Goal: Task Accomplishment & Management: Manage account settings

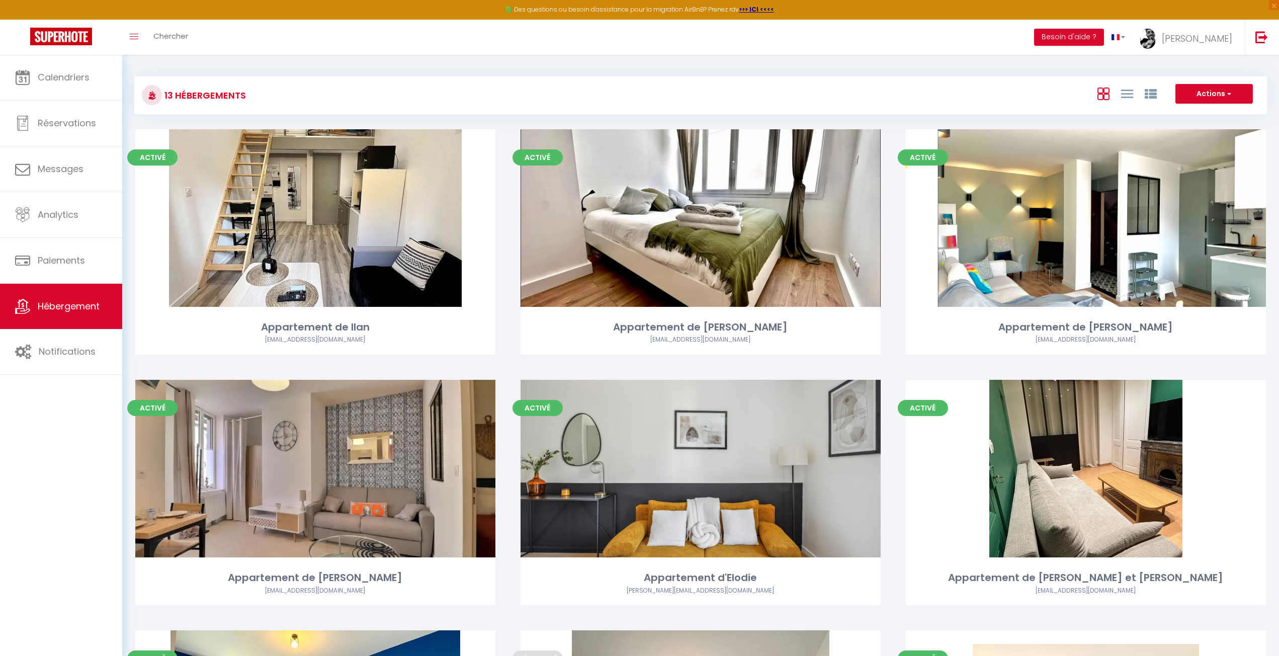
scroll to position [101, 0]
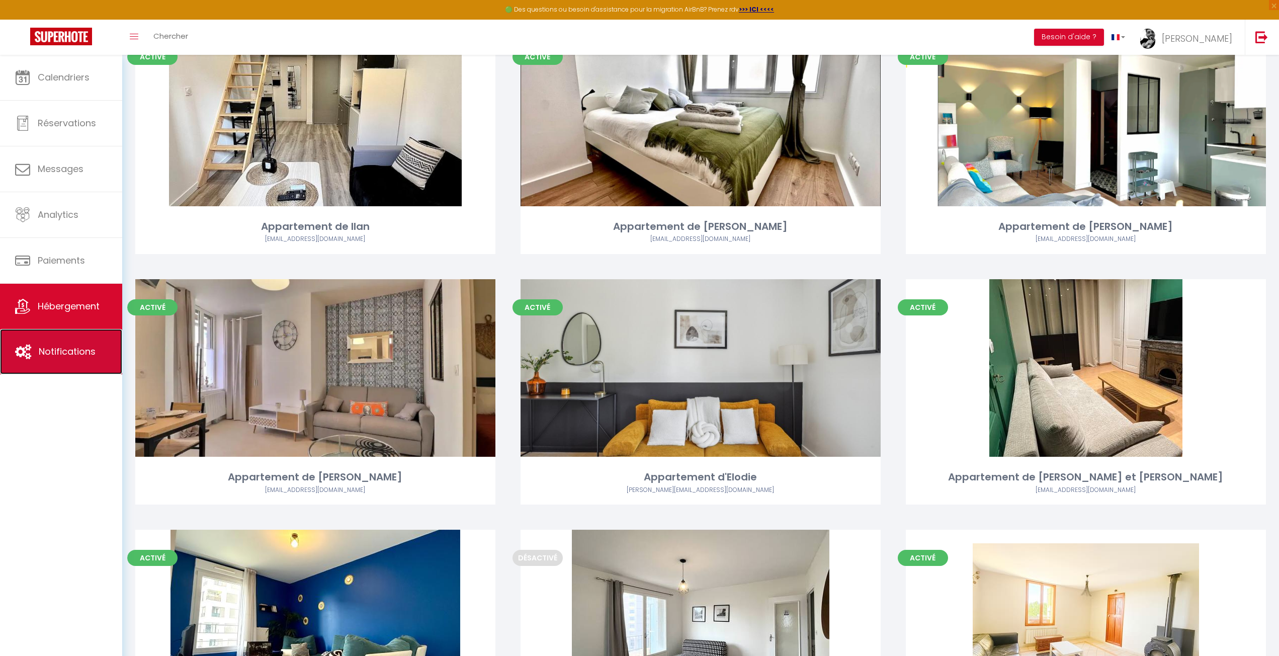
click at [72, 358] on span "Notifications" at bounding box center [67, 351] width 57 height 13
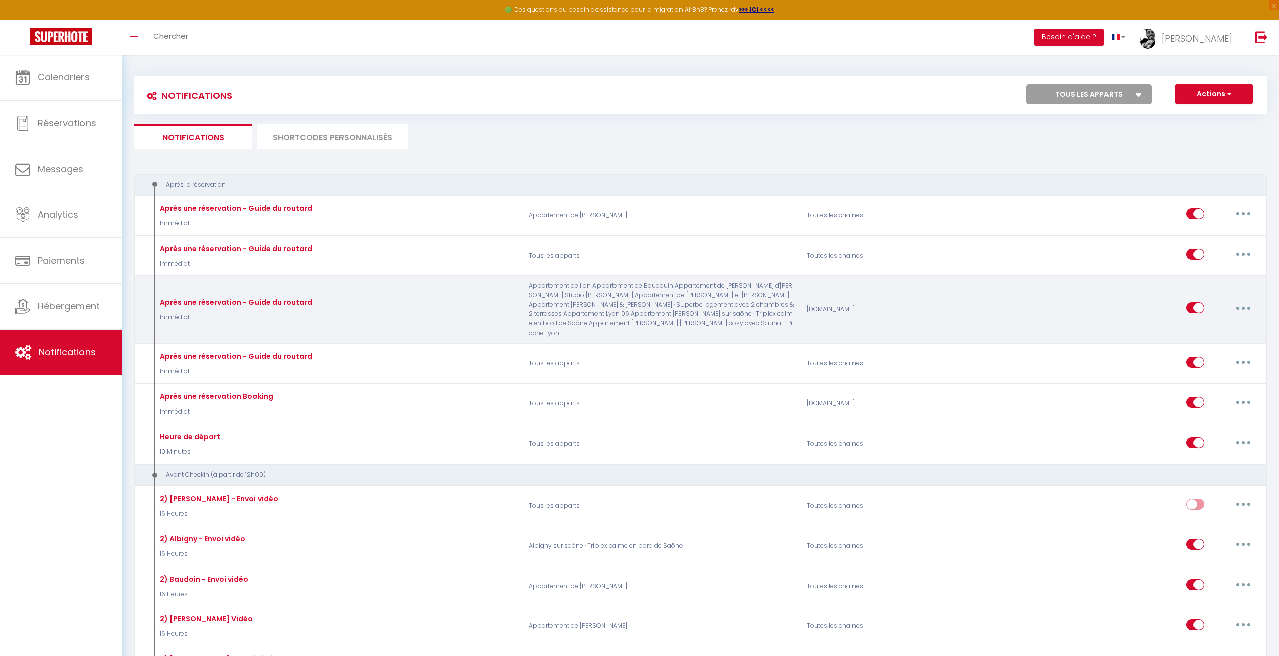
select select
checkbox input "false"
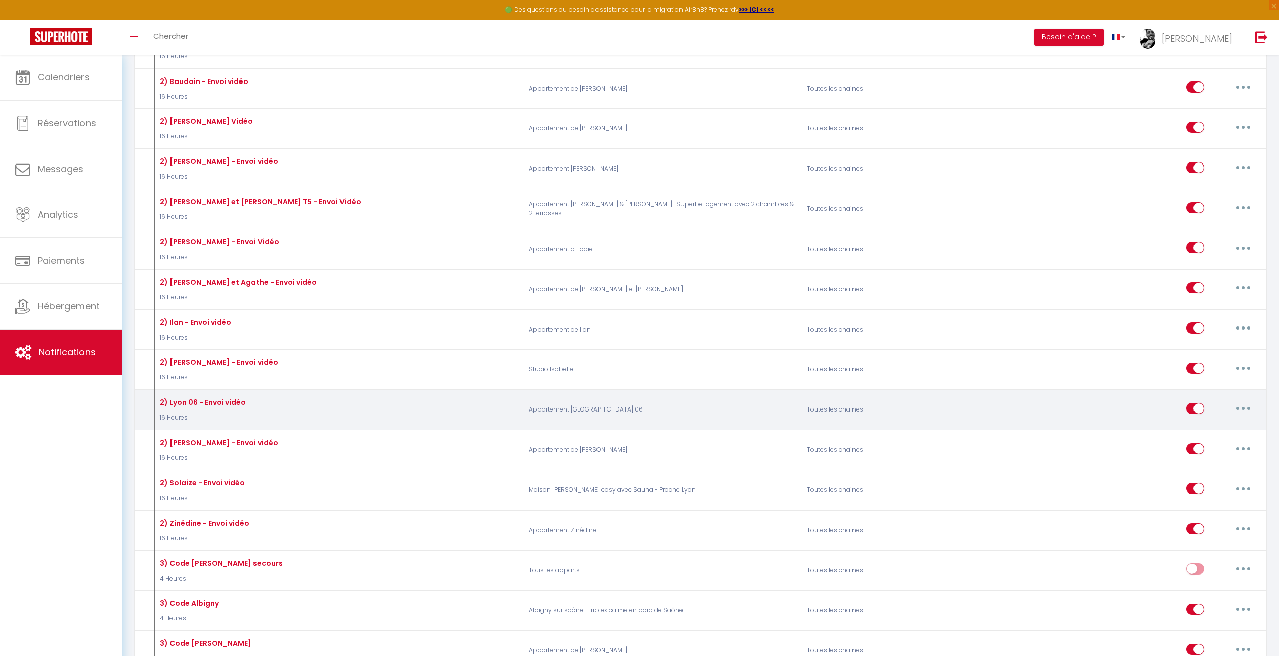
scroll to position [503, 0]
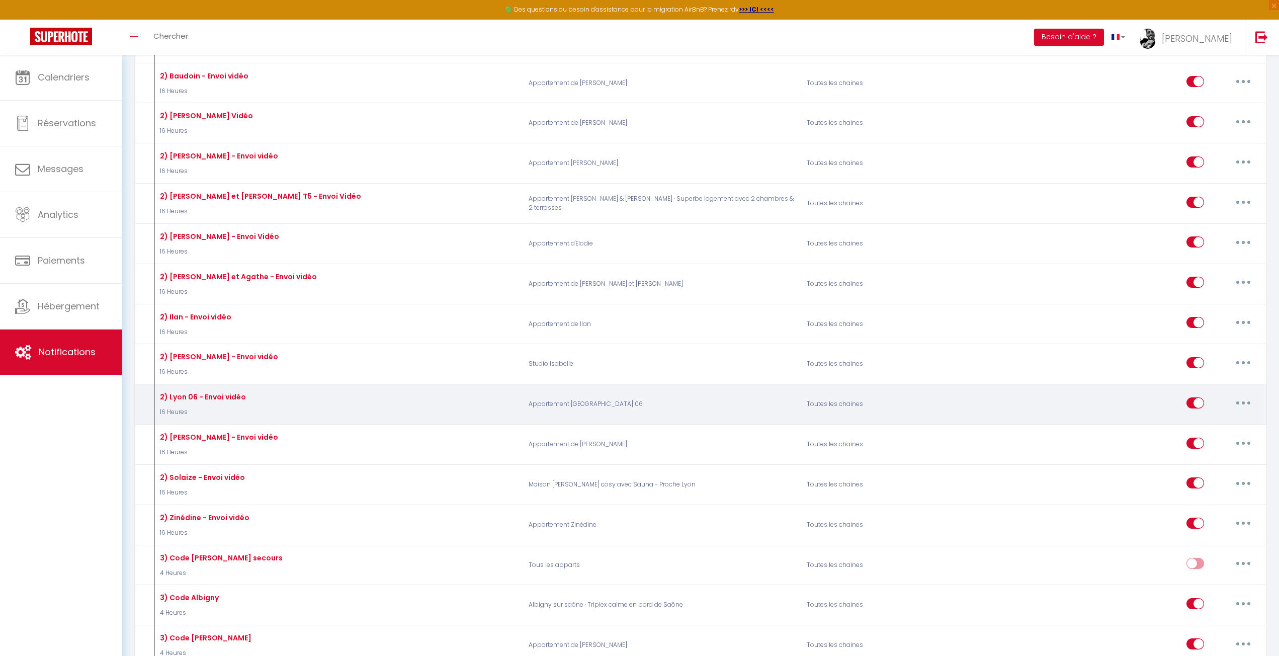
select select
checkbox input "false"
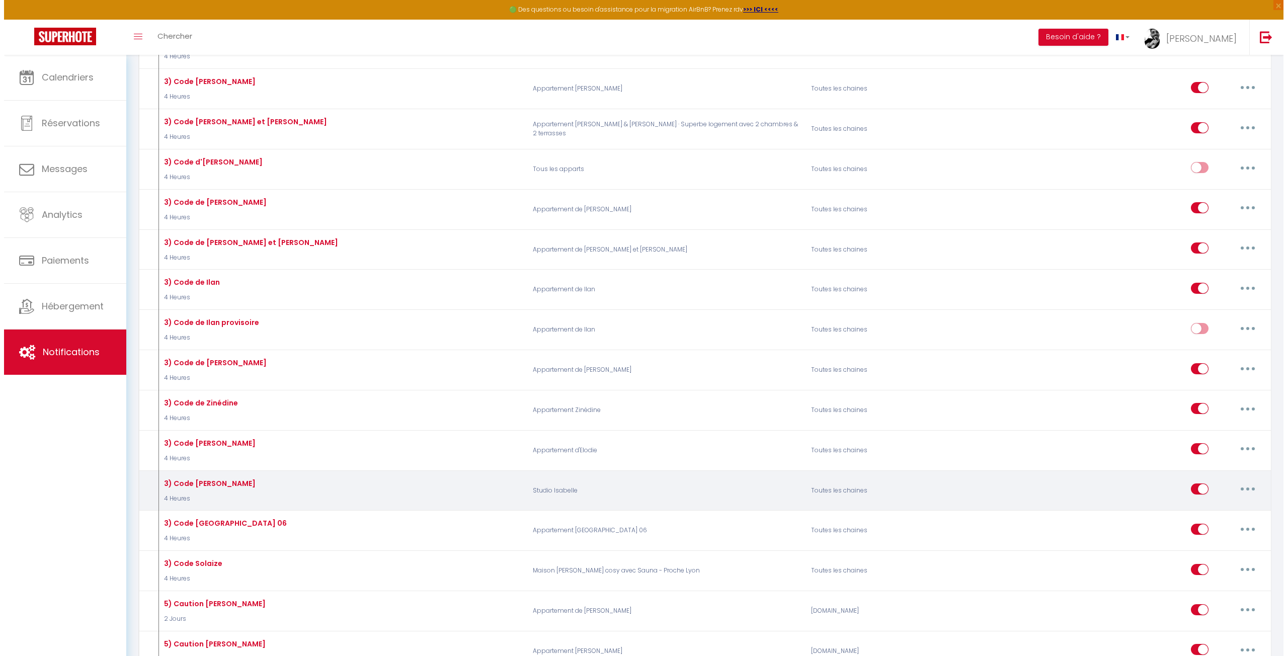
scroll to position [1107, 0]
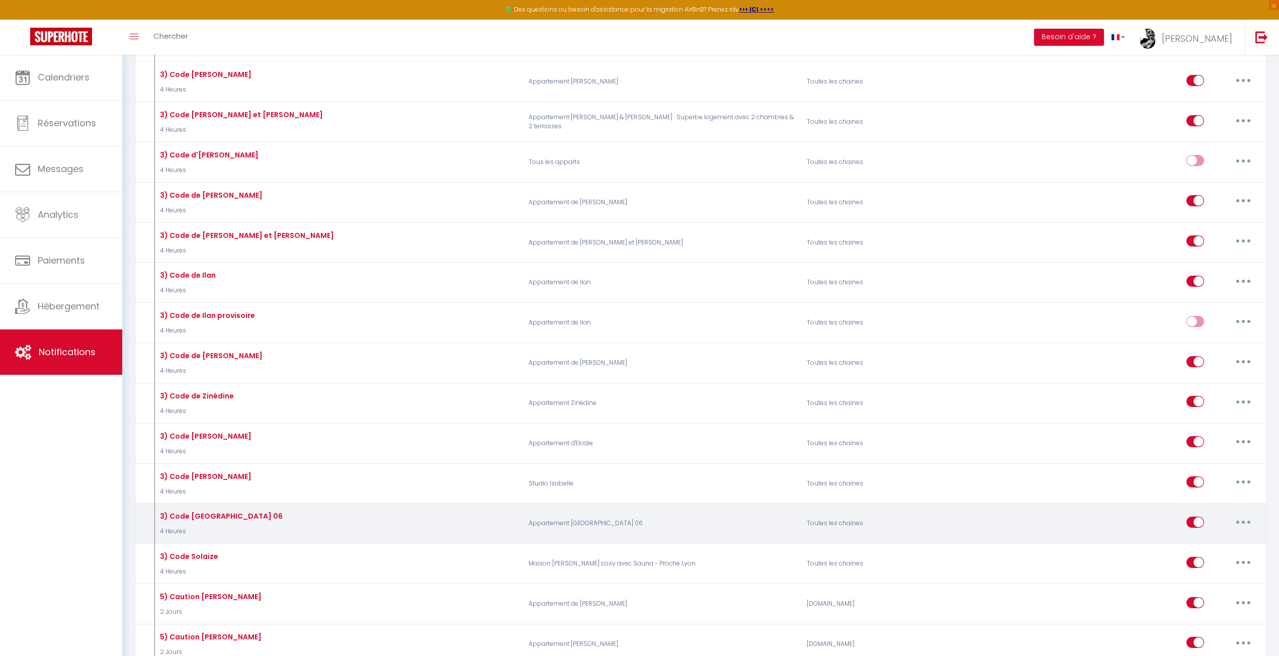
click at [1250, 514] on button "button" at bounding box center [1244, 522] width 28 height 16
click at [1213, 536] on link "Editer" at bounding box center [1217, 544] width 74 height 17
type input "3) Code [GEOGRAPHIC_DATA] 06"
select select "4 Heures"
select select "if_deposit_is_paid"
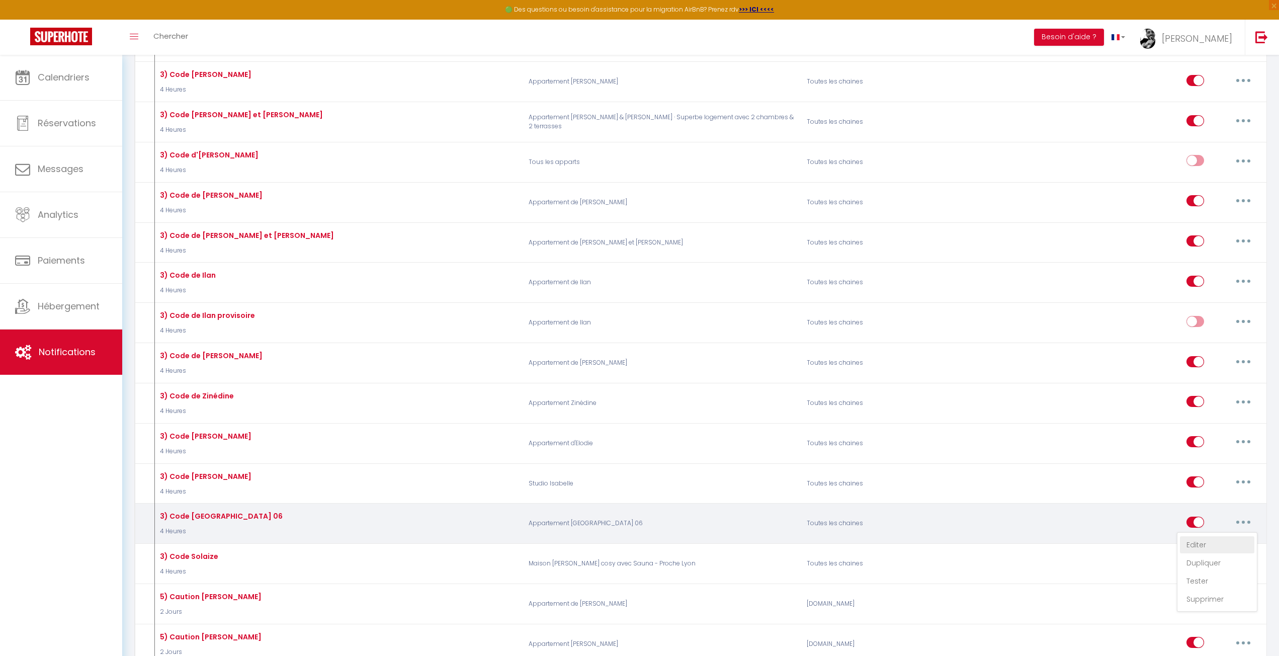
checkbox input "true"
checkbox input "false"
radio input "true"
type input "Instruction avec code pour votre arrivée du jour dans mon logement"
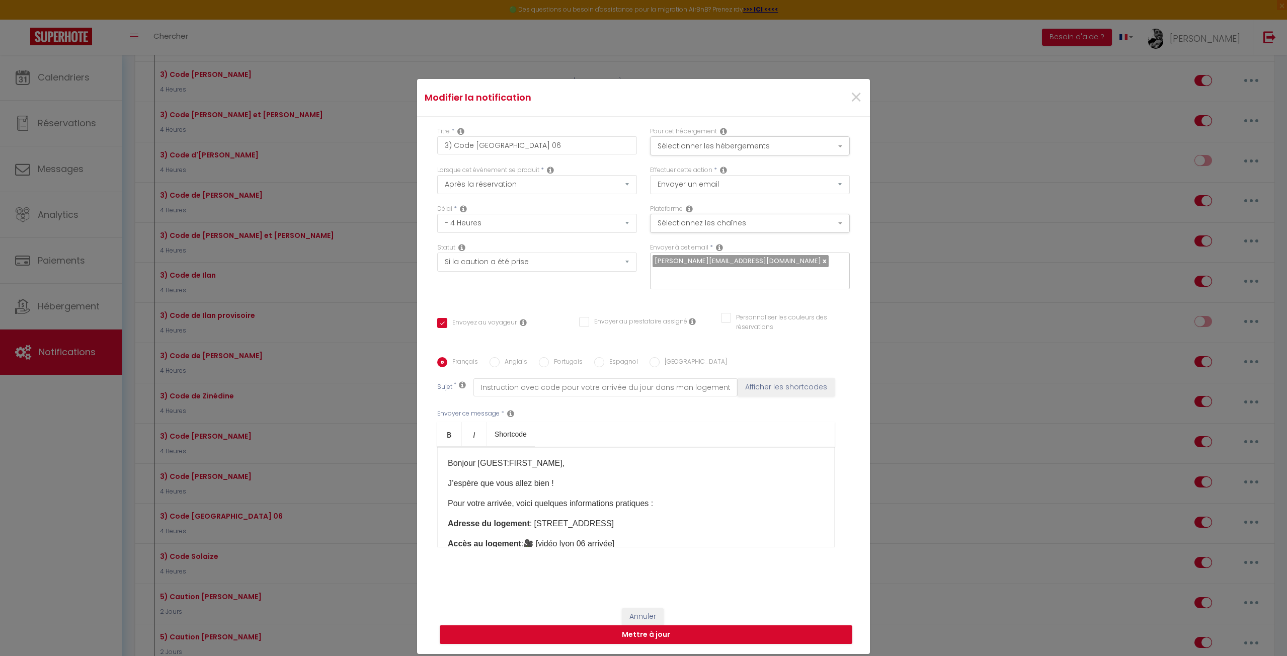
click at [581, 292] on div "Statut Aucun Si la réservation est payée Si réservation non payée Si la caution…" at bounding box center [537, 271] width 213 height 57
click at [497, 291] on div "Statut Aucun Si la réservation est payée Si réservation non payée Si la caution…" at bounding box center [537, 271] width 213 height 57
click at [513, 255] on select "Aucun Si la réservation est payée Si réservation non payée Si la caution a été …" at bounding box center [537, 262] width 200 height 19
click at [512, 255] on select "Aucun Si la réservation est payée Si réservation non payée Si la caution a été …" at bounding box center [537, 262] width 200 height 19
click at [498, 300] on div "Titre * 3) Code Lyon 06 Pour cet hébergement Sélectionner les hébergements Tous…" at bounding box center [643, 357] width 453 height 481
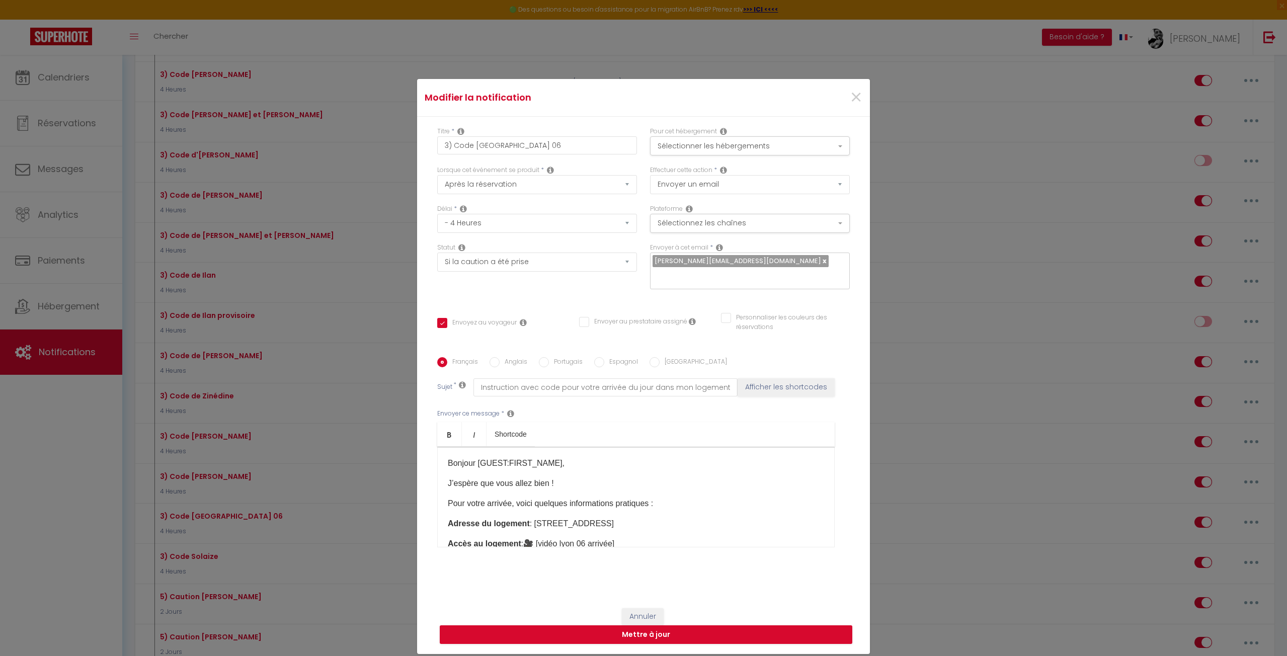
click at [571, 303] on div "Titre * 3) Code Lyon 06 Pour cet hébergement Sélectionner les hébergements Tous…" at bounding box center [643, 357] width 453 height 481
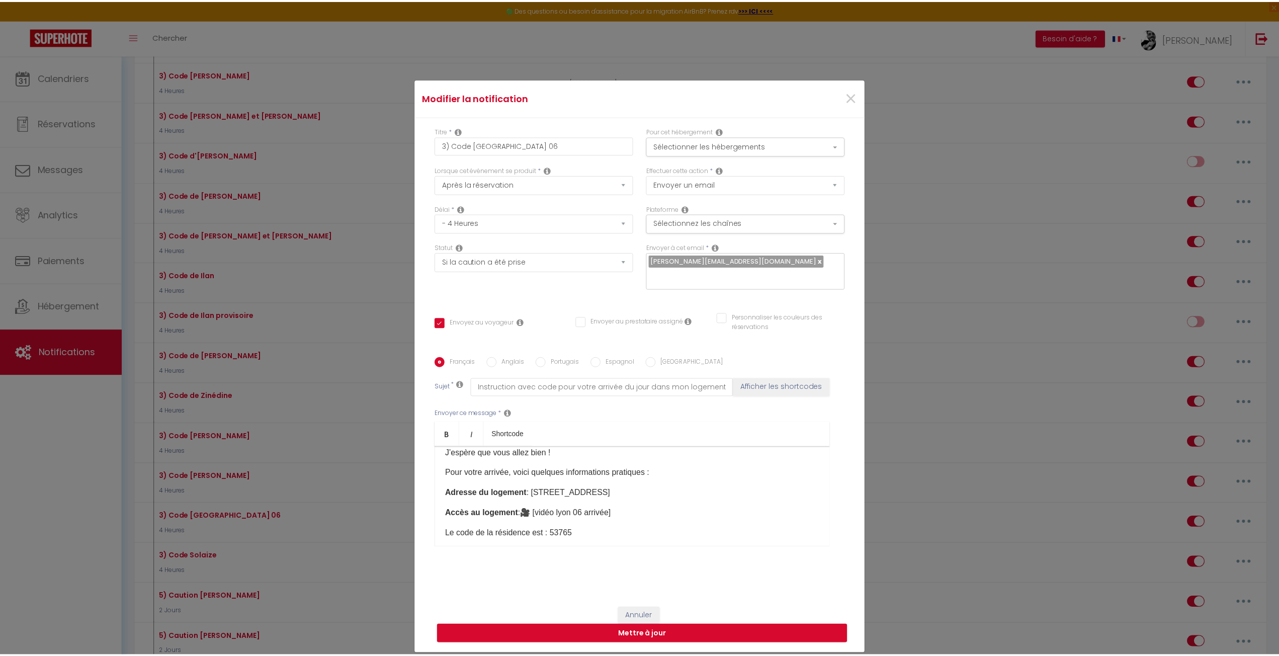
scroll to position [0, 0]
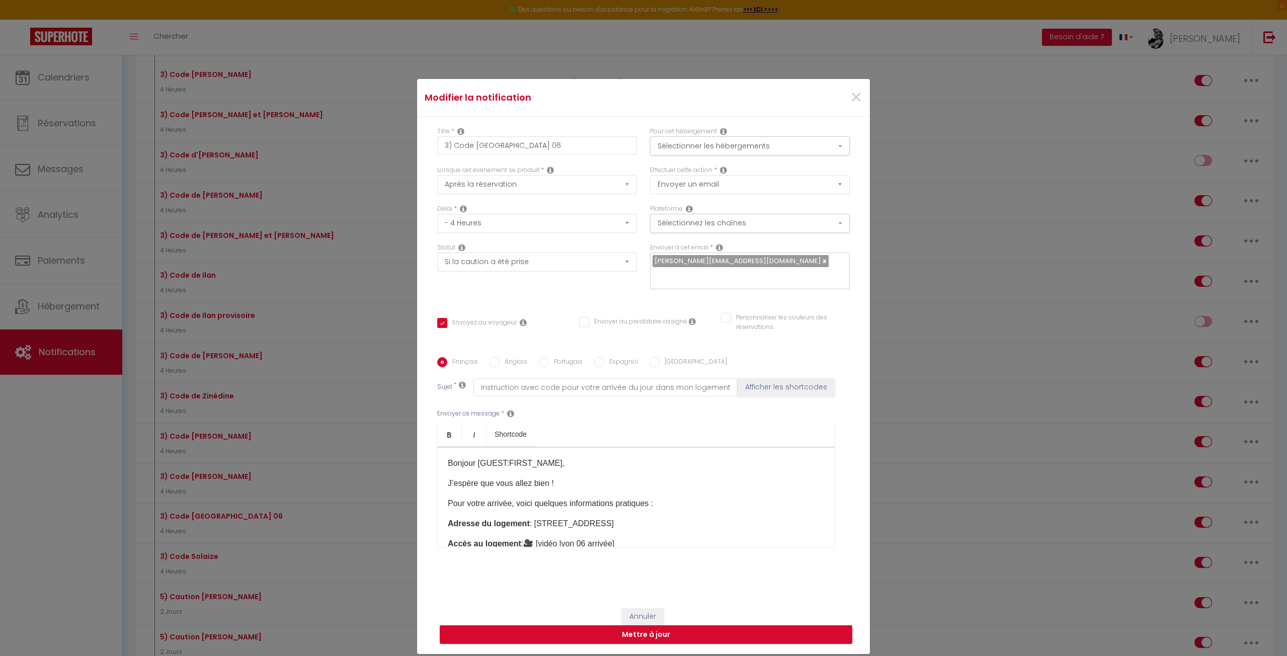
click at [588, 291] on div "Statut Aucun Si la réservation est payée Si réservation non payée Si la caution…" at bounding box center [537, 271] width 213 height 57
click at [503, 277] on div "Statut Aucun Si la réservation est payée Si réservation non payée Si la caution…" at bounding box center [537, 271] width 213 height 57
click at [514, 256] on select "Aucun Si la réservation est payée Si réservation non payée Si la caution a été …" at bounding box center [537, 262] width 200 height 19
click at [525, 244] on div "Statut Aucun Si la réservation est payée Si réservation non payée Si la caution…" at bounding box center [537, 257] width 200 height 29
click at [765, 144] on button "Sélectionner les hébergements" at bounding box center [750, 145] width 200 height 19
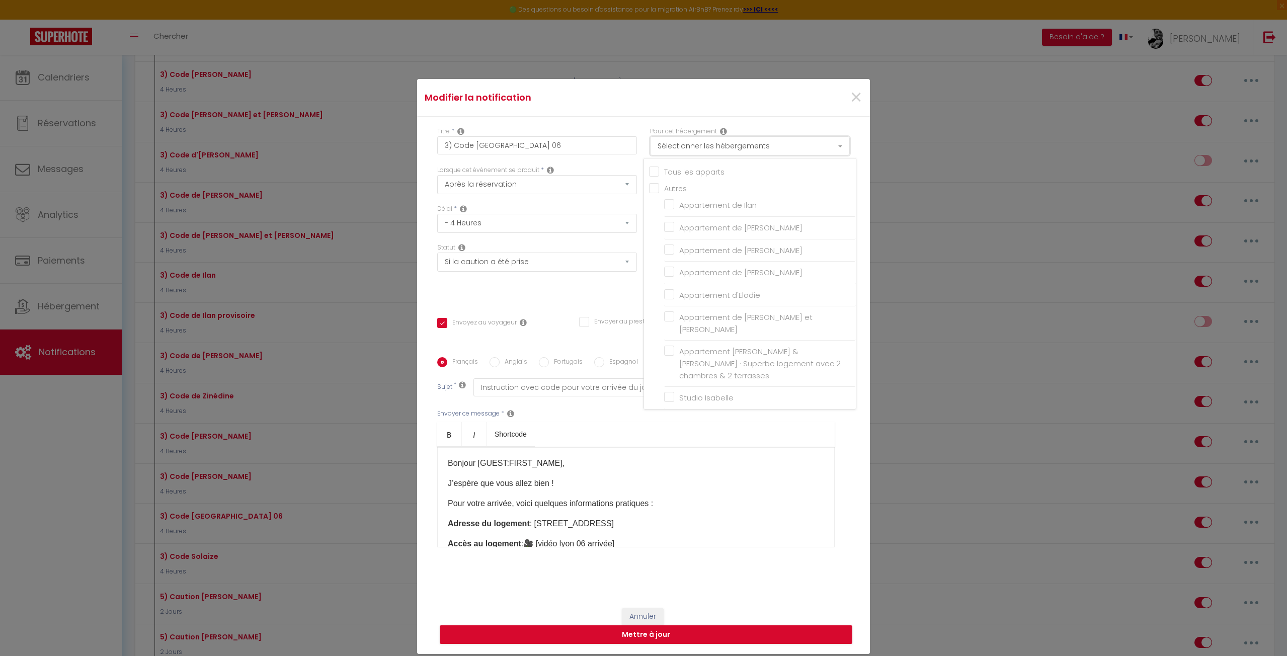
click at [765, 144] on button "Sélectionner les hébergements" at bounding box center [750, 145] width 200 height 19
click at [700, 192] on select "Envoyer un email Envoyer un SMS Envoyer une notification push" at bounding box center [750, 184] width 200 height 19
click at [700, 188] on select "Envoyer un email Envoyer un SMS Envoyer une notification push" at bounding box center [750, 184] width 200 height 19
click at [694, 224] on button "Sélectionnez les chaînes" at bounding box center [750, 223] width 200 height 19
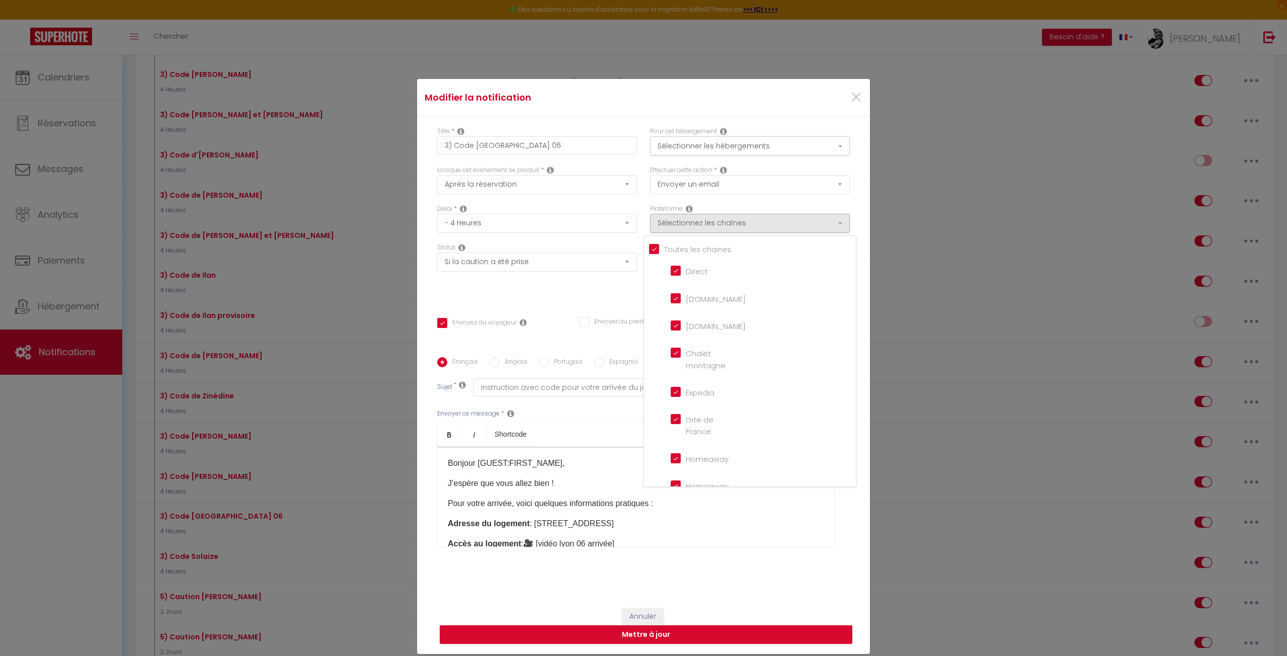
click at [666, 250] on input "Tous les apparts" at bounding box center [752, 249] width 207 height 10
checkbox input "false"
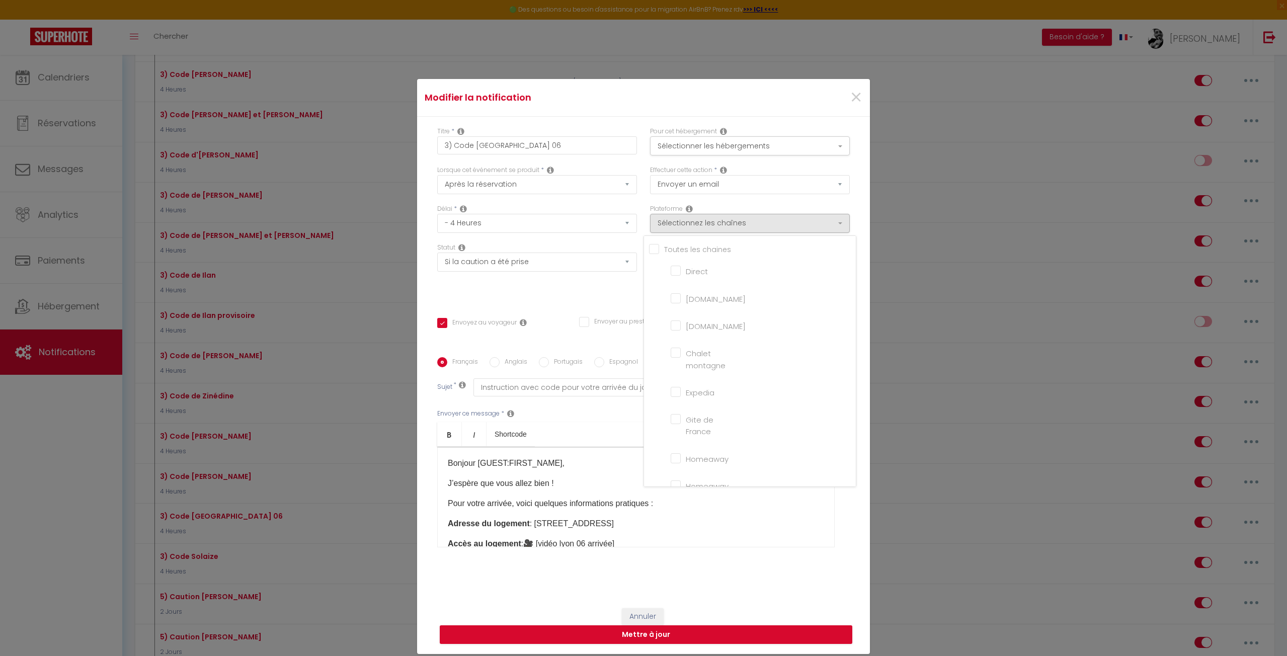
checkbox montagne "false"
checkbox input "false"
checkbox France "false"
checkbox input "false"
checkbox iCal "false"
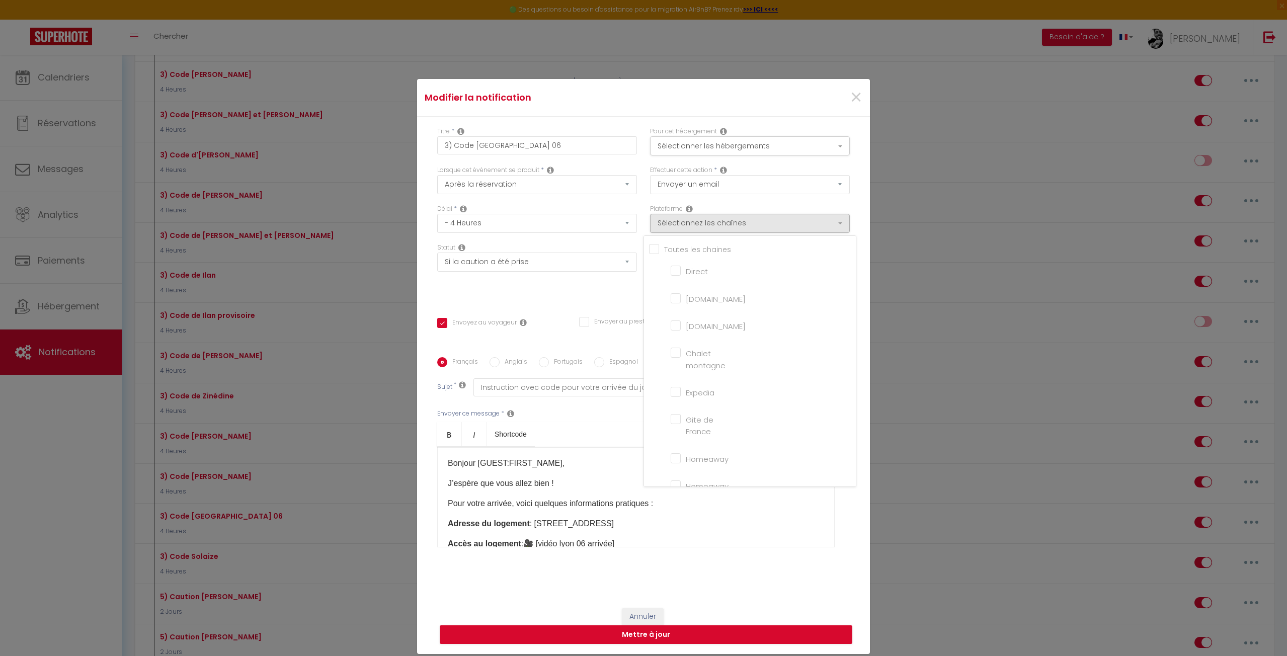
checkbox input "false"
checkbox tourisme "false"
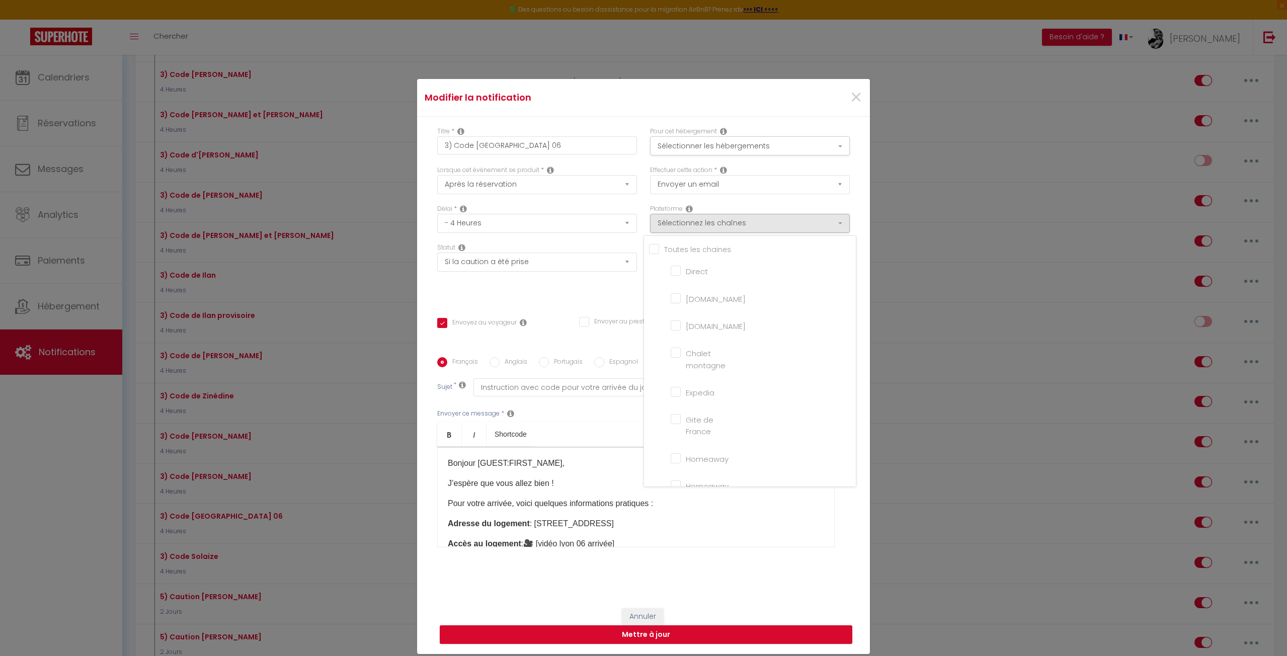
checkbox input "false"
checkbox input "true"
checkbox input "false"
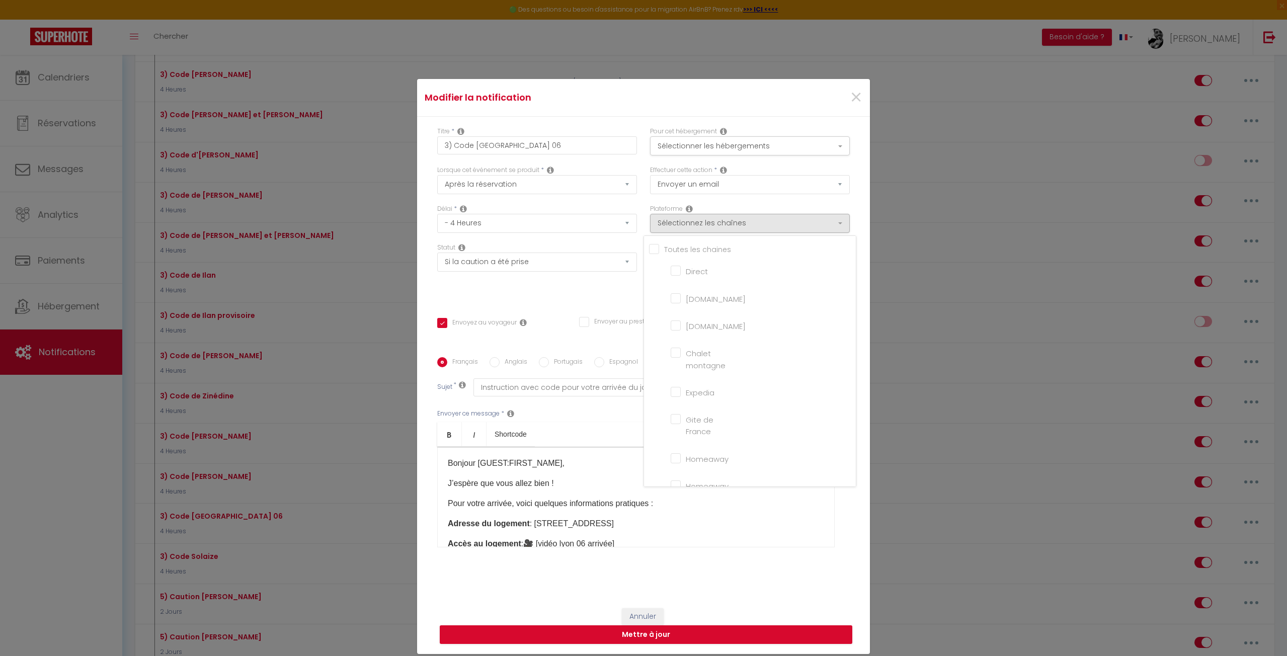
click at [659, 248] on input "Tous les apparts" at bounding box center [752, 249] width 207 height 10
checkbox input "true"
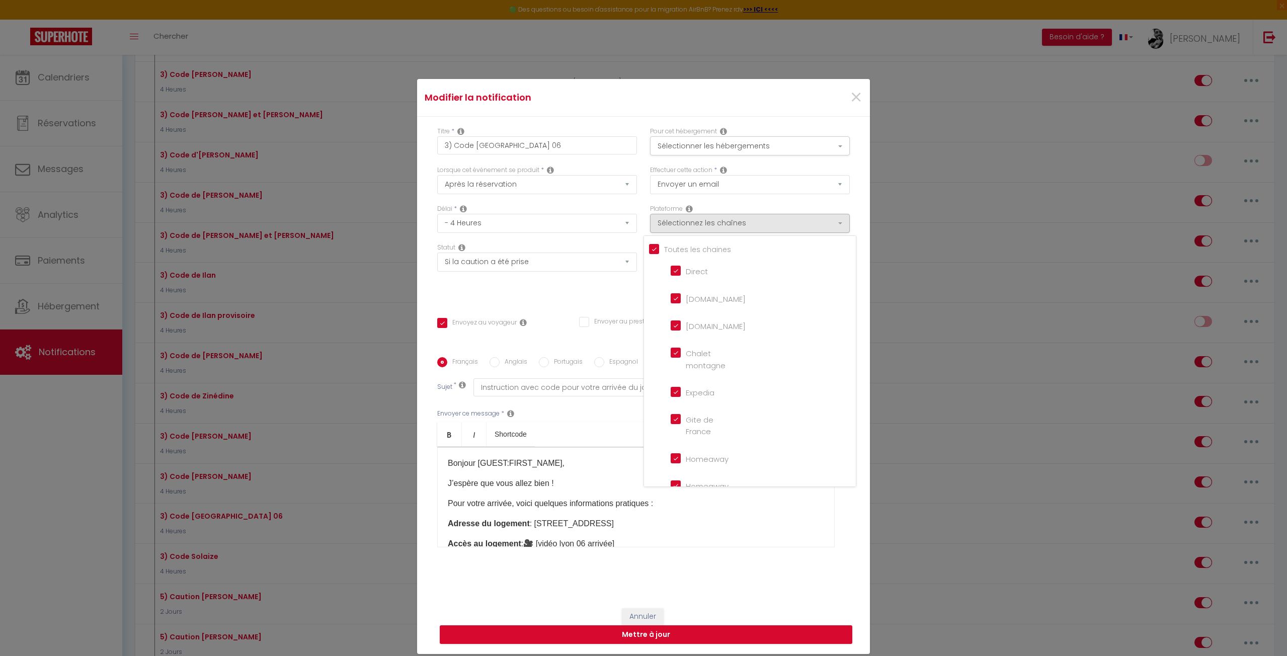
checkbox montagne "true"
checkbox input "true"
checkbox France "true"
checkbox input "true"
checkbox iCal "true"
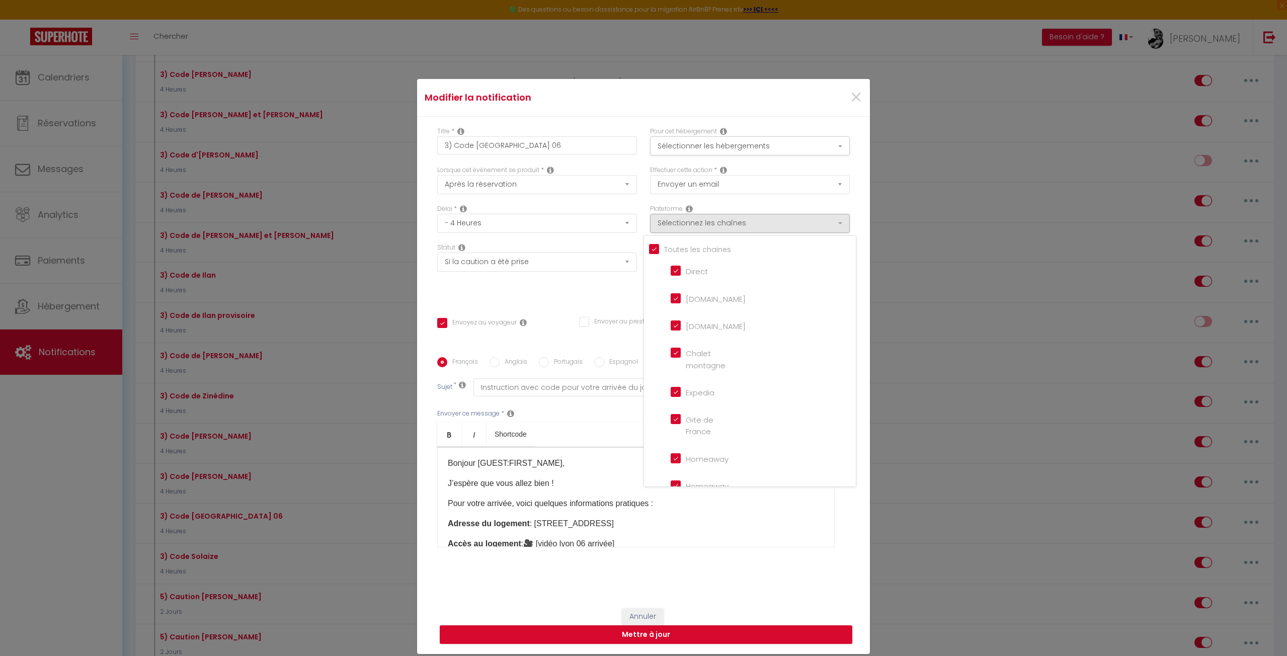
checkbox input "true"
checkbox tourisme "true"
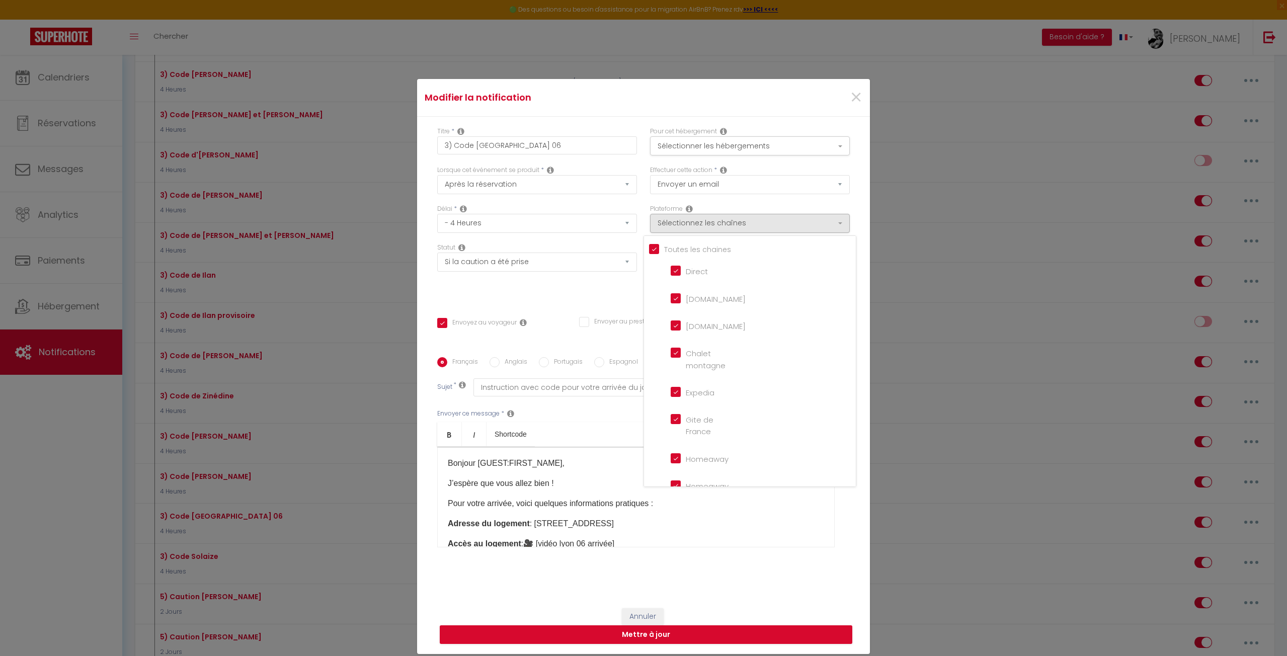
checkbox input "true"
checkbox input "false"
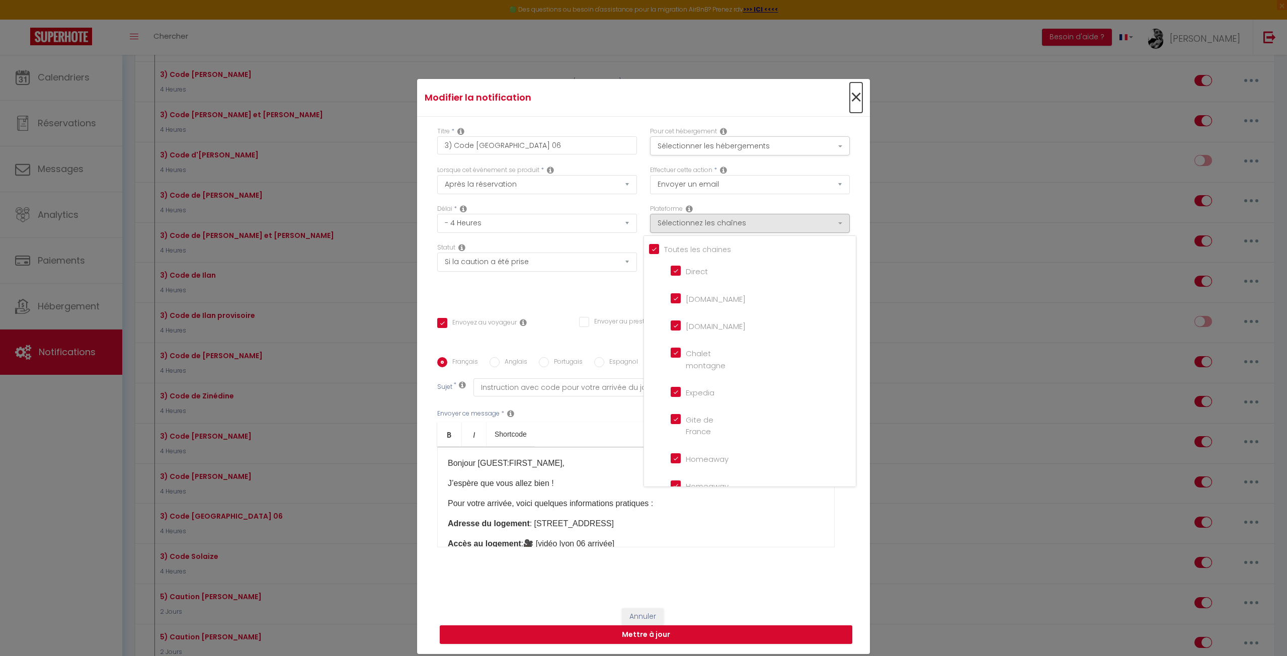
click at [852, 102] on span "×" at bounding box center [856, 98] width 13 height 30
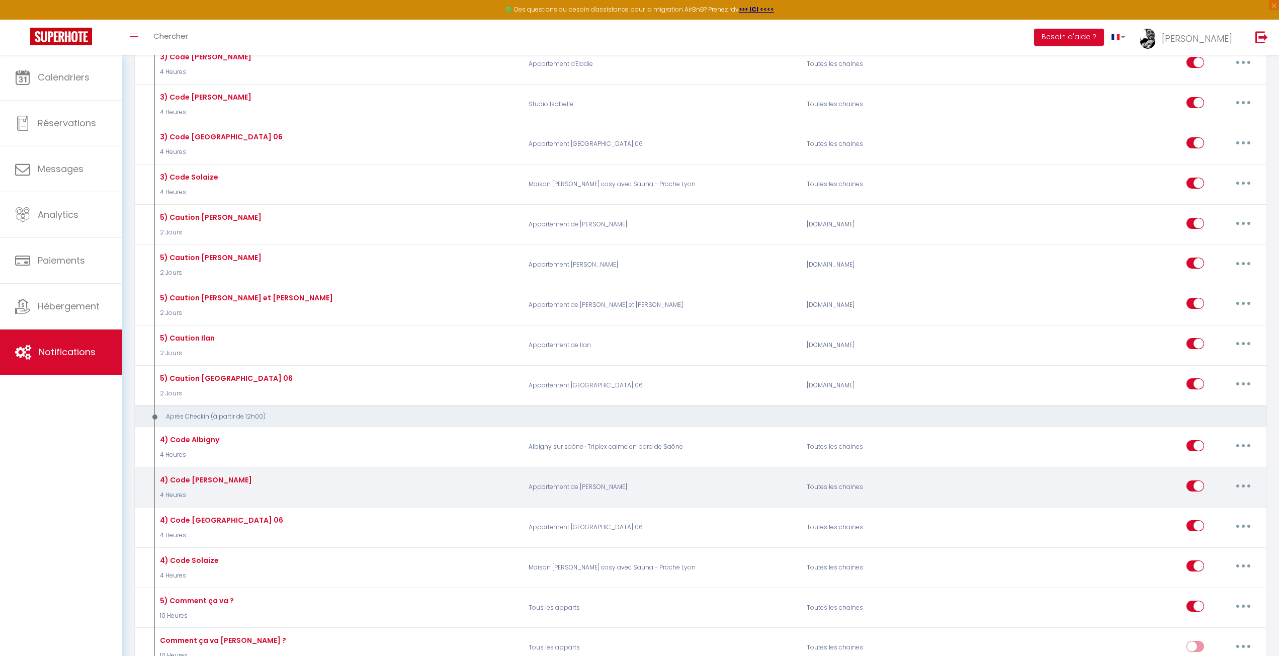
scroll to position [1560, 0]
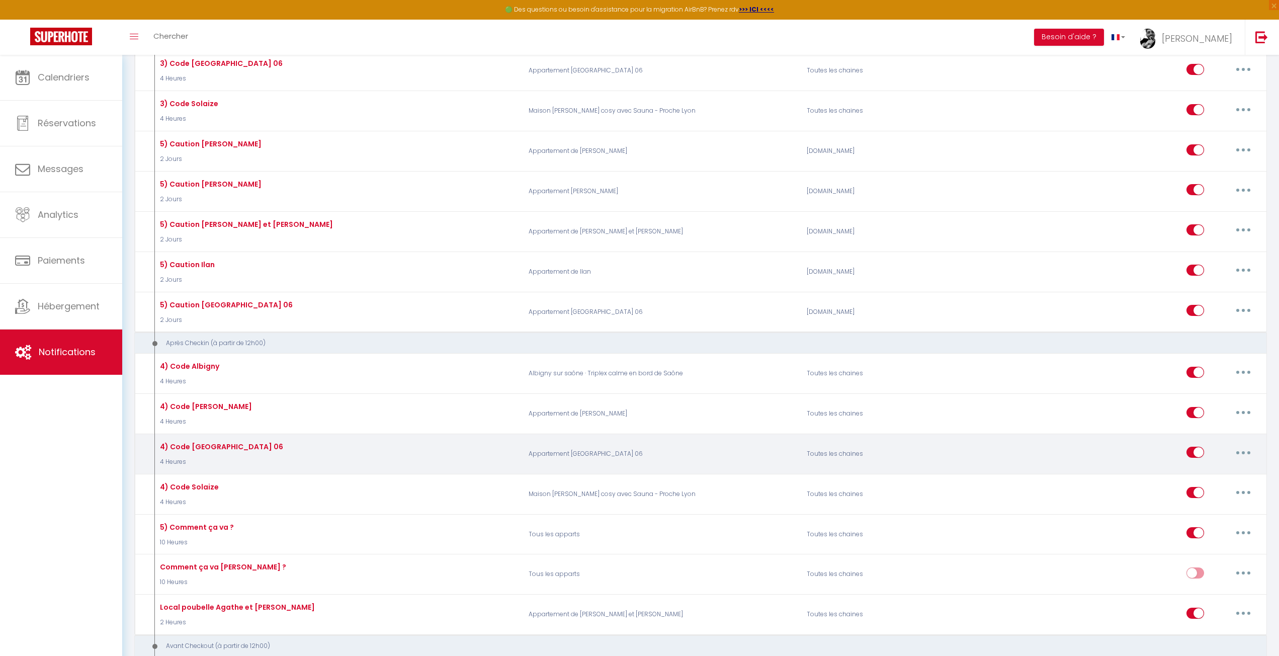
click at [1243, 444] on button "button" at bounding box center [1244, 452] width 28 height 16
click at [1199, 467] on link "Editer" at bounding box center [1217, 475] width 74 height 17
type input "4) Code [GEOGRAPHIC_DATA] 06"
select select "3"
select select
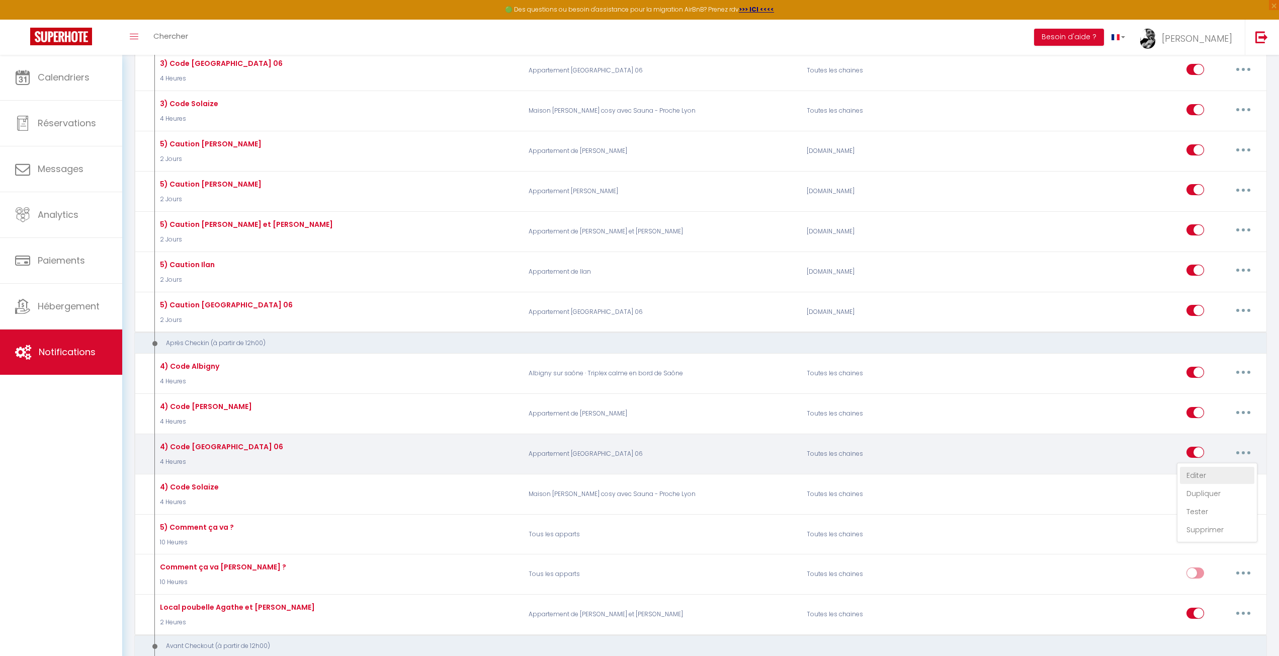
checkbox input "true"
checkbox input "false"
type input "4) Code [GEOGRAPHIC_DATA] 06"
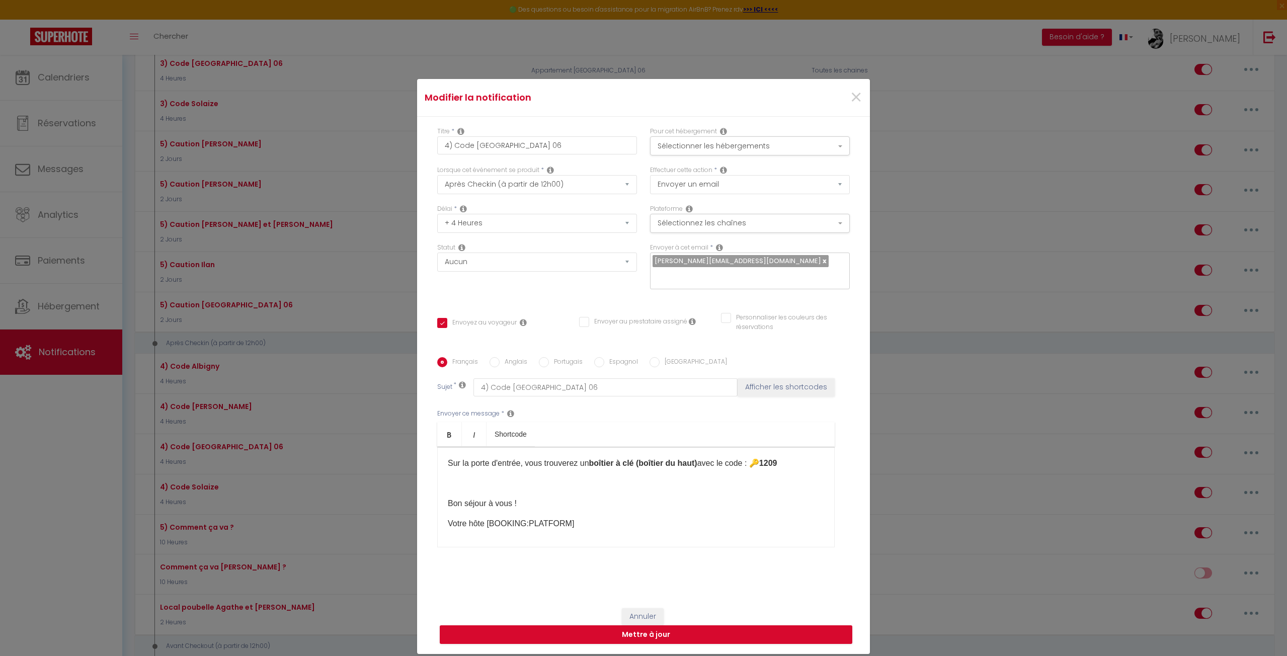
click at [525, 300] on div "Titre * 4) Code Lyon 06 Pour cet hébergement Sélectionner les hébergements Tous…" at bounding box center [643, 357] width 453 height 481
click at [508, 265] on select "Aucun Si la réservation est payée Si réservation non payée Si la caution a été …" at bounding box center [537, 262] width 200 height 19
select select "if_deposit_is_paid"
click at [437, 253] on select "Aucun Si la réservation est payée Si réservation non payée Si la caution a été …" at bounding box center [537, 262] width 200 height 19
checkbox input "true"
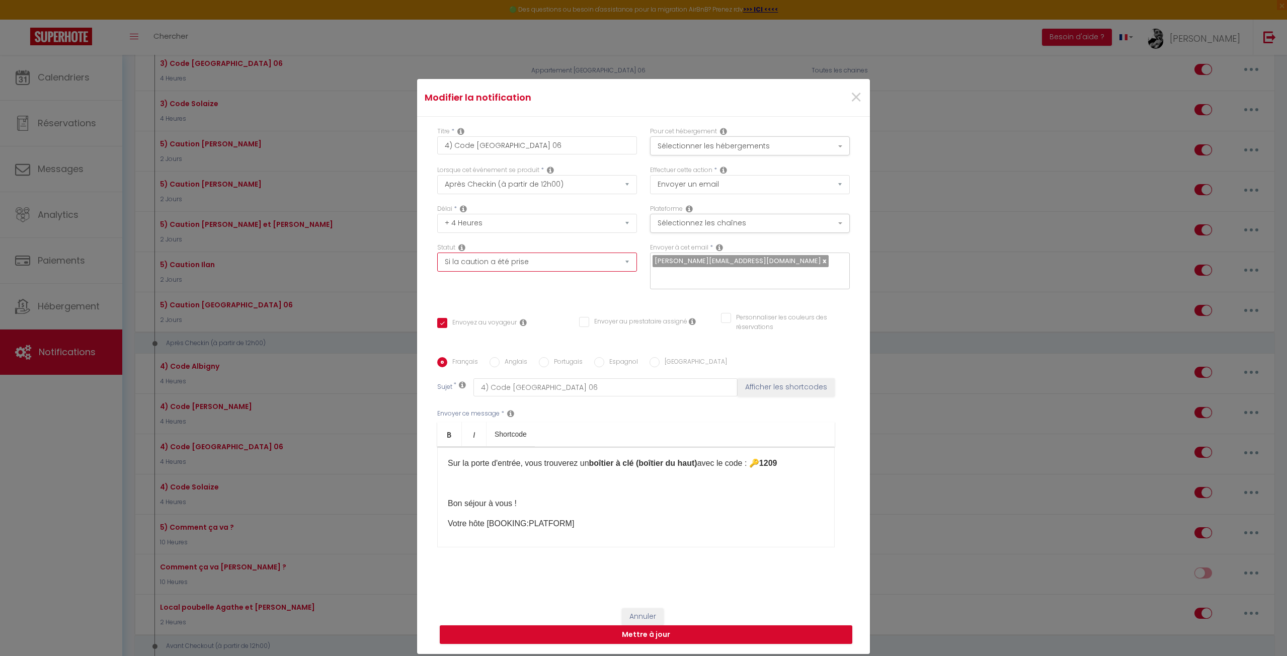
checkbox input "false"
click at [549, 288] on div "Statut Aucun Si la réservation est payée Si réservation non payée Si la caution…" at bounding box center [537, 271] width 213 height 57
click at [556, 288] on div "Statut Aucun Si la réservation est payée Si réservation non payée Si la caution…" at bounding box center [537, 271] width 213 height 57
click at [612, 637] on button "Mettre à jour" at bounding box center [646, 634] width 413 height 19
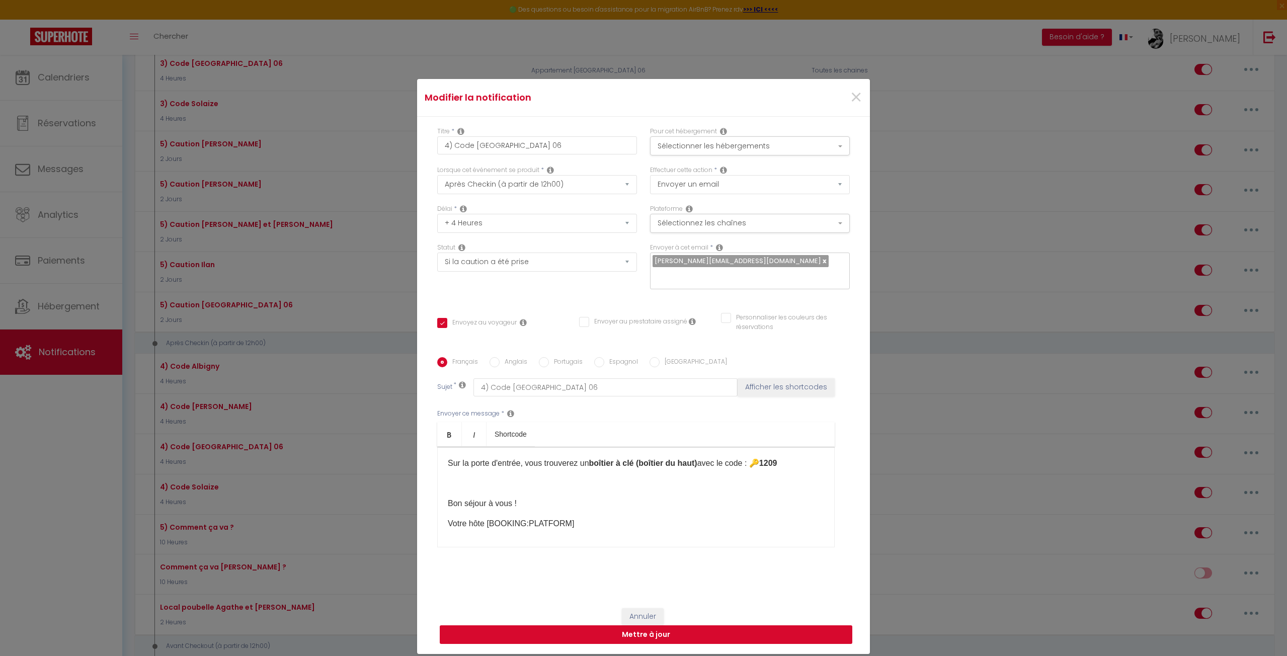
checkbox input "true"
checkbox input "false"
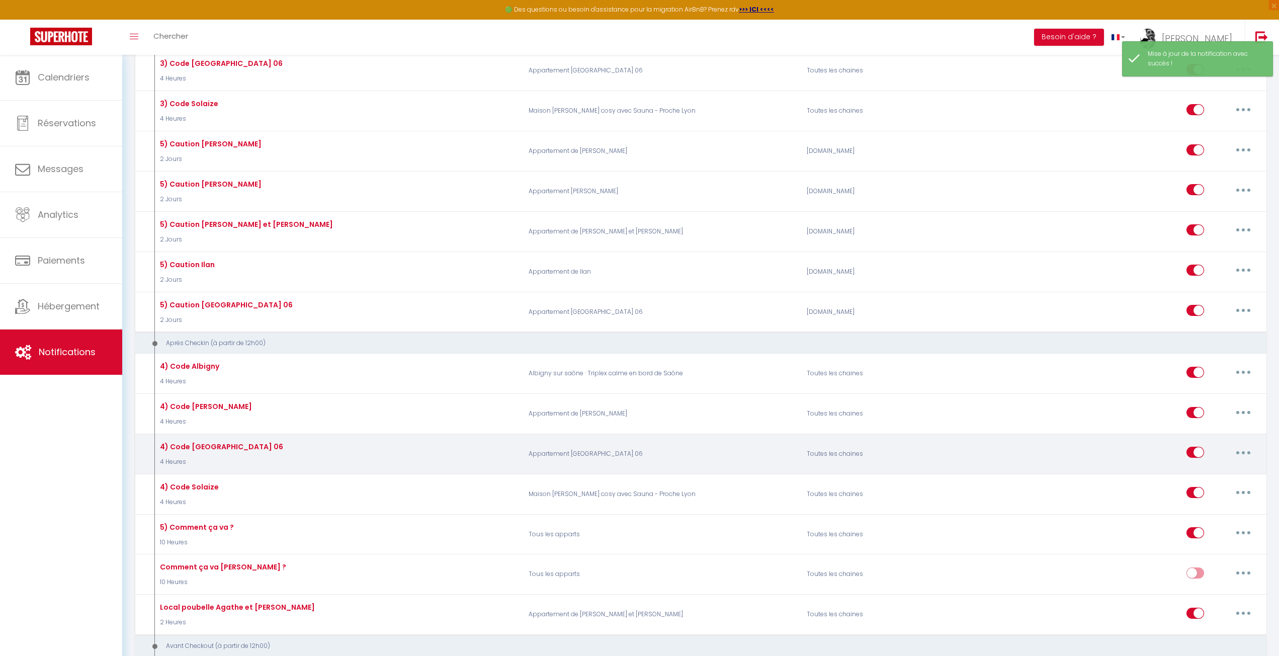
click at [1195, 447] on input "checkbox" at bounding box center [1196, 454] width 18 height 15
checkbox input "false"
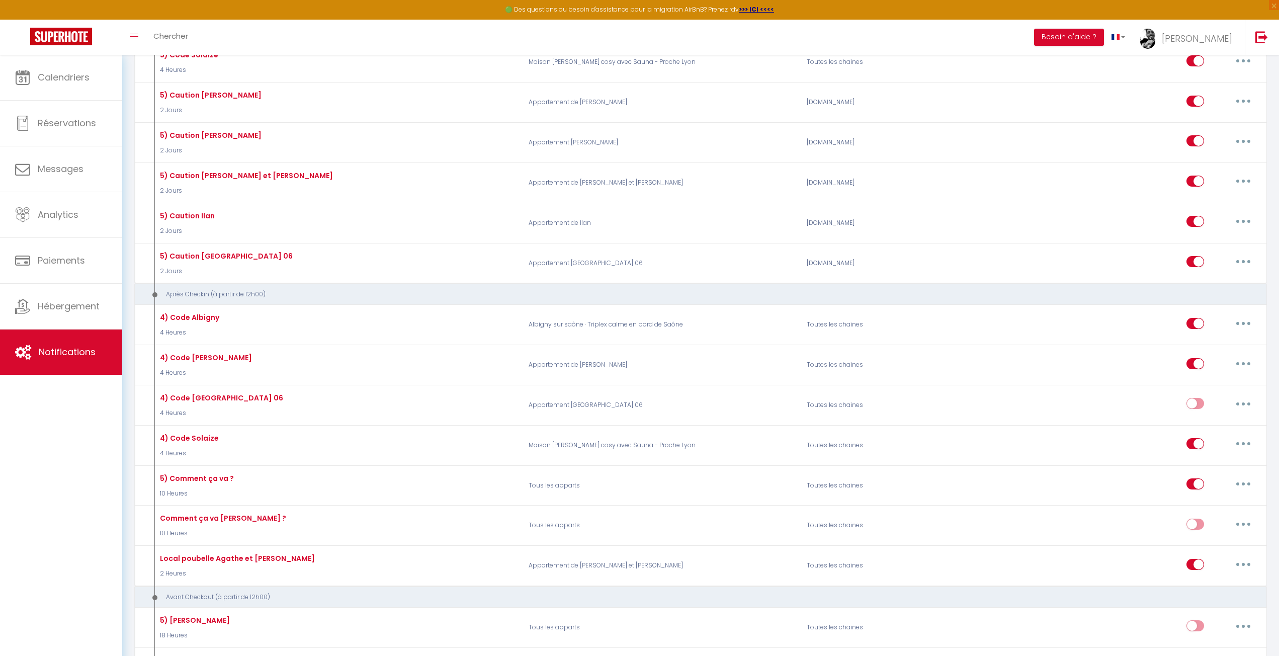
scroll to position [1610, 0]
click at [100, 306] on span "Hébergement" at bounding box center [69, 306] width 62 height 13
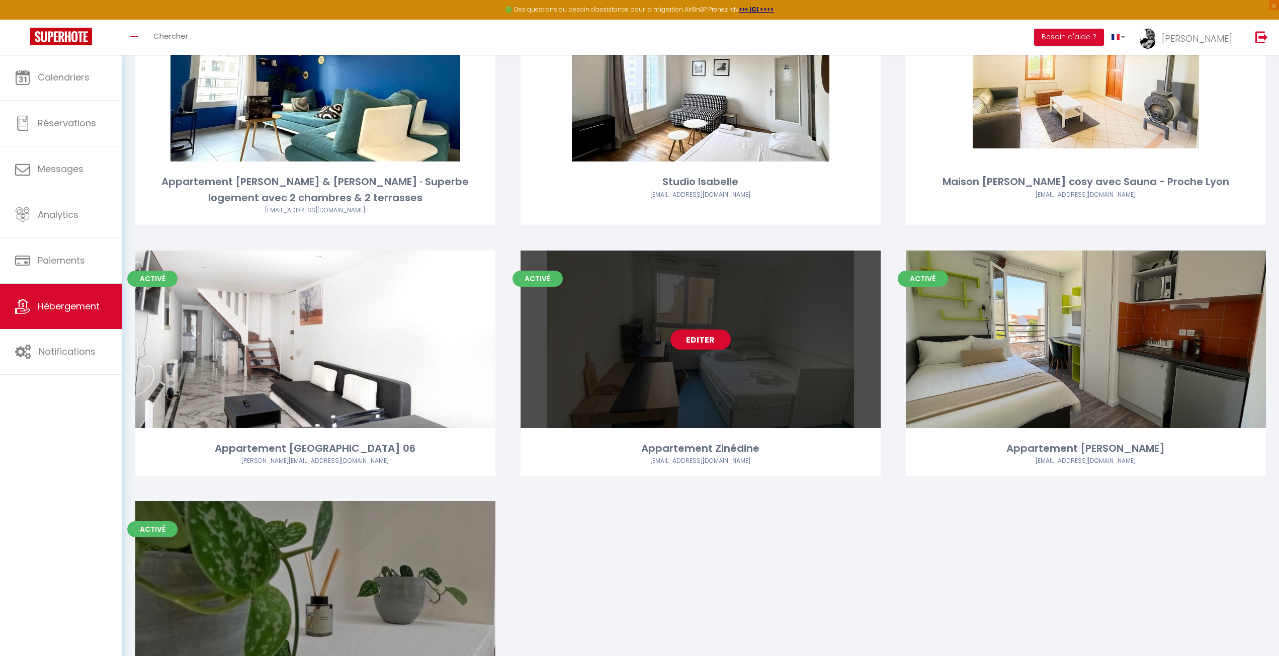
scroll to position [654, 0]
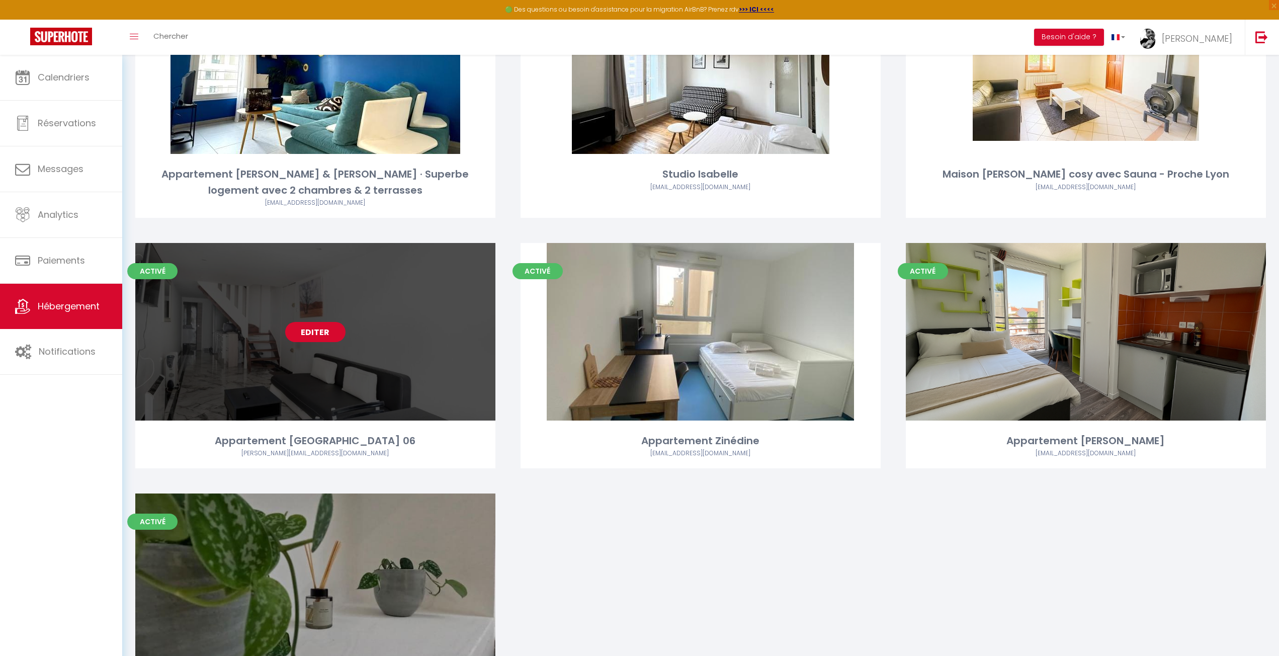
click at [294, 330] on link "Editer" at bounding box center [315, 332] width 60 height 20
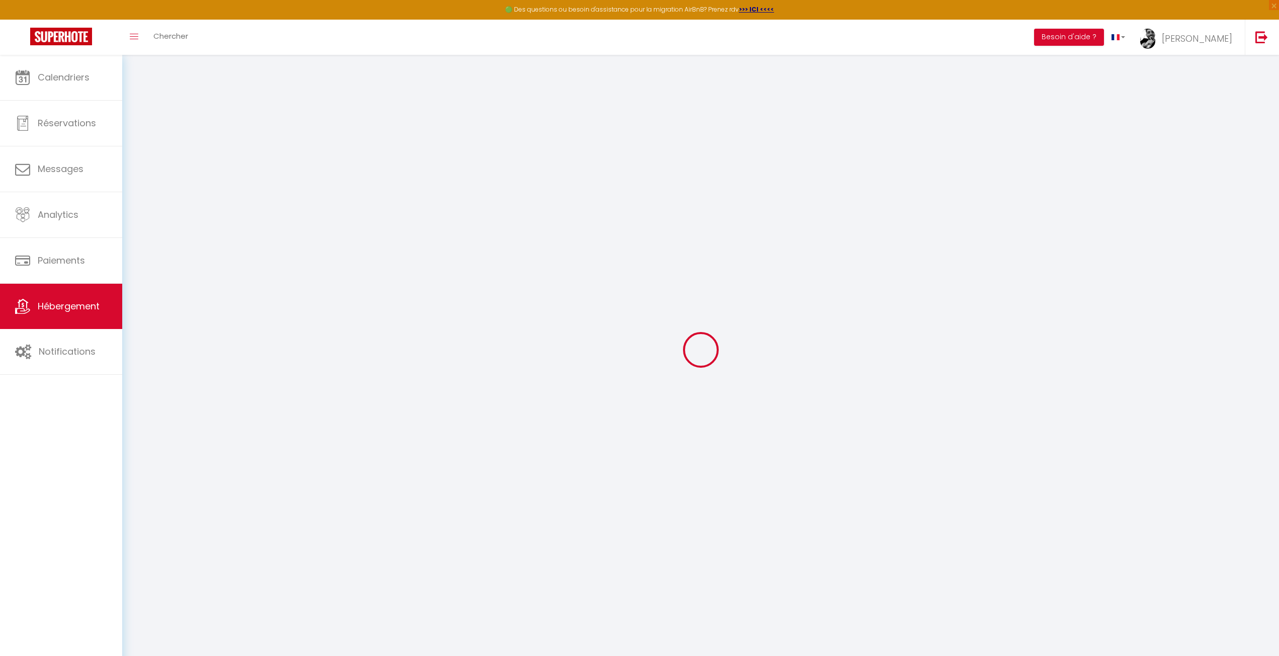
select select "+ 24 %"
select select "+ 52 %"
checkbox input "false"
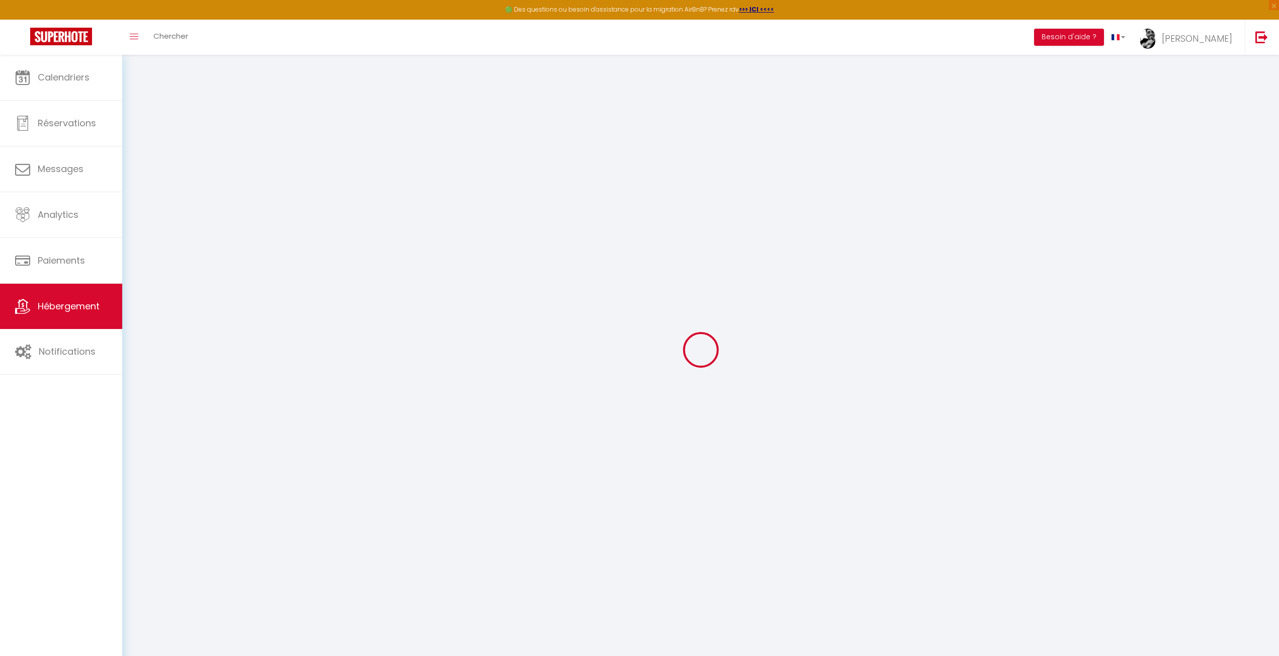
checkbox input "false"
select select "well_reviewed_guests"
select select "EUR"
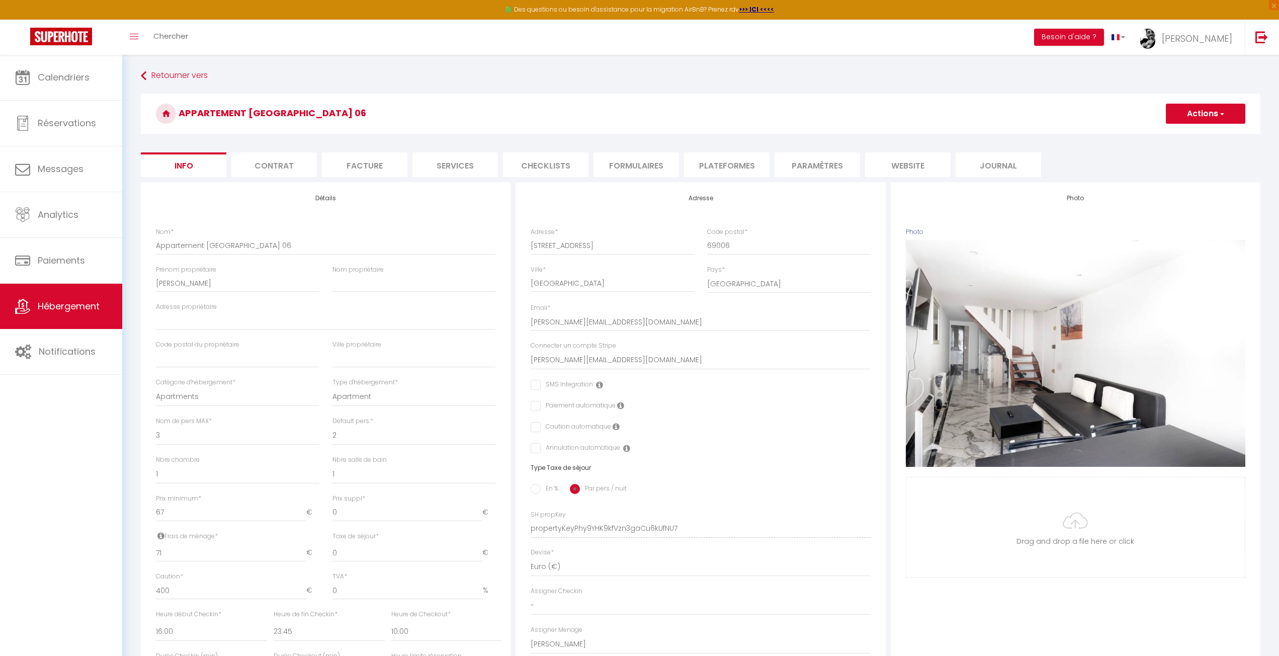
click at [435, 165] on li "Services" at bounding box center [456, 164] width 86 height 25
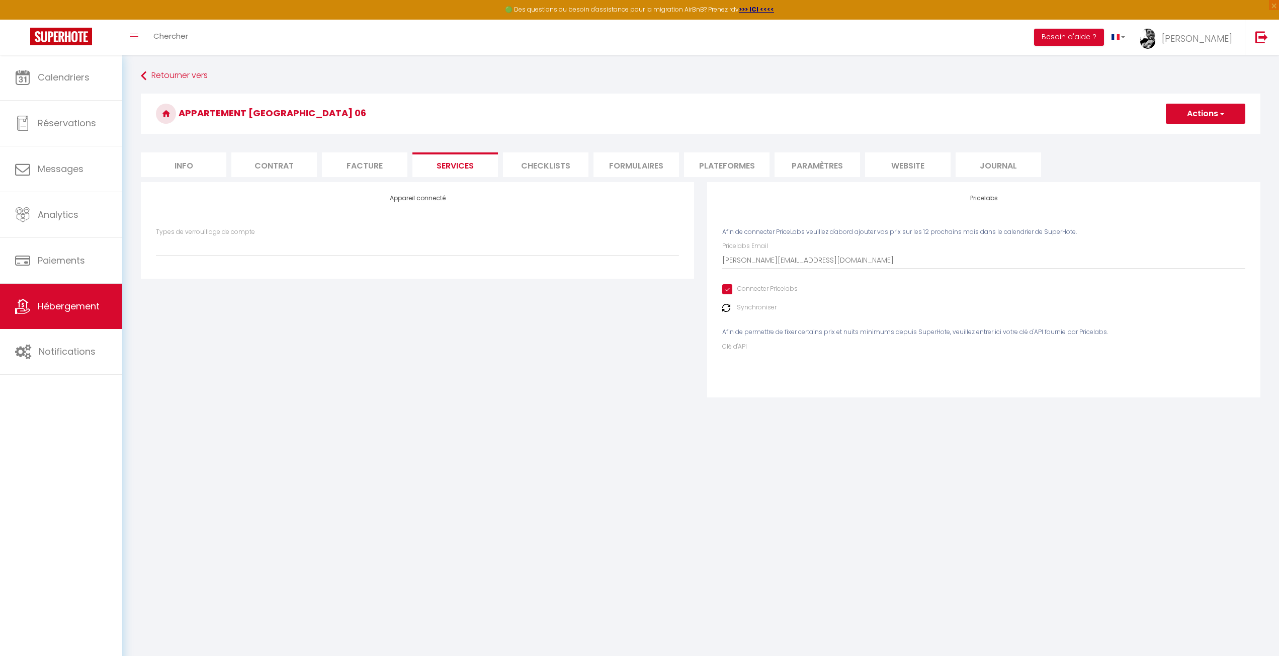
click at [560, 167] on li "Checklists" at bounding box center [546, 164] width 86 height 25
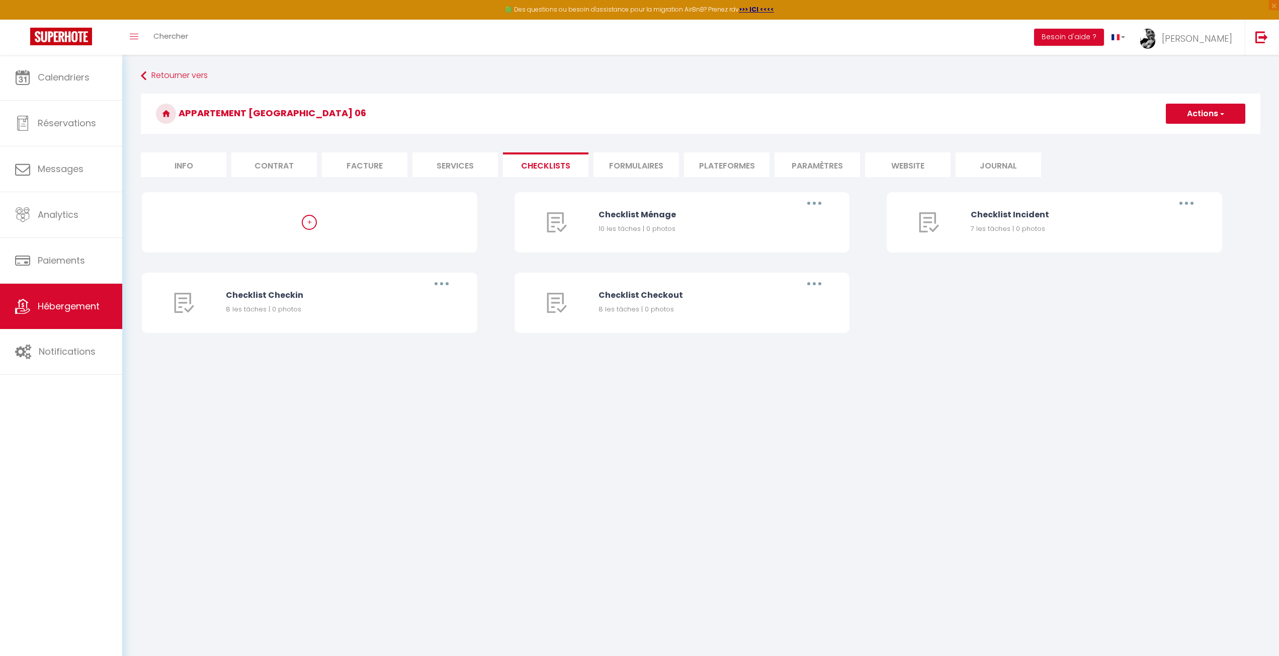
click at [608, 169] on li "Formulaires" at bounding box center [637, 164] width 86 height 25
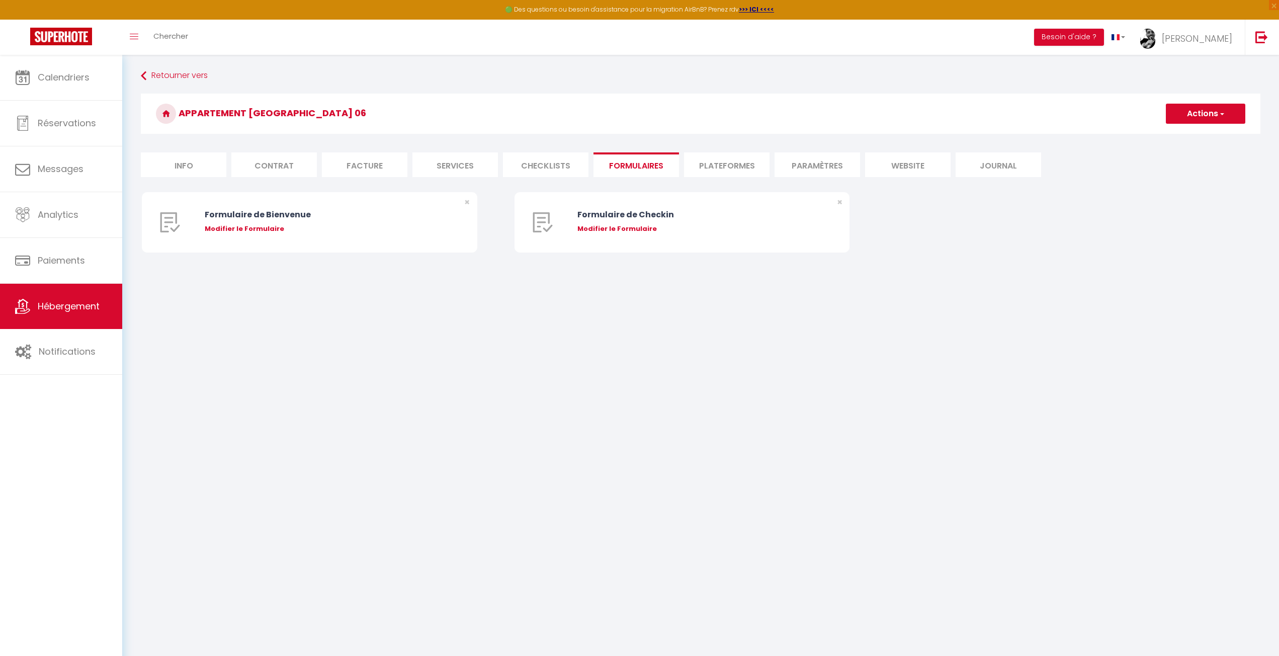
click at [752, 165] on li "Plateformes" at bounding box center [727, 164] width 86 height 25
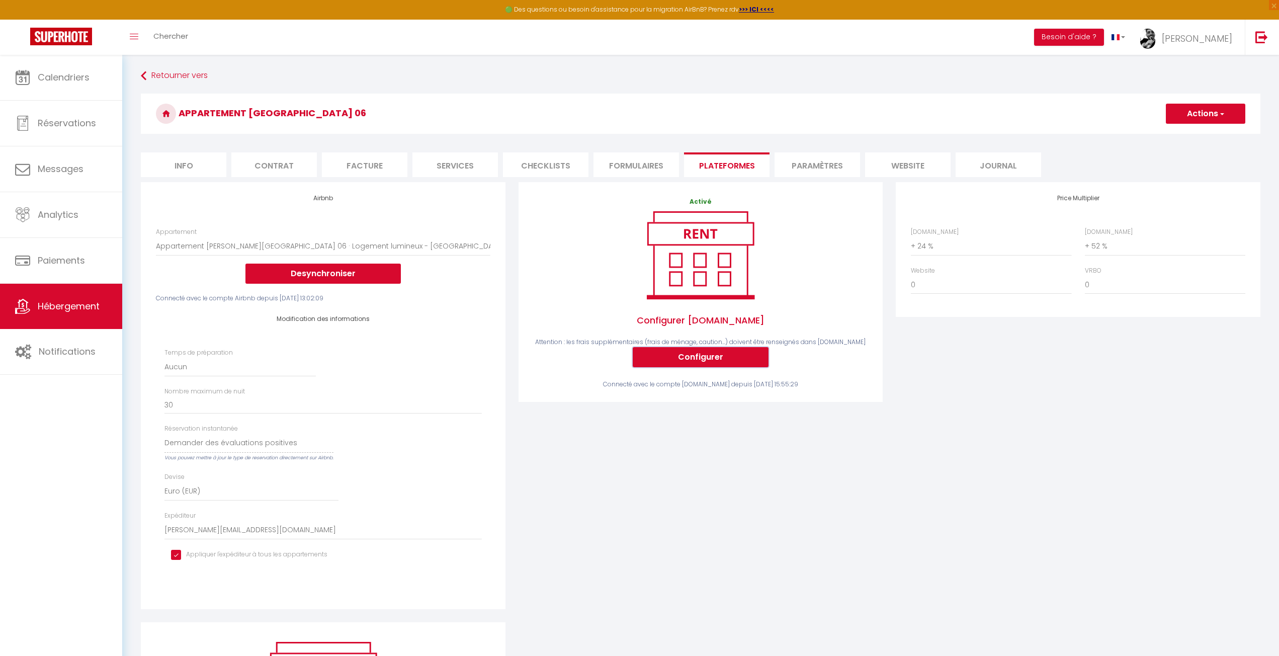
click at [745, 355] on button "Configurer" at bounding box center [701, 357] width 136 height 20
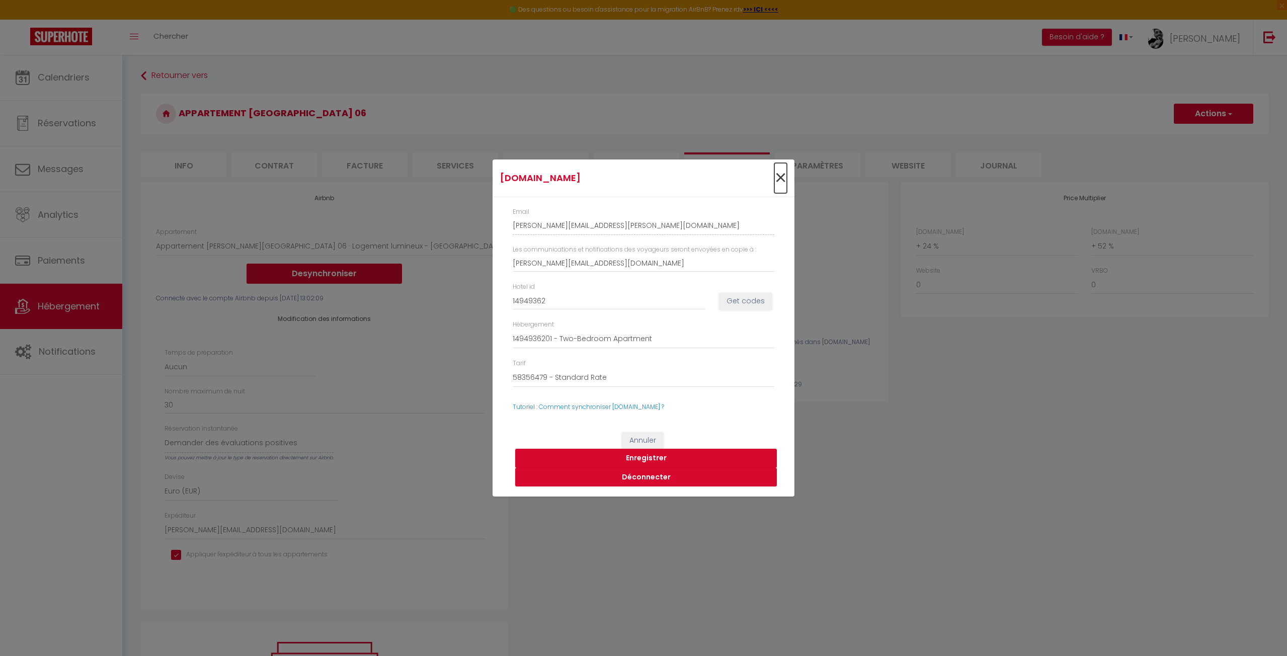
click at [783, 178] on span "×" at bounding box center [780, 178] width 13 height 30
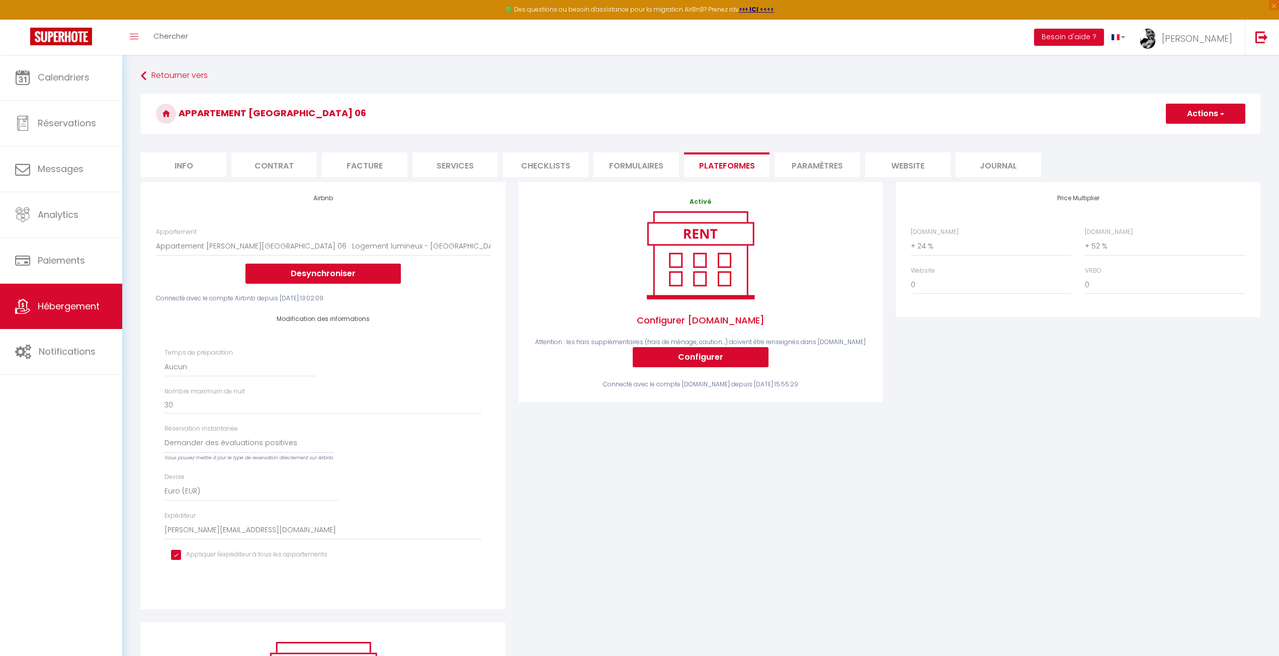
click at [834, 166] on li "Paramètres" at bounding box center [818, 164] width 86 height 25
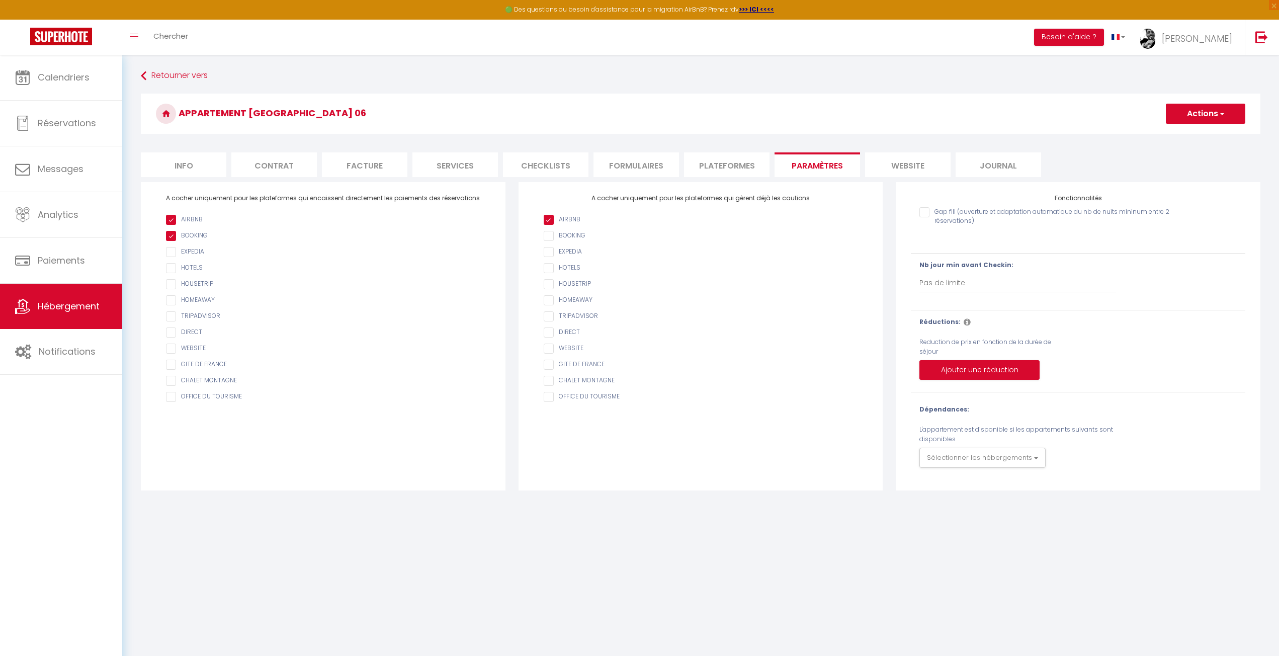
click at [729, 532] on body "🟢 Des questions ou besoin d'assistance pour la migration AirBnB? Prenez rdv >>>…" at bounding box center [639, 383] width 1279 height 656
click at [452, 167] on li "Services" at bounding box center [456, 164] width 86 height 25
select select
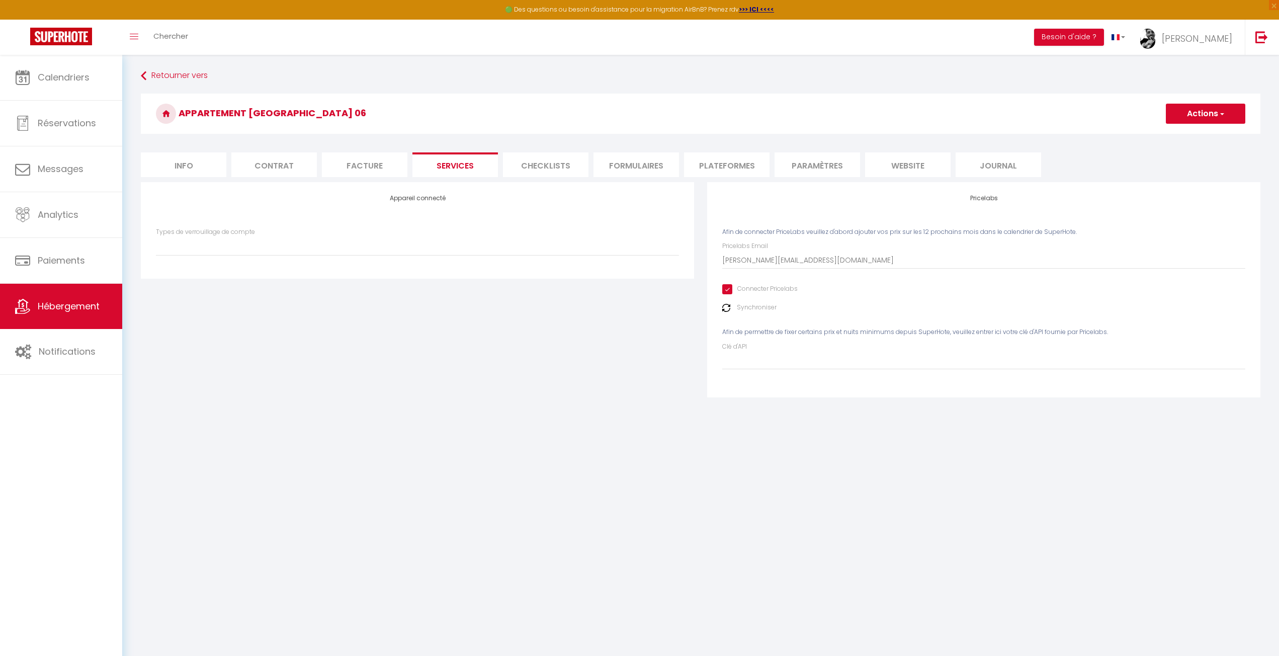
click at [347, 166] on li "Facture" at bounding box center [365, 164] width 86 height 25
checkbox input "false"
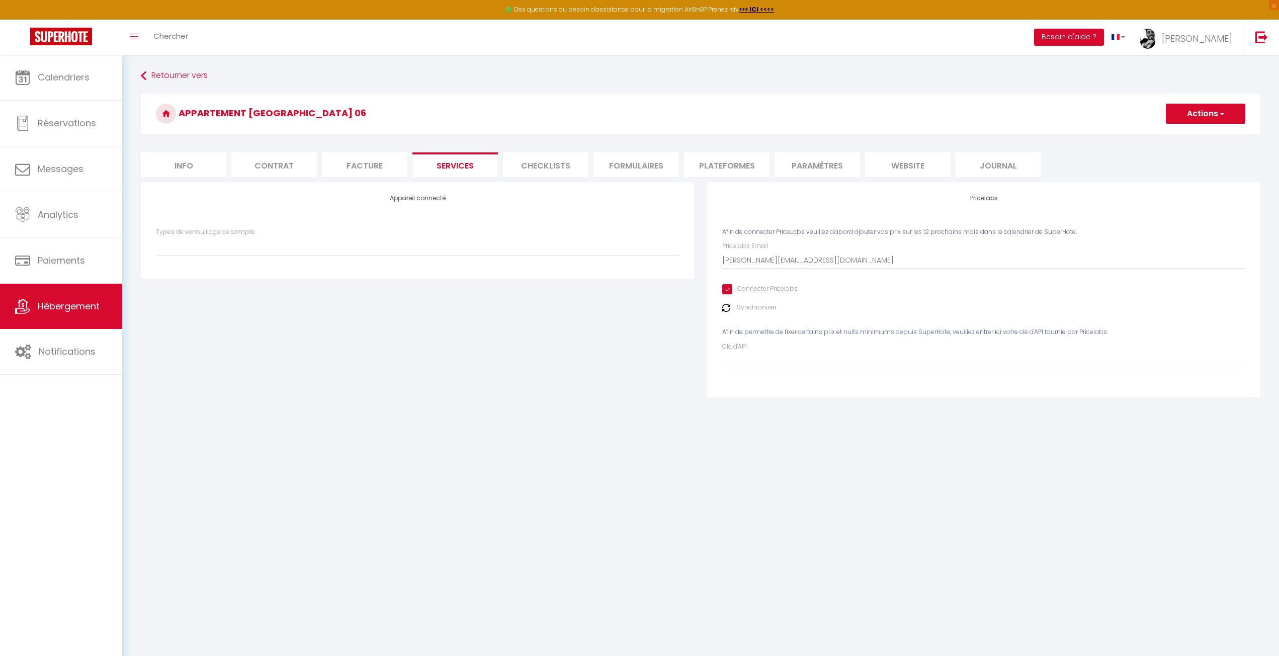
select select
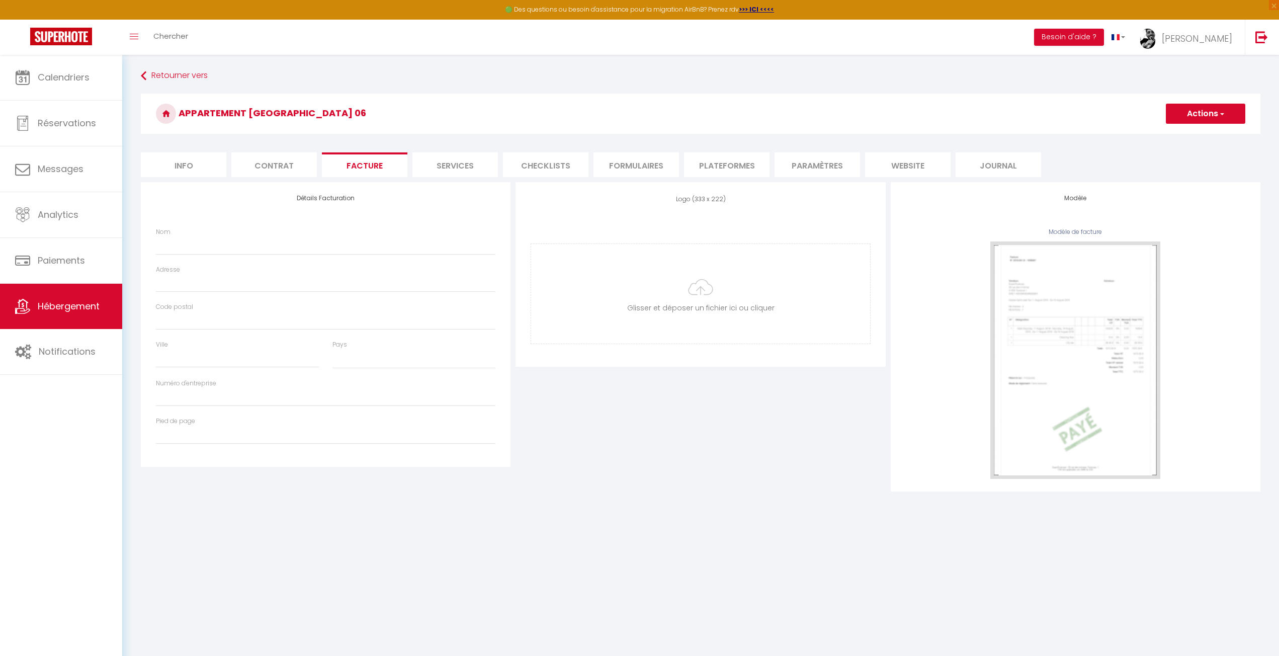
click at [258, 163] on li "Contrat" at bounding box center [274, 164] width 86 height 25
checkbox input "false"
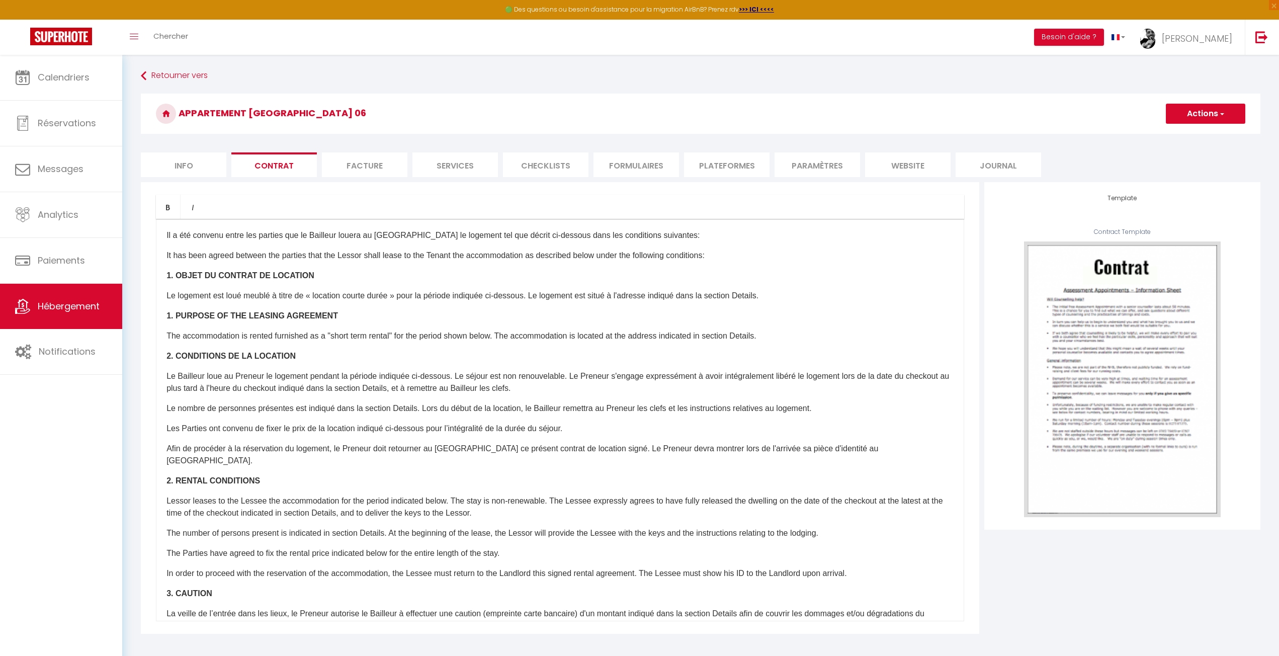
click at [186, 169] on li "Info" at bounding box center [184, 164] width 86 height 25
checkbox input "false"
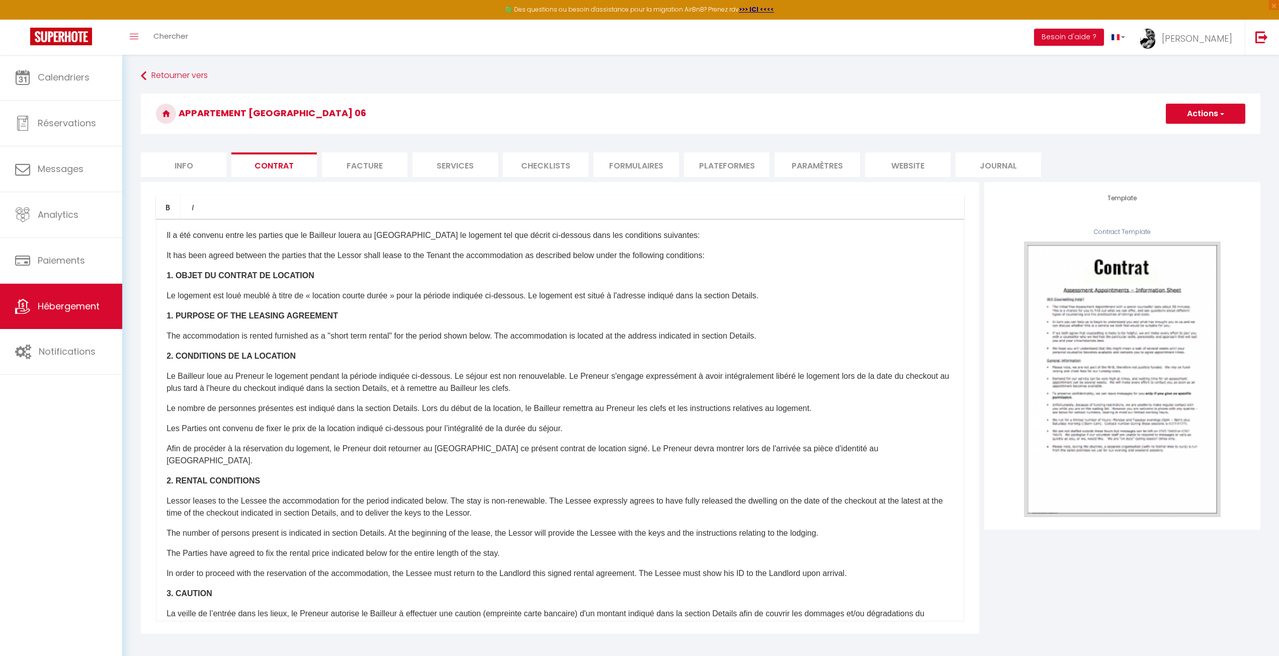
checkbox input "false"
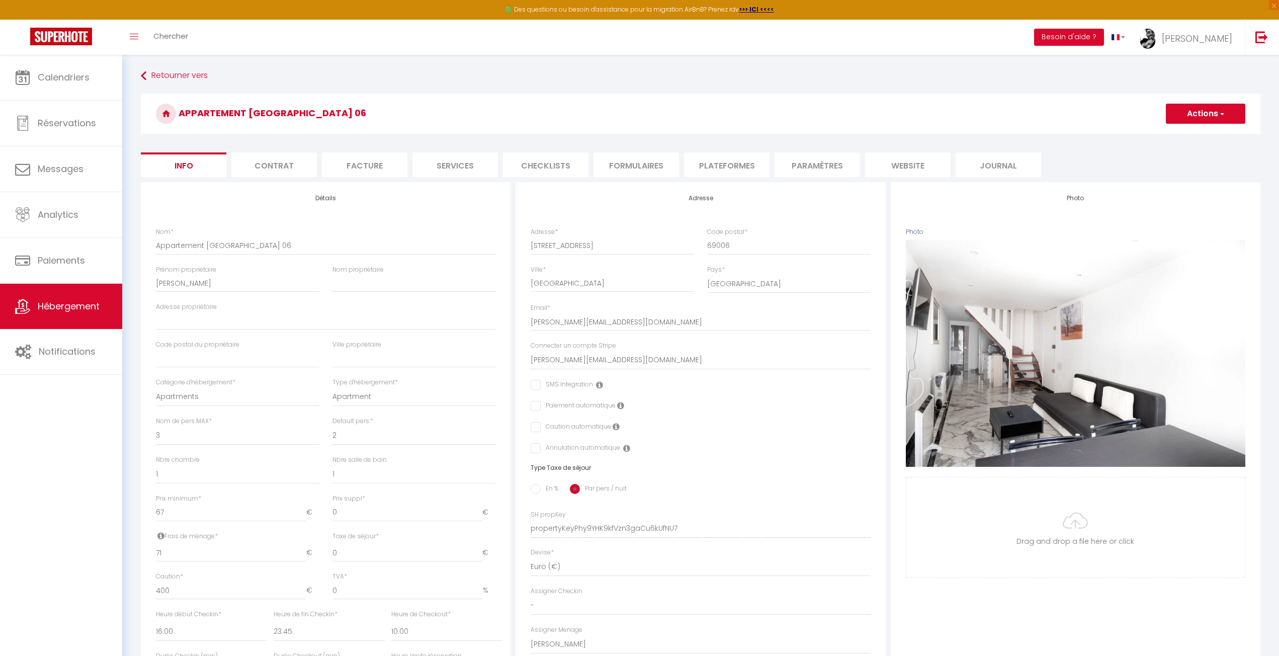
checkbox input "false"
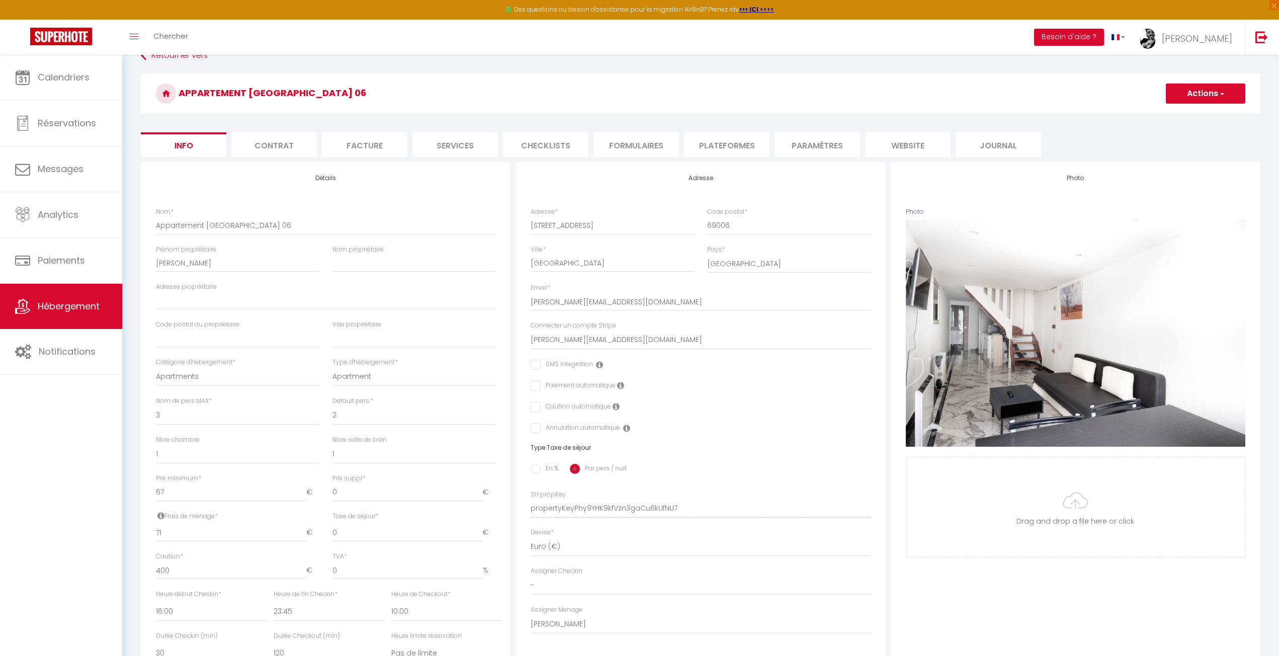
scroll to position [50, 0]
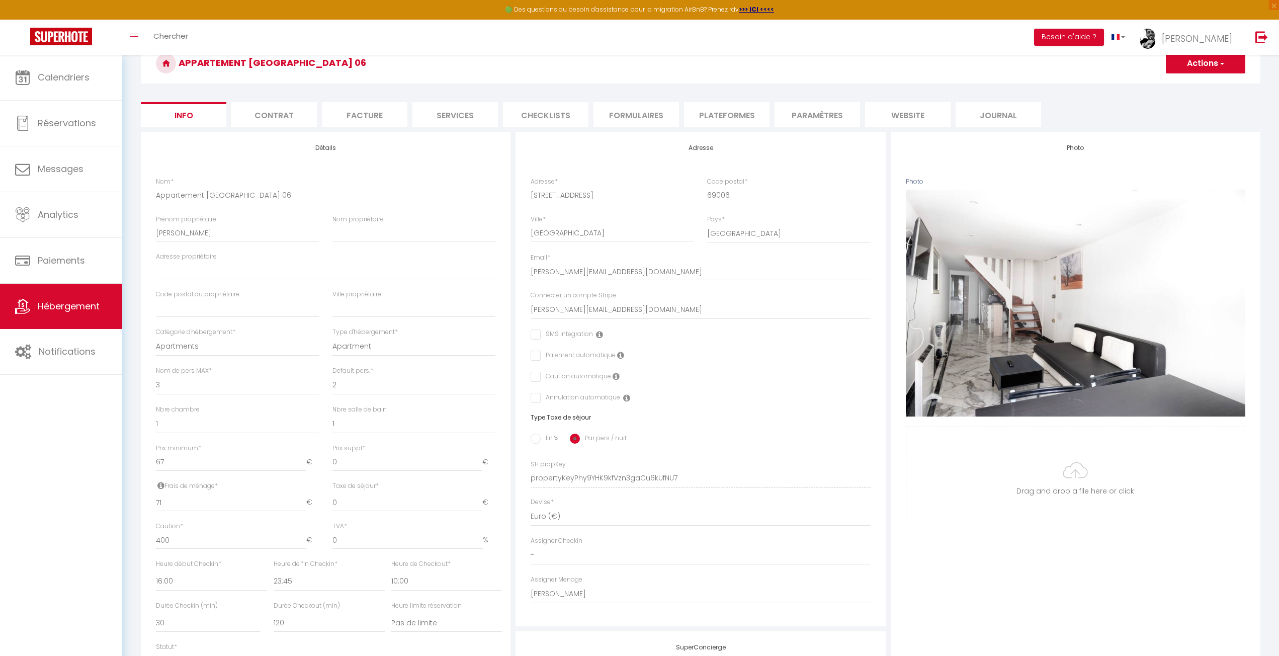
checkbox input "false"
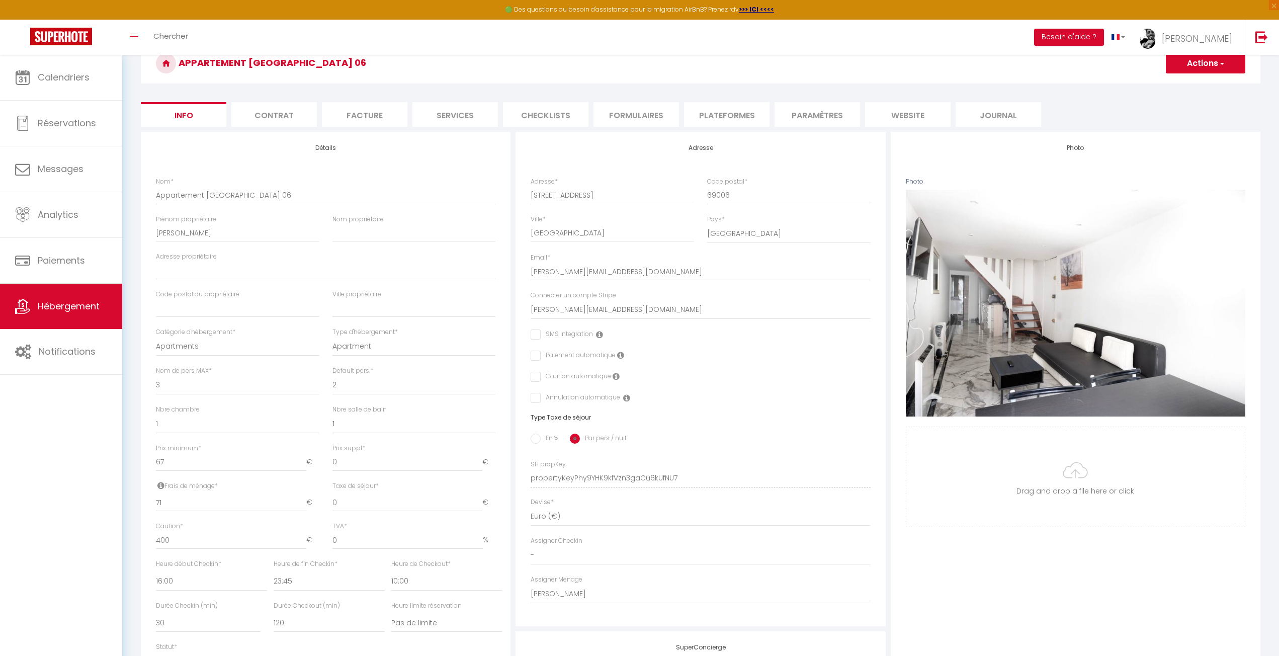
checkbox input "false"
click at [617, 376] on icon at bounding box center [616, 376] width 7 height 8
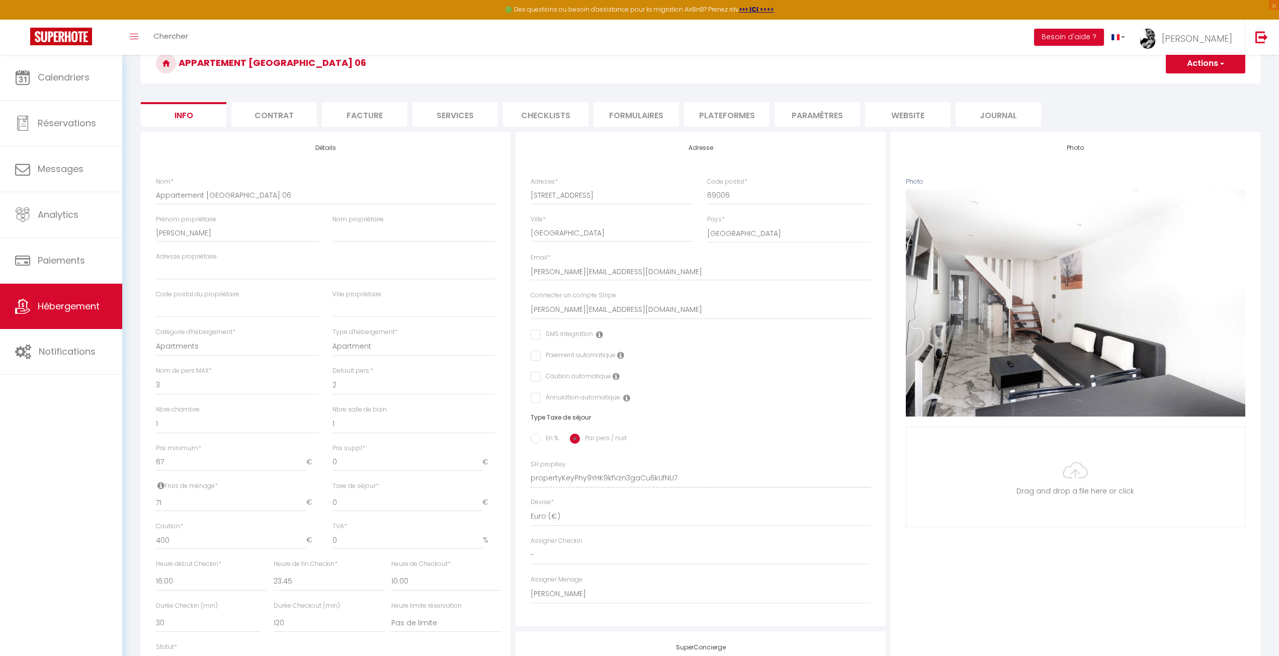
click at [616, 376] on icon at bounding box center [616, 376] width 7 height 8
click at [614, 376] on icon at bounding box center [616, 376] width 7 height 8
click at [565, 376] on label "Caution automatique" at bounding box center [576, 377] width 70 height 11
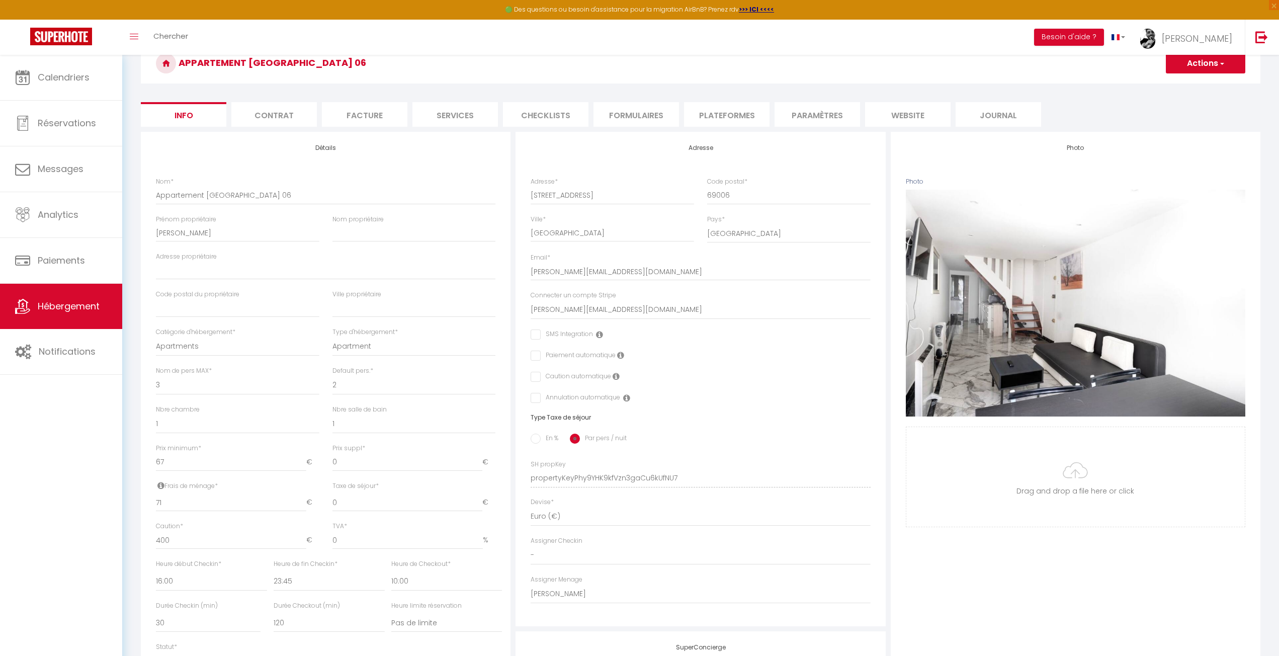
click at [535, 378] on input "checkbox" at bounding box center [534, 377] width 7 height 10
checkbox input "true"
checkbox input "false"
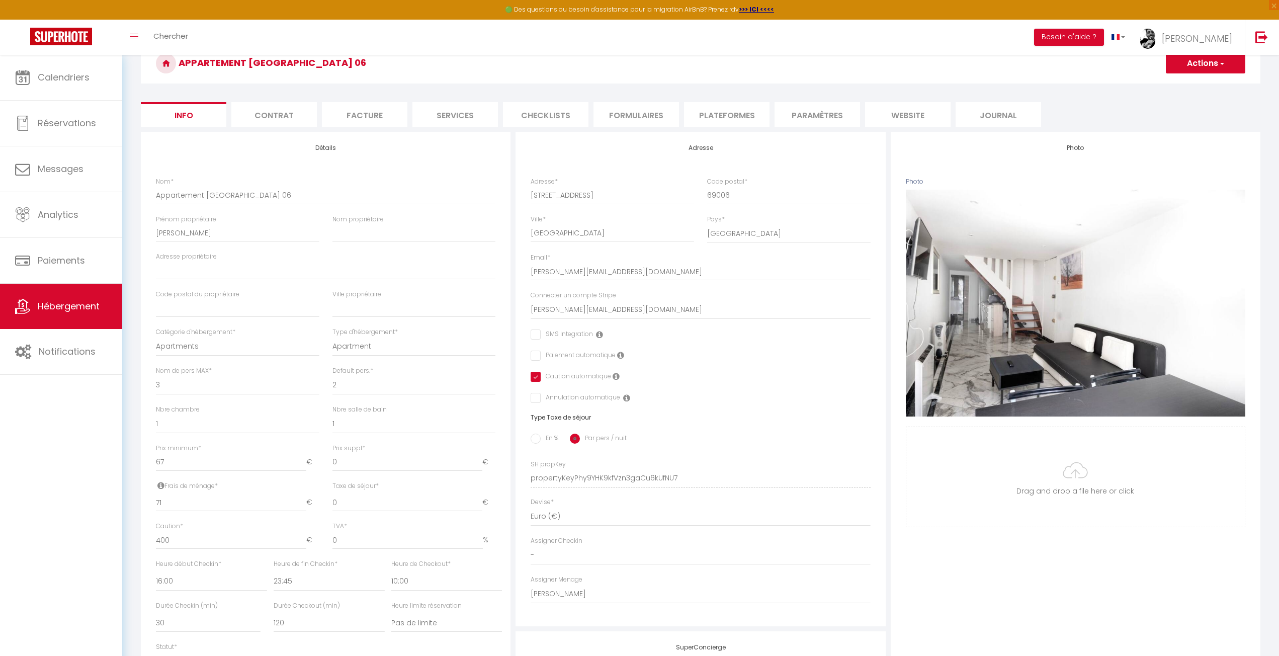
click at [535, 378] on input "checkbox" at bounding box center [534, 377] width 7 height 10
checkbox input "false"
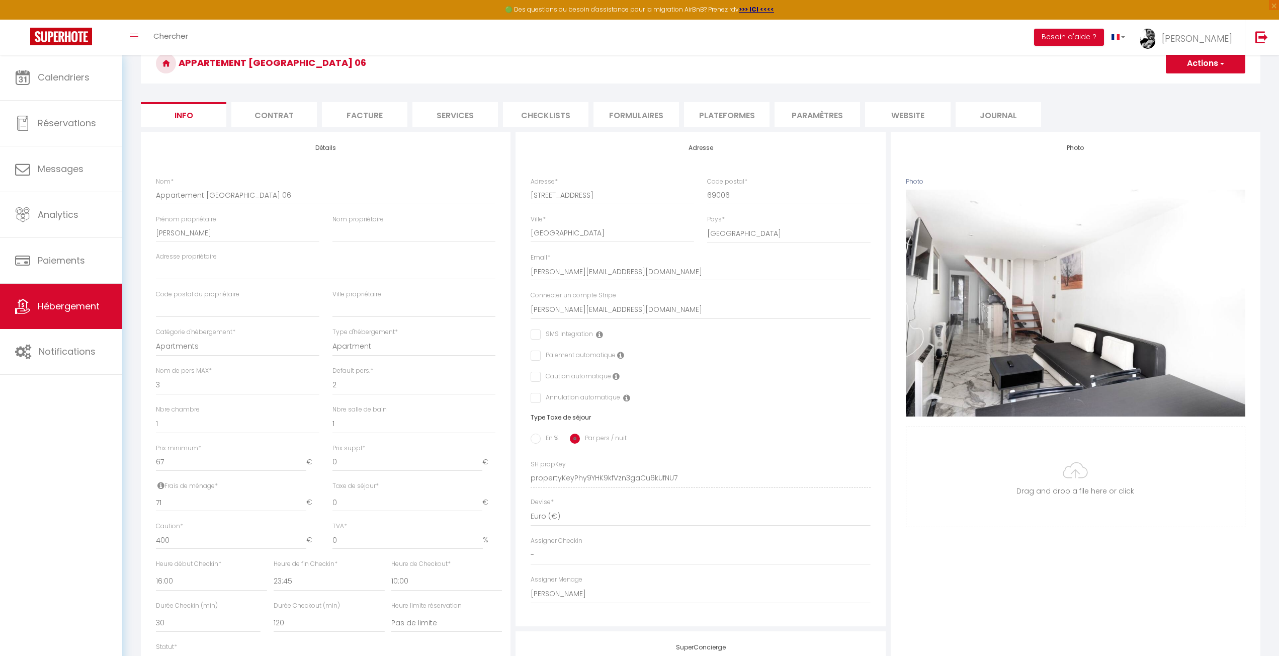
click at [616, 376] on icon at bounding box center [616, 376] width 7 height 8
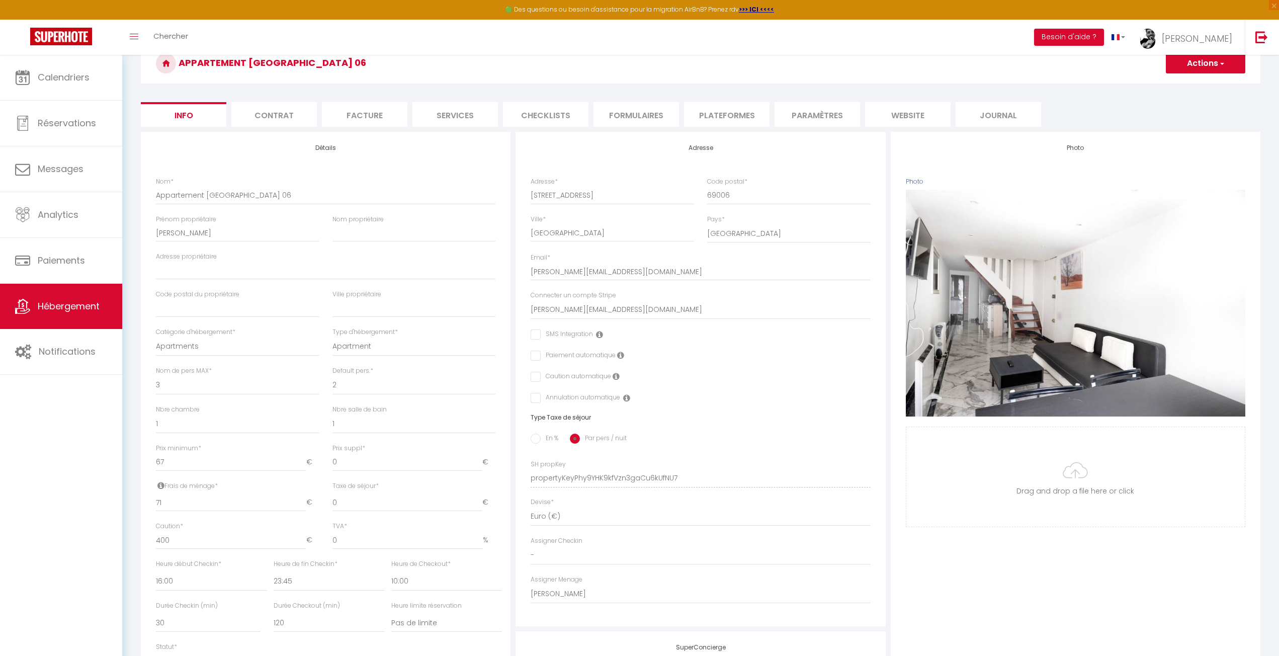
click at [616, 376] on icon at bounding box center [616, 376] width 7 height 8
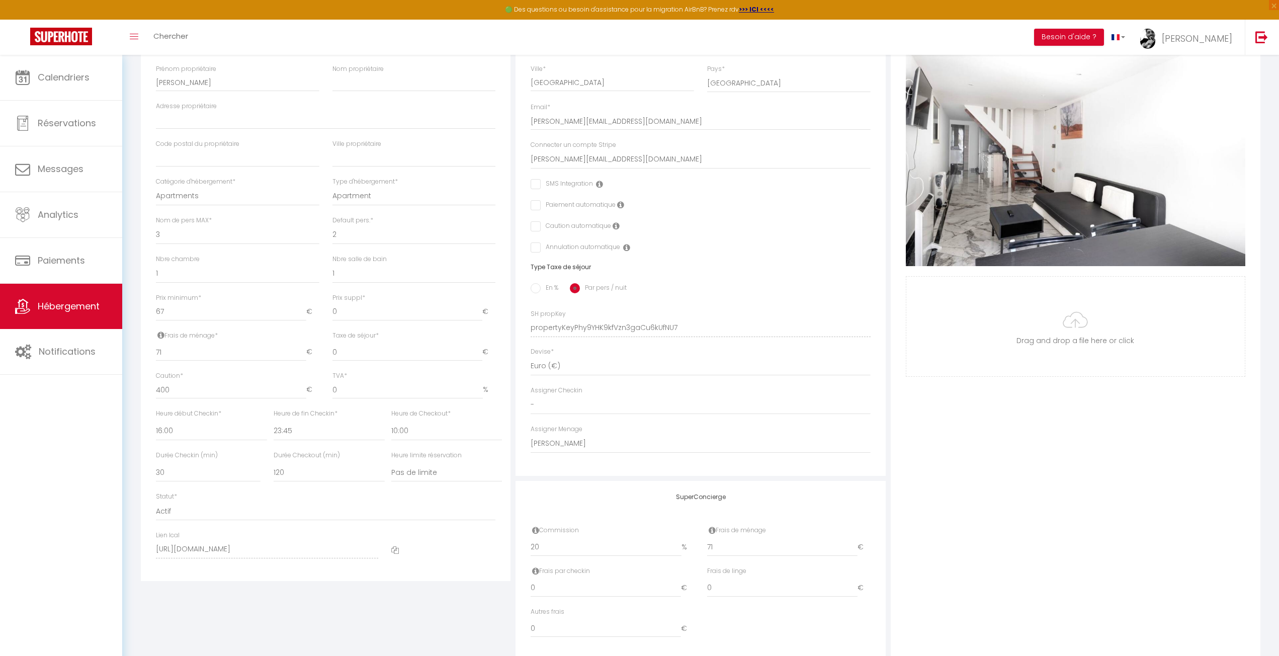
scroll to position [201, 0]
click at [341, 595] on div "Détails Nom * Appartement Lyon 06 Prénom propriétaire [PERSON_NAME] propriétair…" at bounding box center [325, 320] width 375 height 679
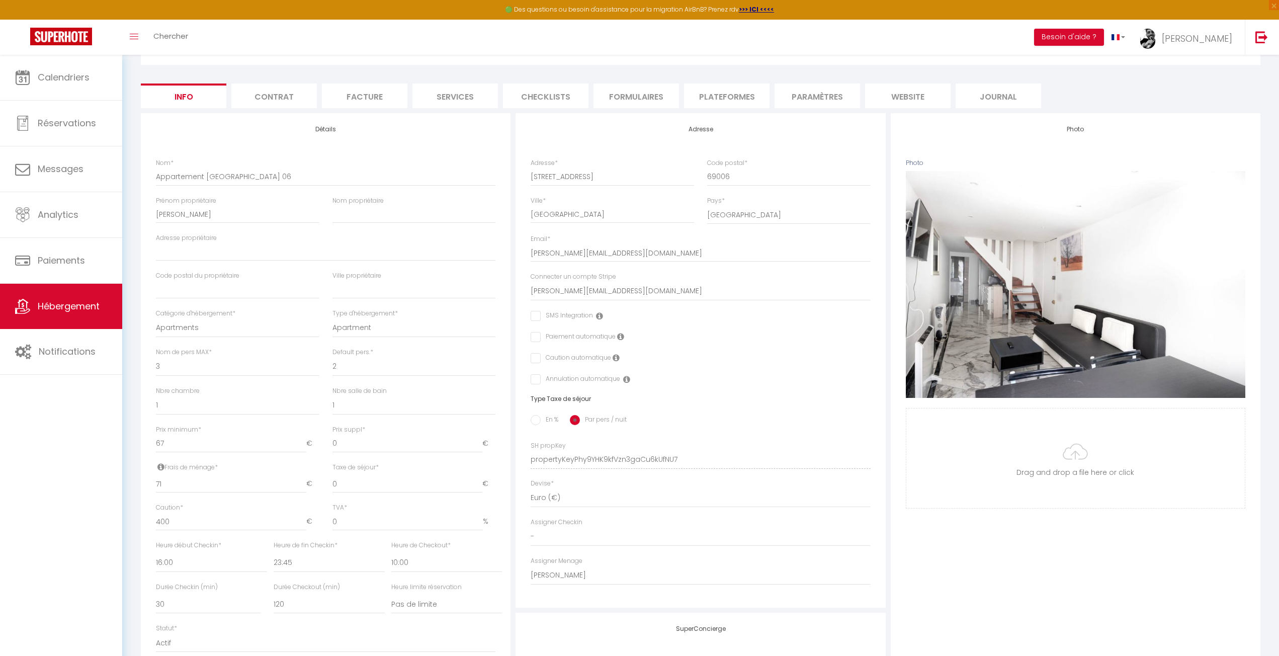
scroll to position [0, 0]
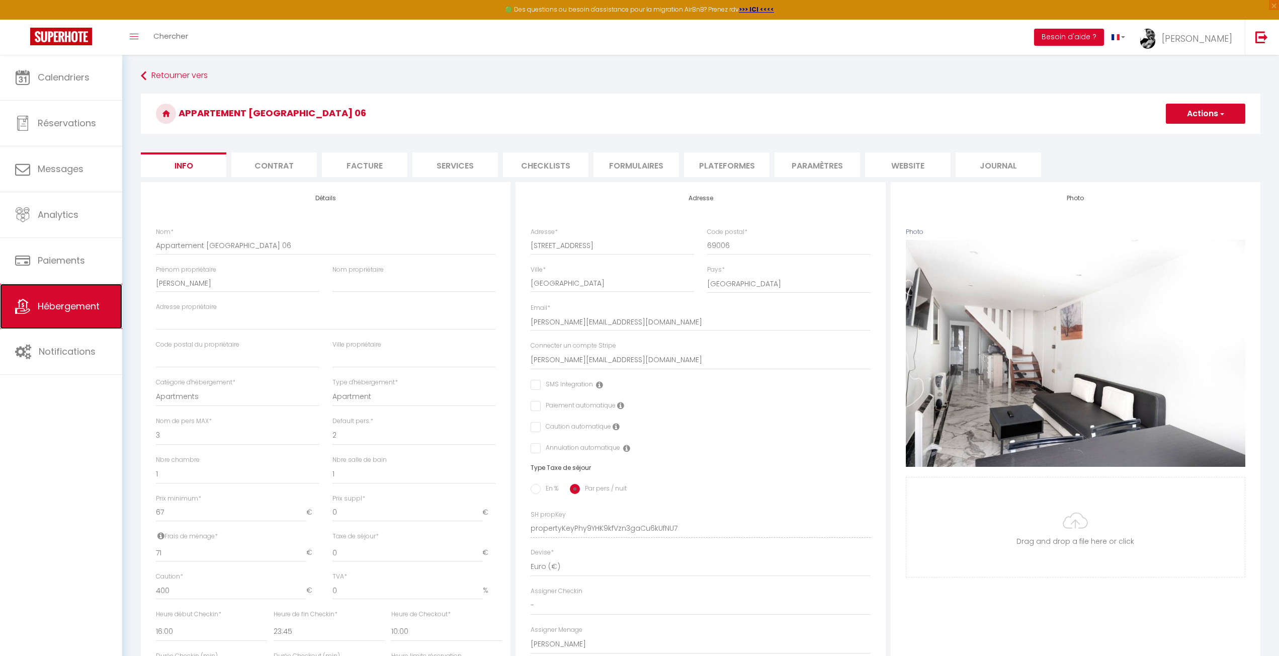
click at [58, 314] on link "Hébergement" at bounding box center [61, 306] width 122 height 45
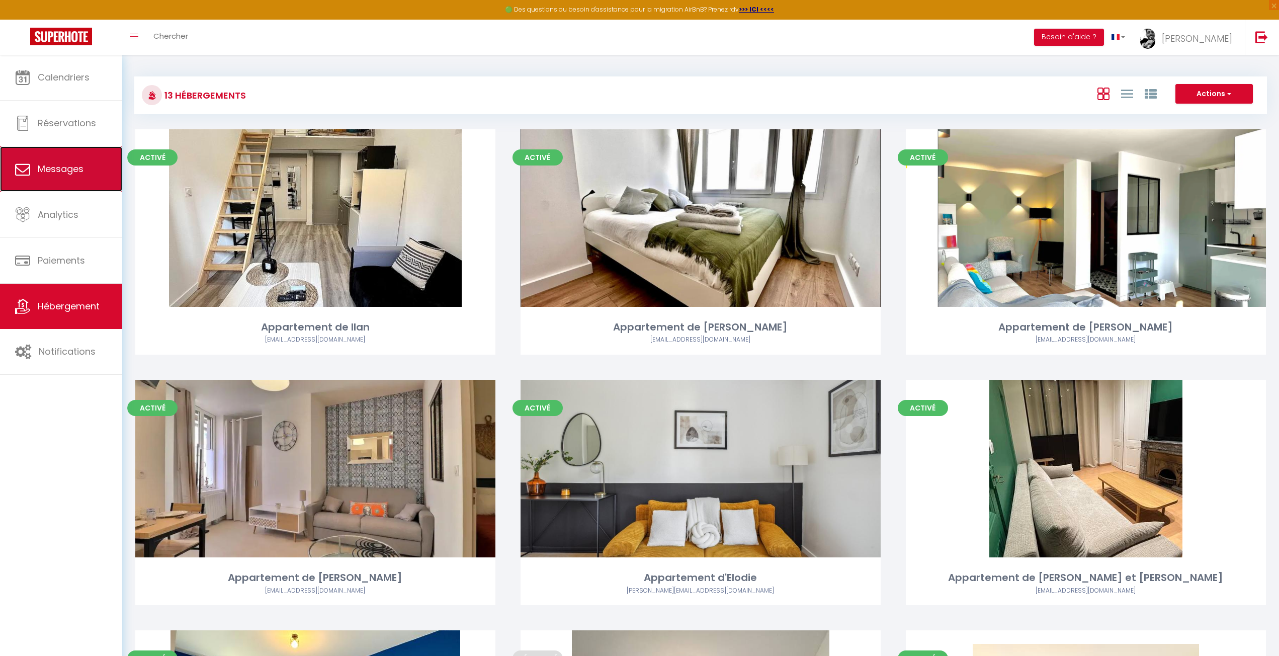
click at [62, 170] on span "Messages" at bounding box center [61, 169] width 46 height 13
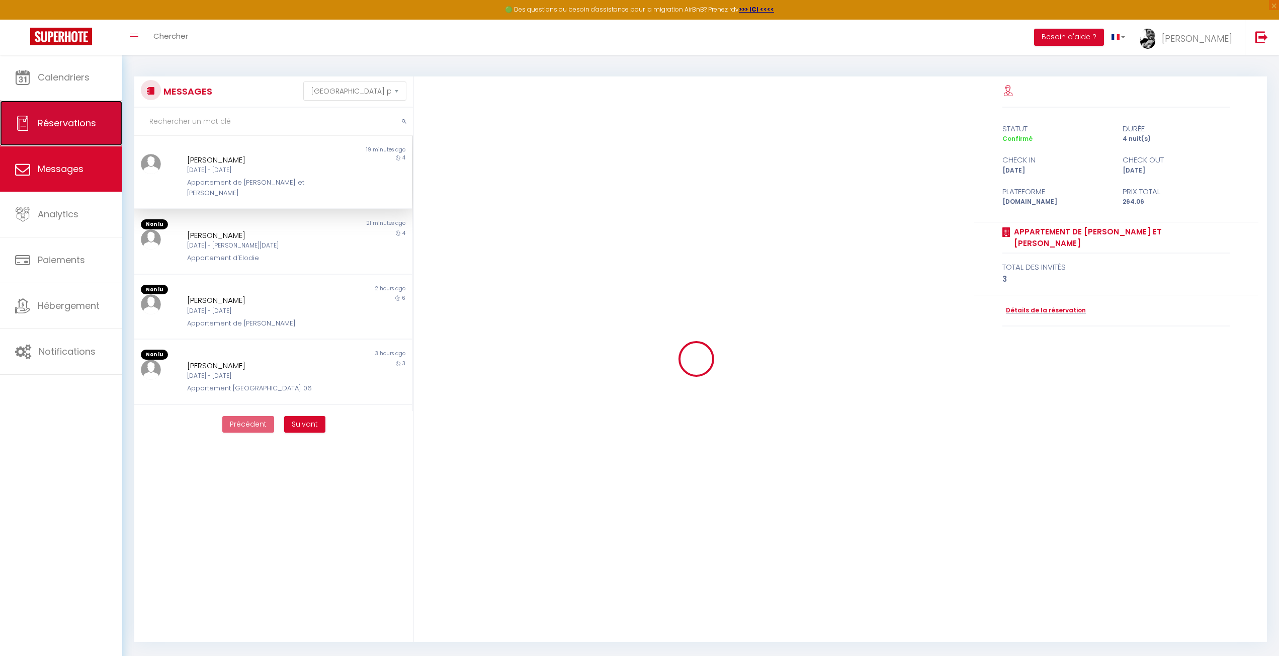
click at [67, 129] on link "Réservations" at bounding box center [61, 123] width 122 height 45
select select "not_cancelled"
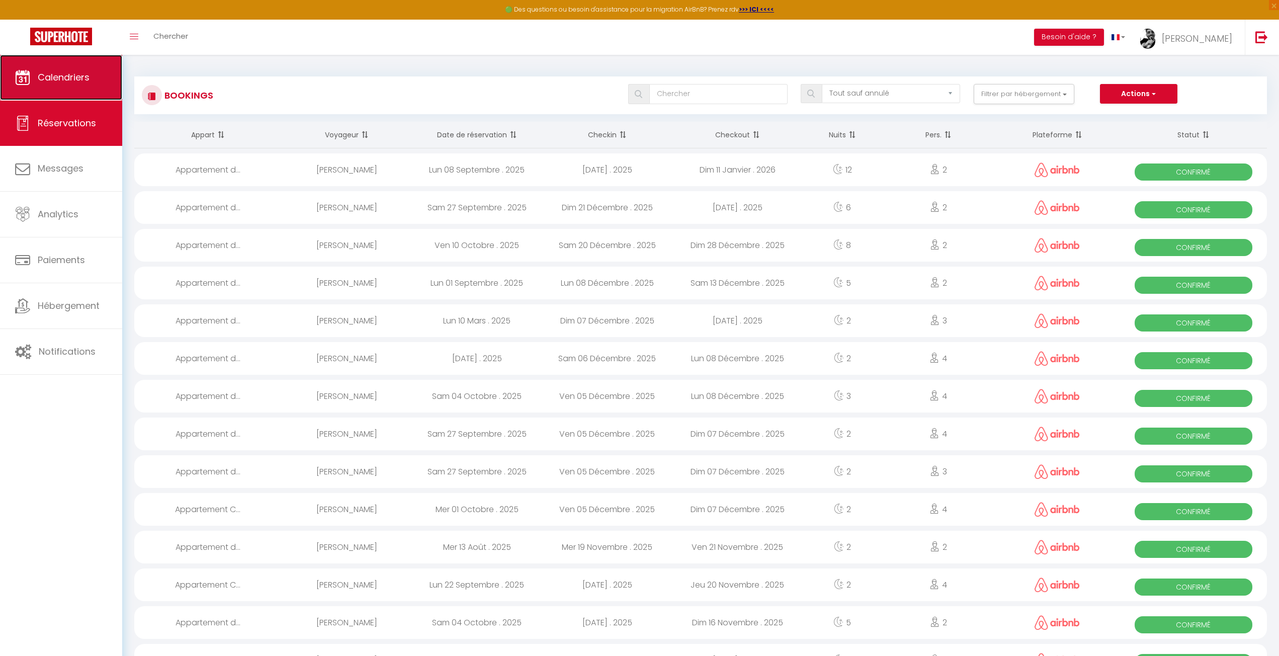
click at [86, 92] on link "Calendriers" at bounding box center [61, 77] width 122 height 45
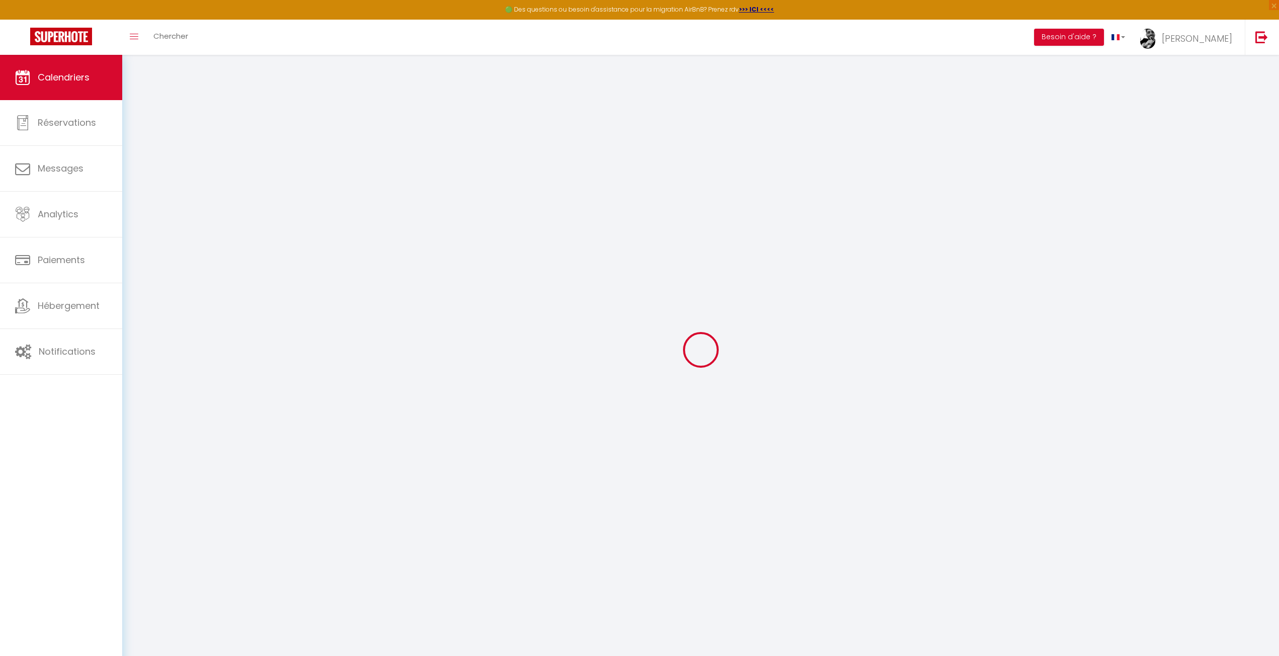
select select
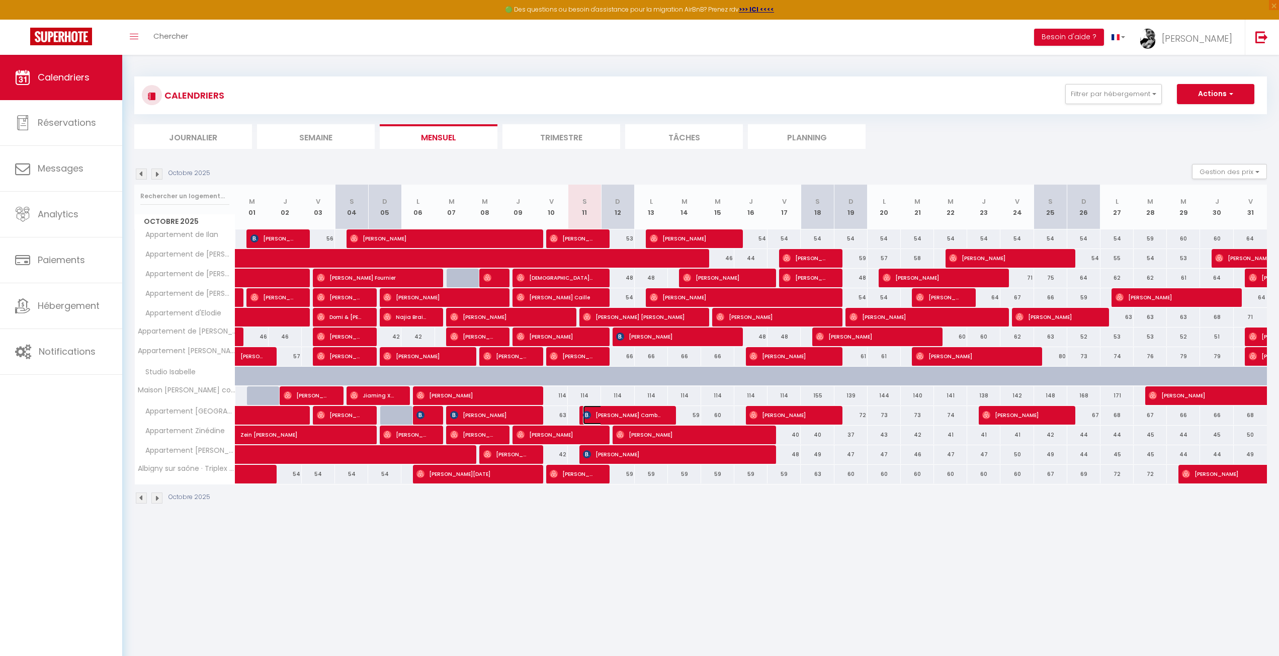
click at [598, 416] on span "[PERSON_NAME] Cambizaca [PERSON_NAME]" at bounding box center [621, 415] width 77 height 19
select select "OK"
select select "0"
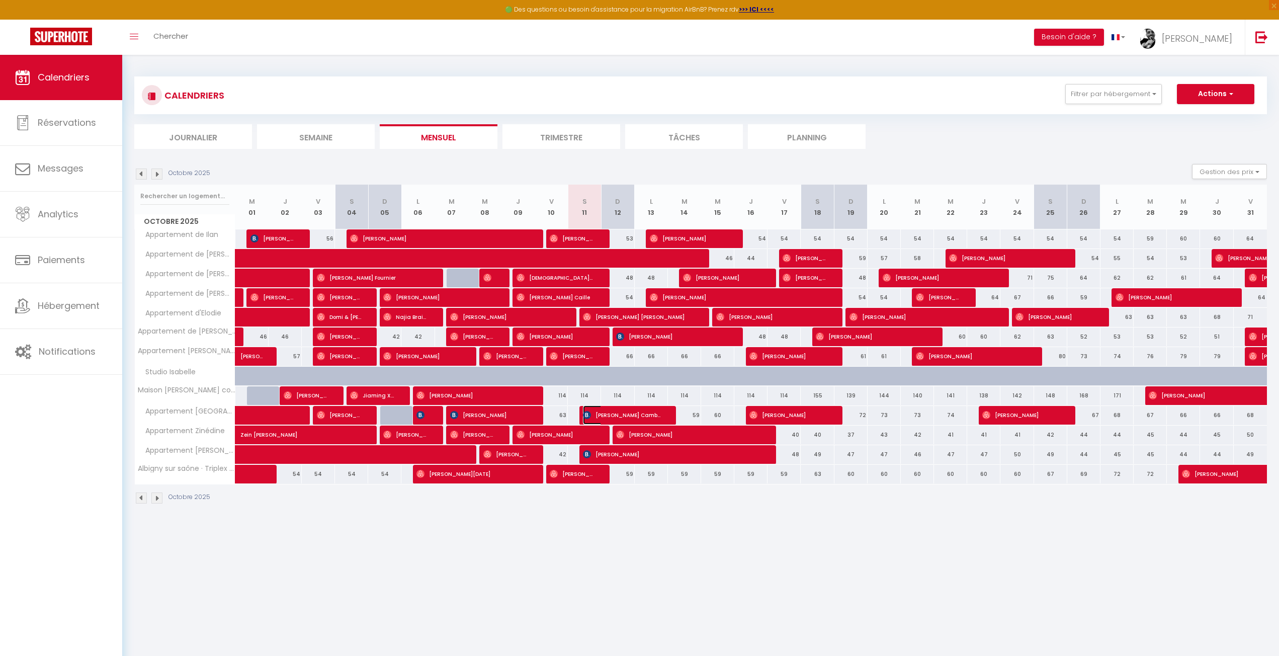
select select "1"
select select
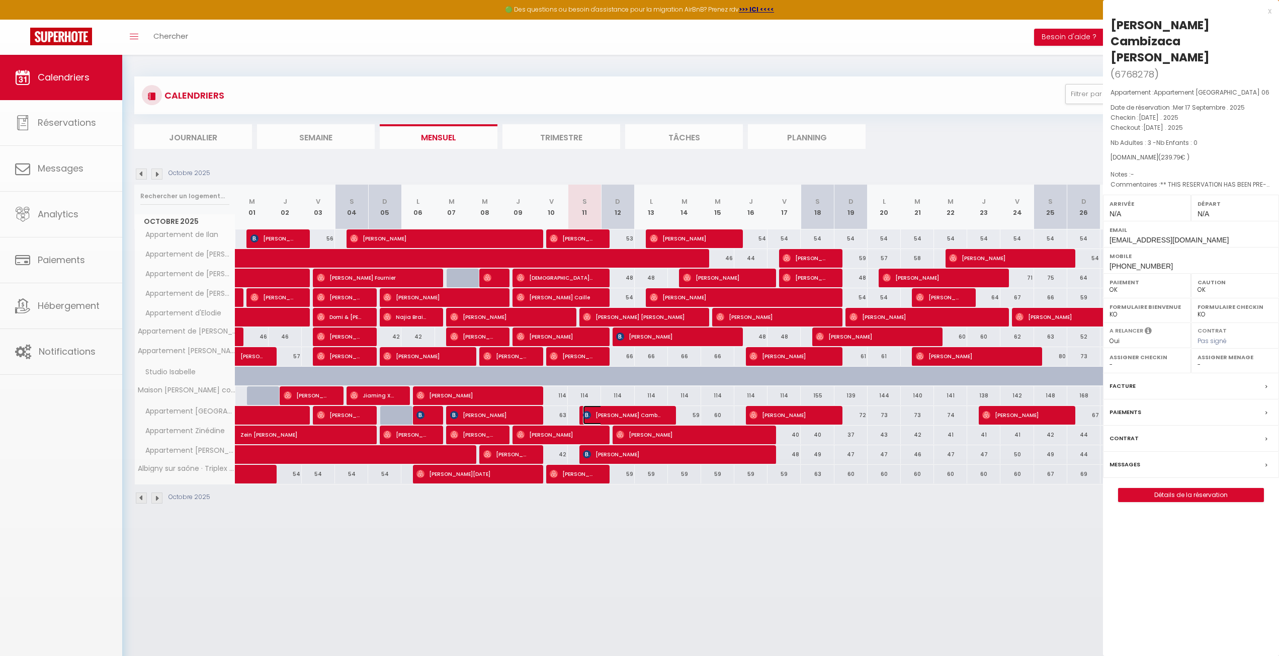
select select "45167"
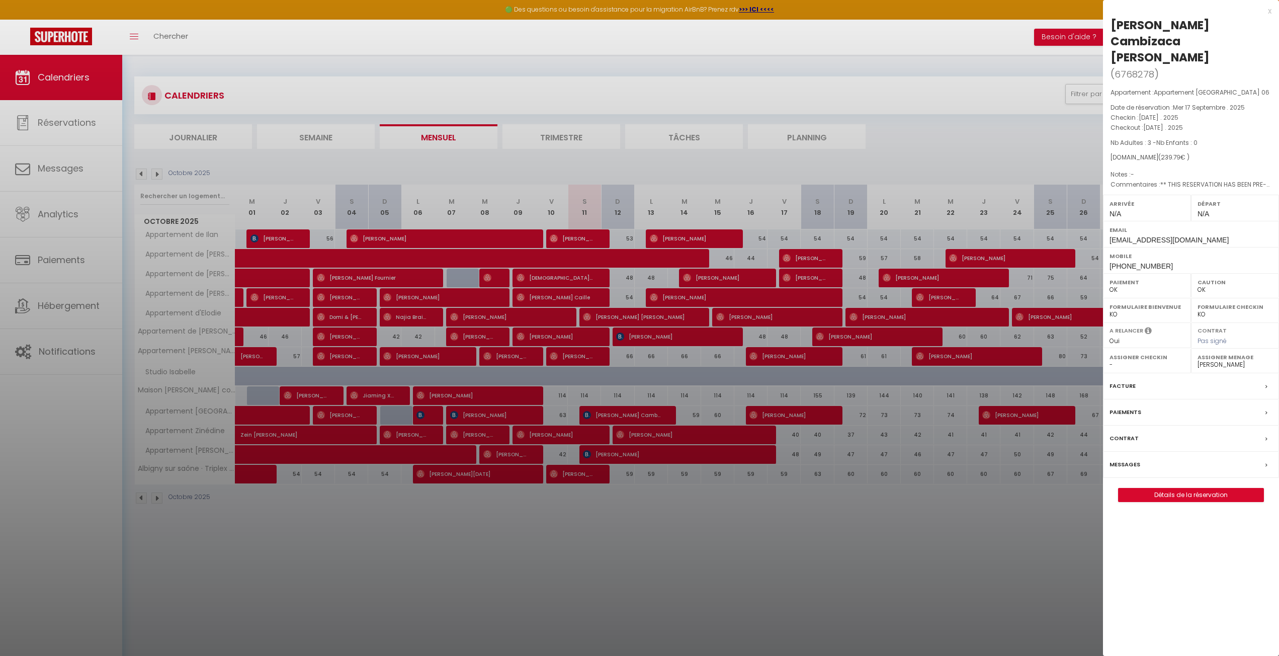
click at [109, 313] on div at bounding box center [639, 328] width 1279 height 656
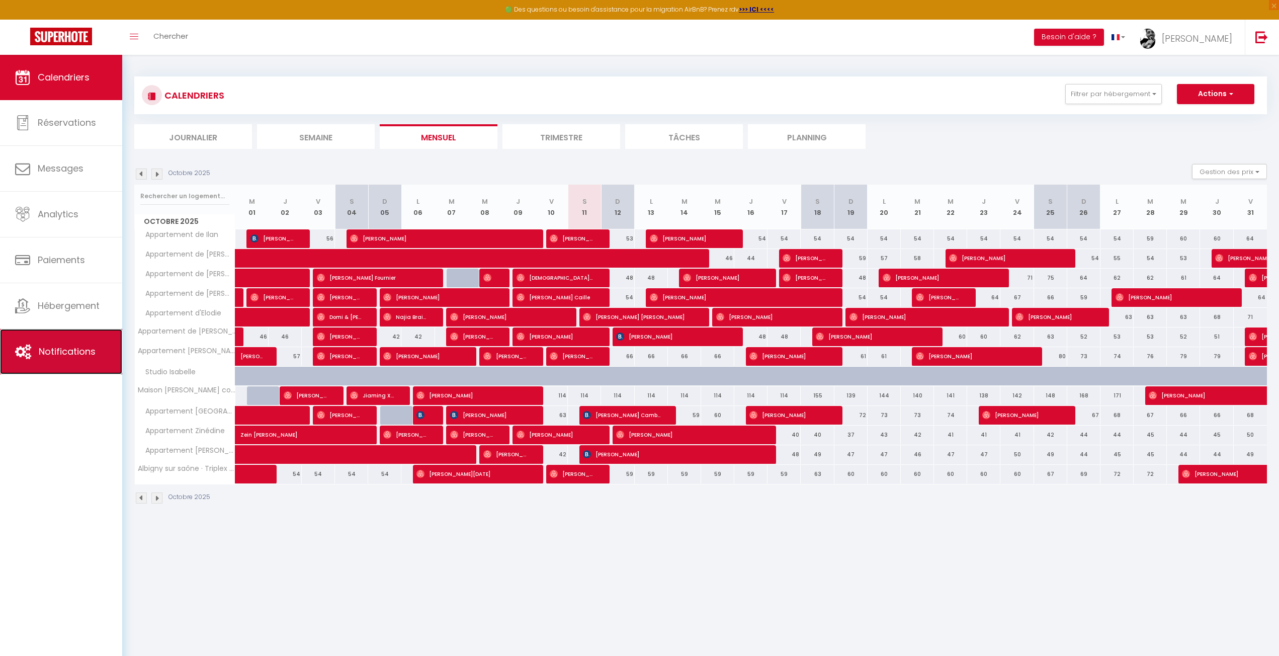
click at [34, 355] on link "Notifications" at bounding box center [61, 351] width 122 height 45
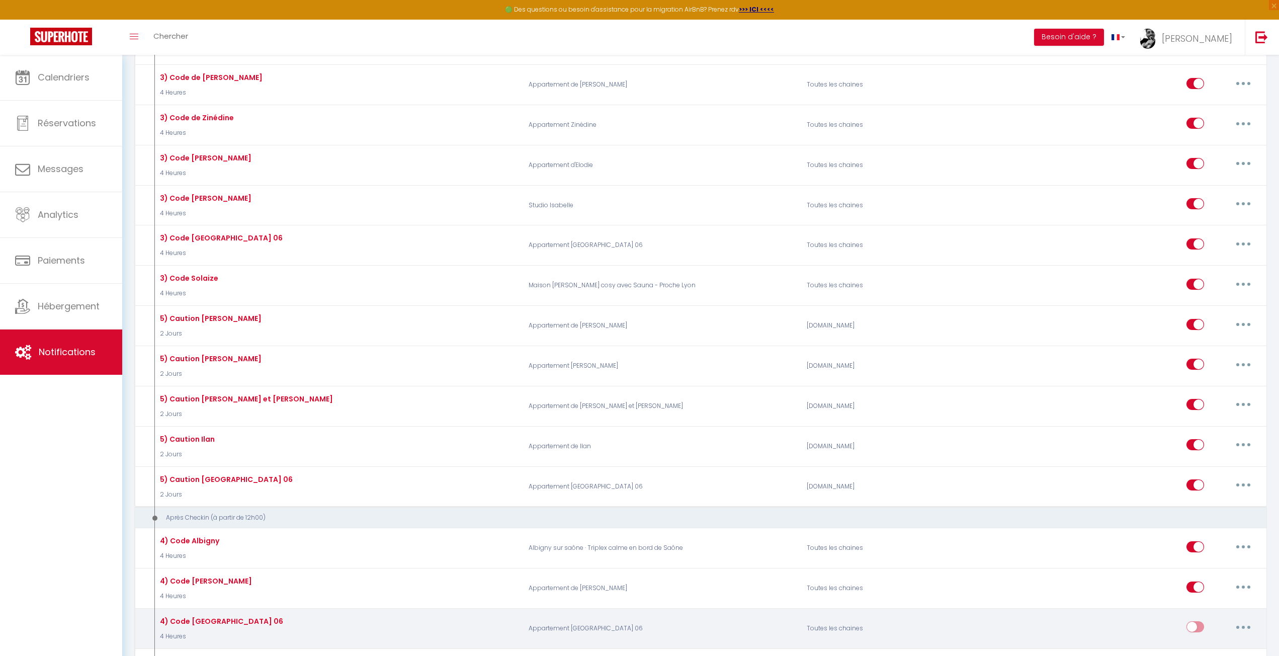
scroll to position [1509, 0]
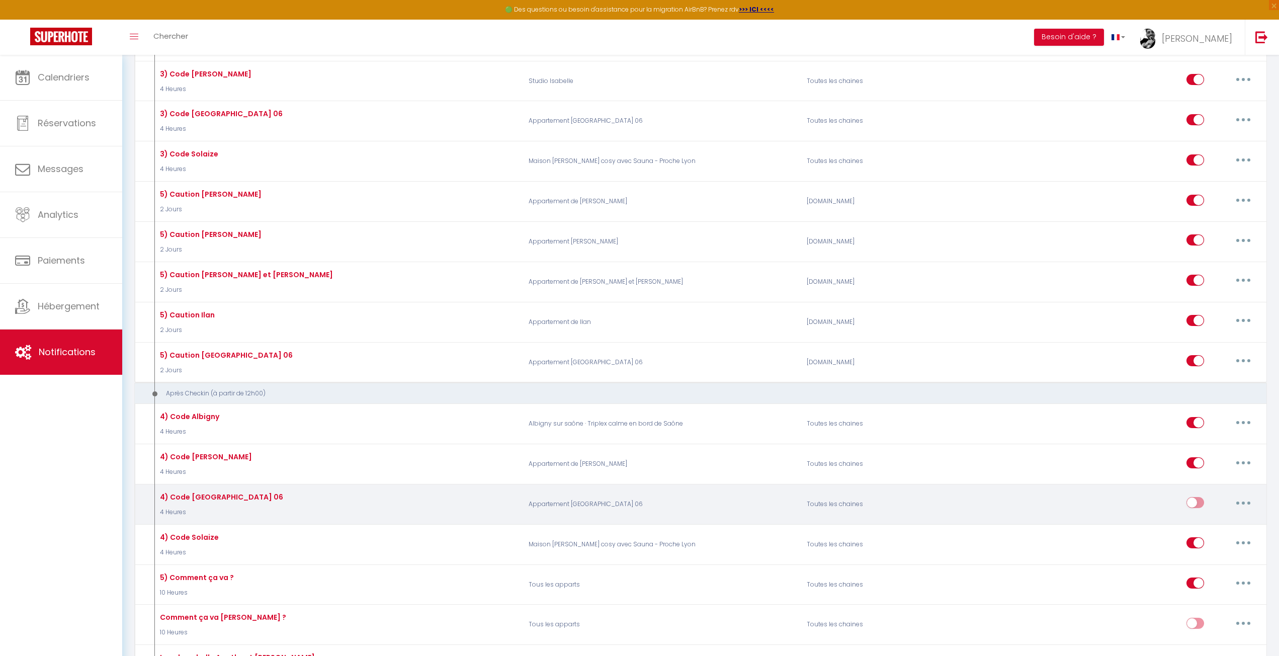
click at [1192, 500] on input "checkbox" at bounding box center [1196, 504] width 18 height 15
checkbox input "true"
click at [1033, 506] on div "Editer Dupliquer Tester Supprimer" at bounding box center [1125, 504] width 279 height 29
click at [1243, 495] on button "button" at bounding box center [1244, 503] width 28 height 16
click at [1225, 517] on link "Editer" at bounding box center [1217, 525] width 74 height 17
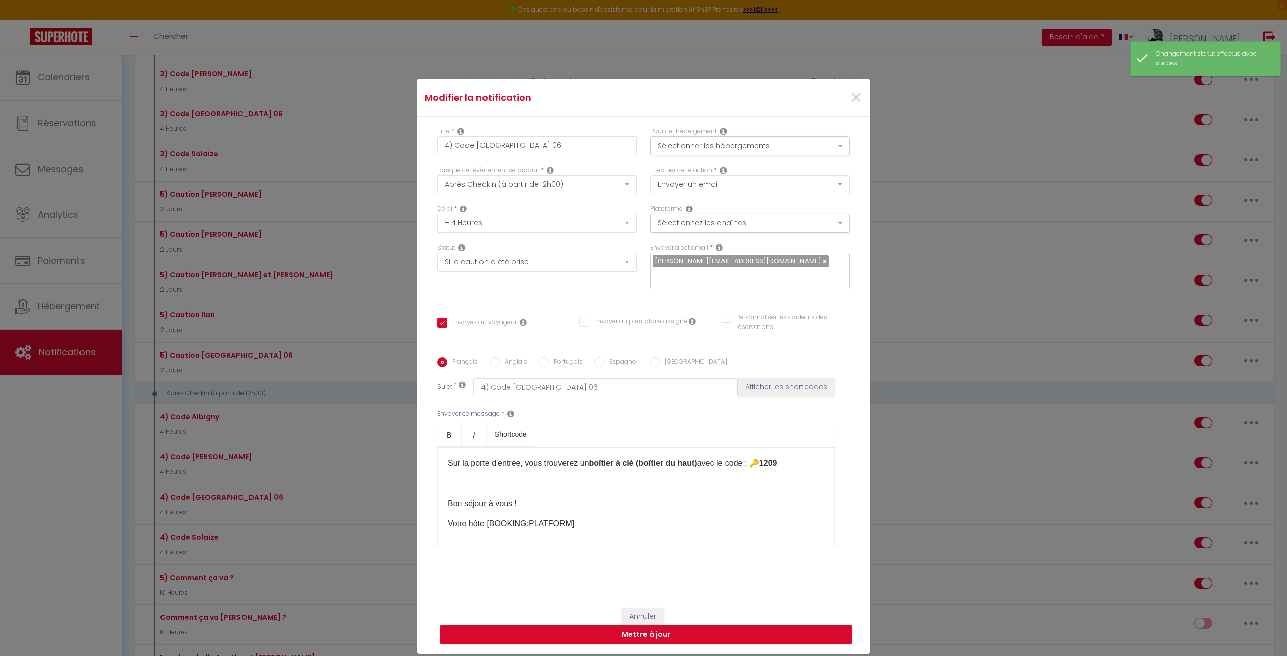
click at [488, 289] on div "Statut Aucun Si la réservation est payée Si réservation non payée Si la caution…" at bounding box center [537, 271] width 213 height 57
click at [857, 92] on span "×" at bounding box center [856, 98] width 13 height 30
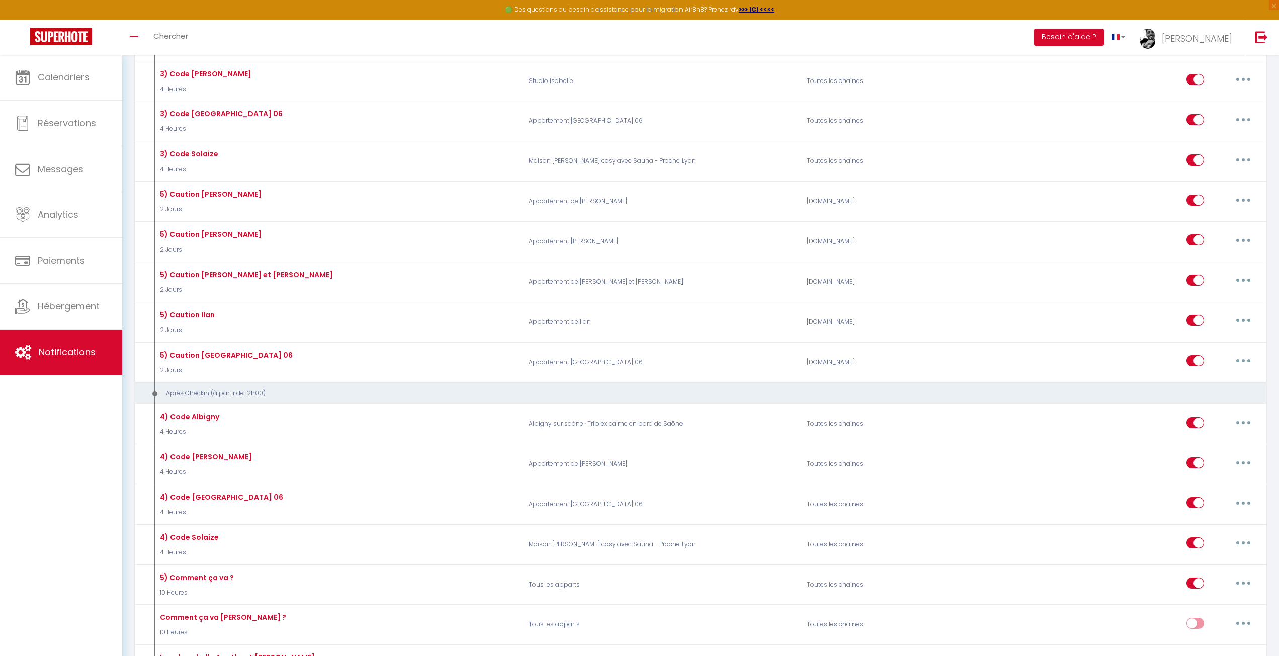
click at [797, 35] on div "Toggle menubar Chercher BUTTON Besoin d'aide ? [PERSON_NAME] Équipe" at bounding box center [672, 37] width 1199 height 35
click at [80, 91] on link "Calendriers" at bounding box center [61, 77] width 122 height 45
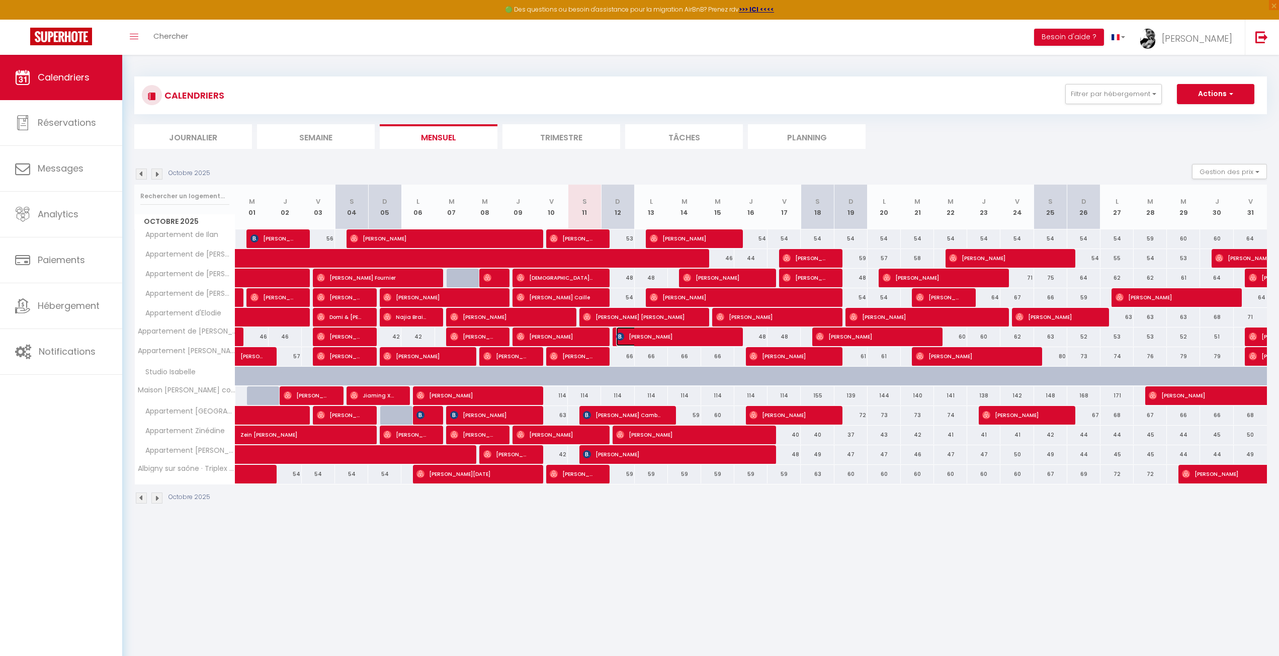
click at [626, 339] on span "[PERSON_NAME]" at bounding box center [671, 336] width 111 height 19
select select "OK"
select select "KO"
select select "0"
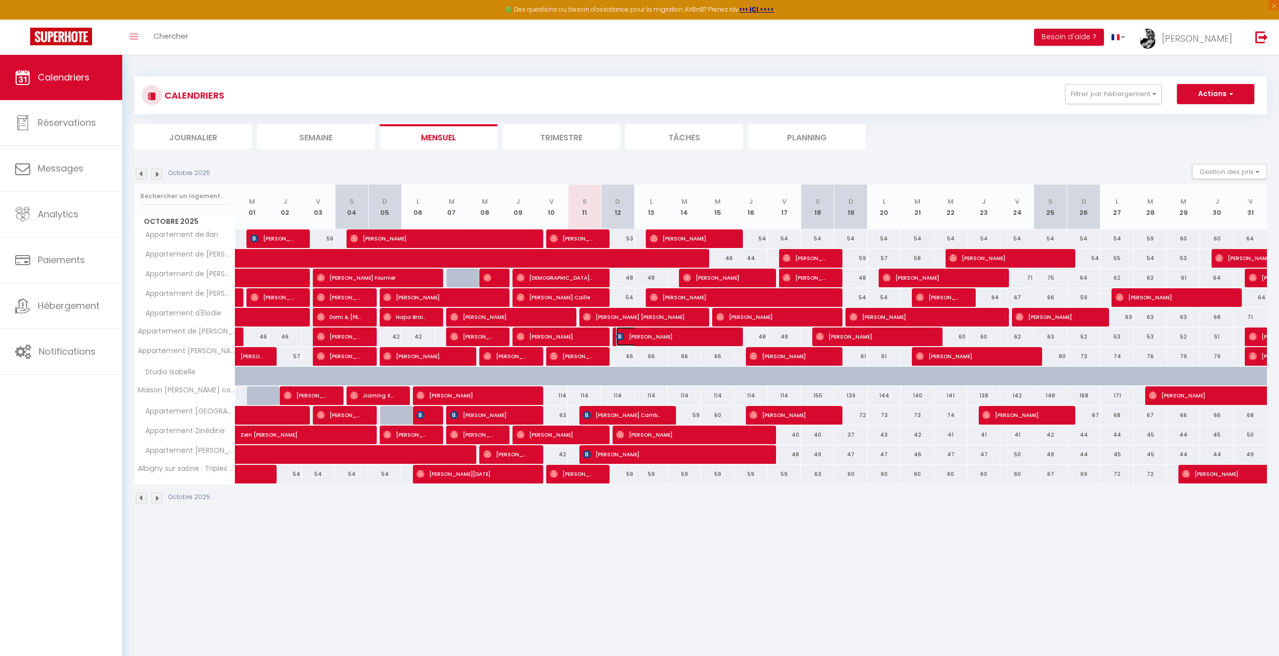
select select "1"
select select
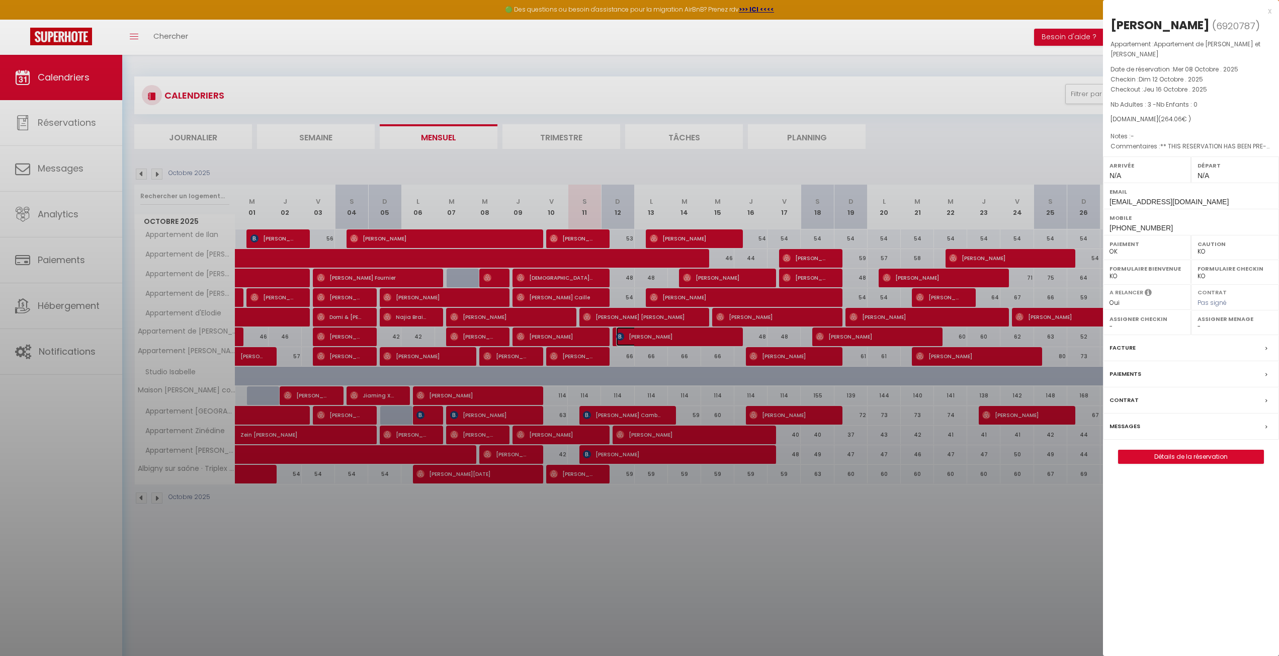
select select "18327"
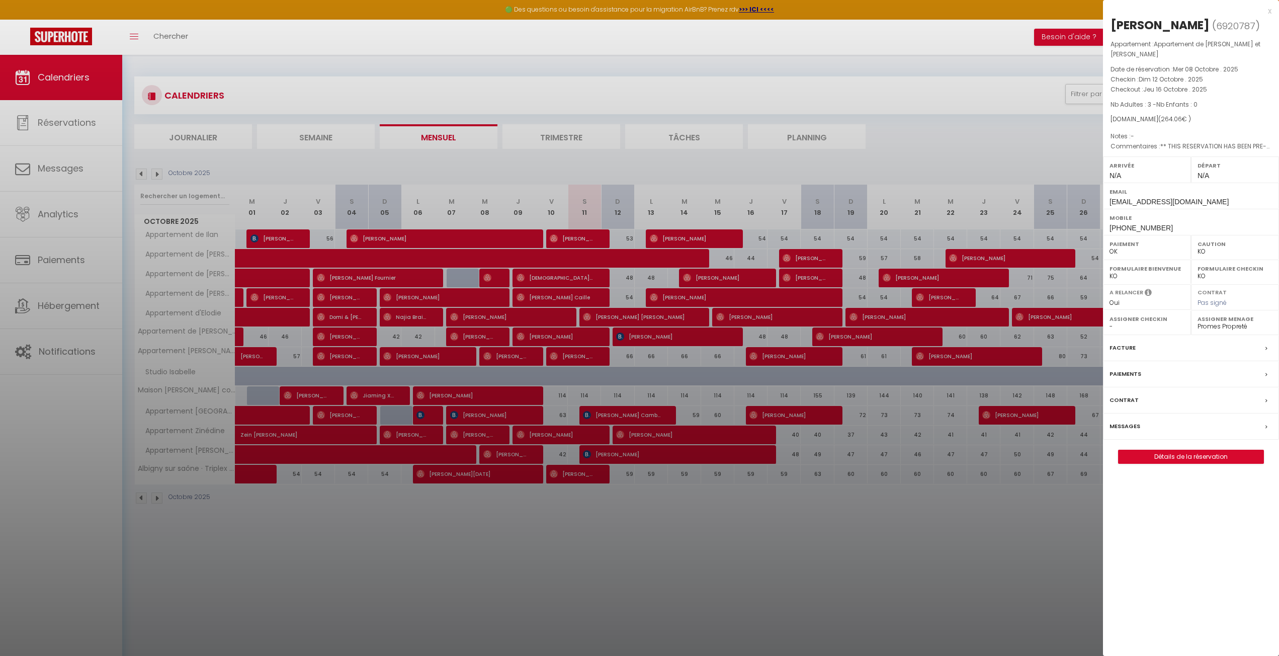
click at [994, 592] on div at bounding box center [639, 328] width 1279 height 656
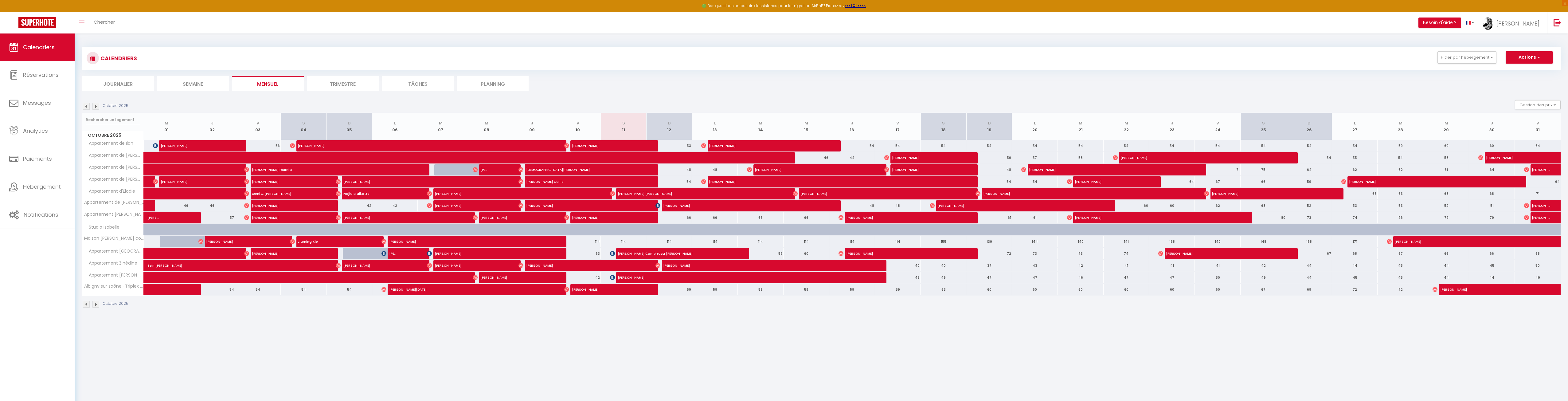
click at [781, 74] on div "CALENDRIERS Filtrer par hébergement Tous Appartement de Ilan Appartement de [PE…" at bounding box center [821, 68] width 1479 height 44
click at [366, 23] on div "Toggle menubar Chercher BUTTON Besoin d'aide ? [PERSON_NAME] Équipe" at bounding box center [804, 23] width 1519 height 21
click at [361, 24] on div "Toggle menubar Chercher BUTTON Besoin d'aide ? [PERSON_NAME] Équipe" at bounding box center [804, 23] width 1519 height 21
click at [58, 217] on span "Notifications" at bounding box center [41, 214] width 35 height 8
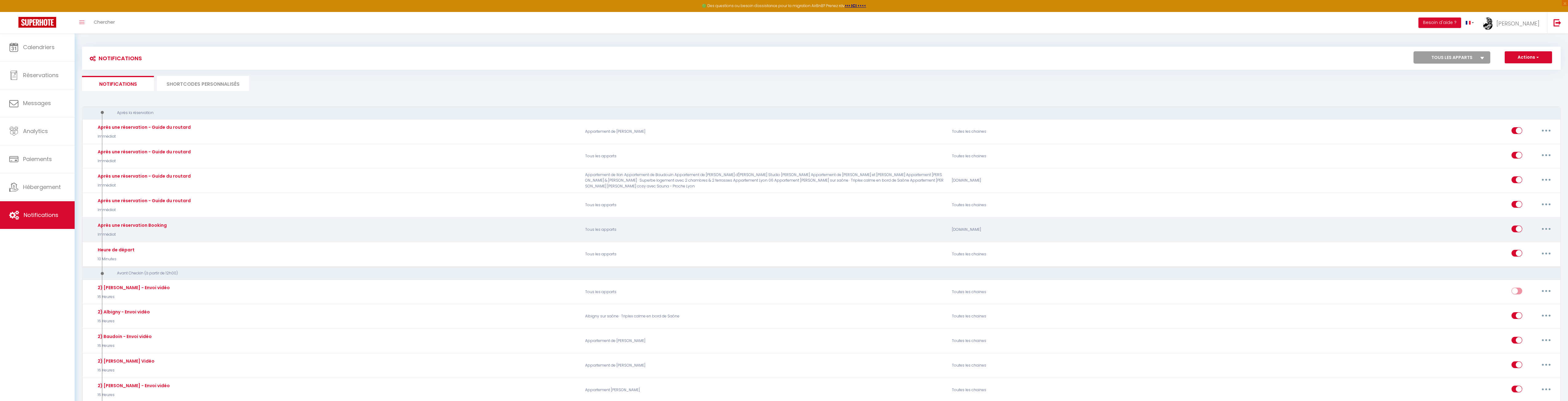
click at [781, 233] on button "button" at bounding box center [1547, 229] width 17 height 10
click at [781, 241] on link "Editer" at bounding box center [1530, 242] width 45 height 10
type input "Après une réservation Booking"
select select "Immédiat"
select select "if_booking_is_paid"
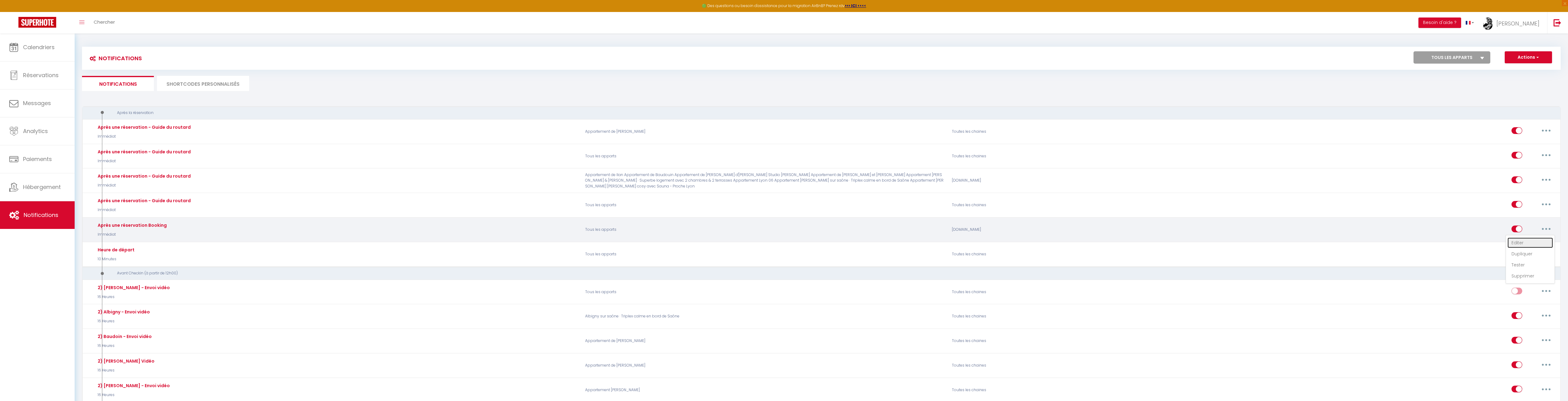
checkbox input "true"
checkbox input "false"
radio input "true"
type input "BOOKING RESERVATION"
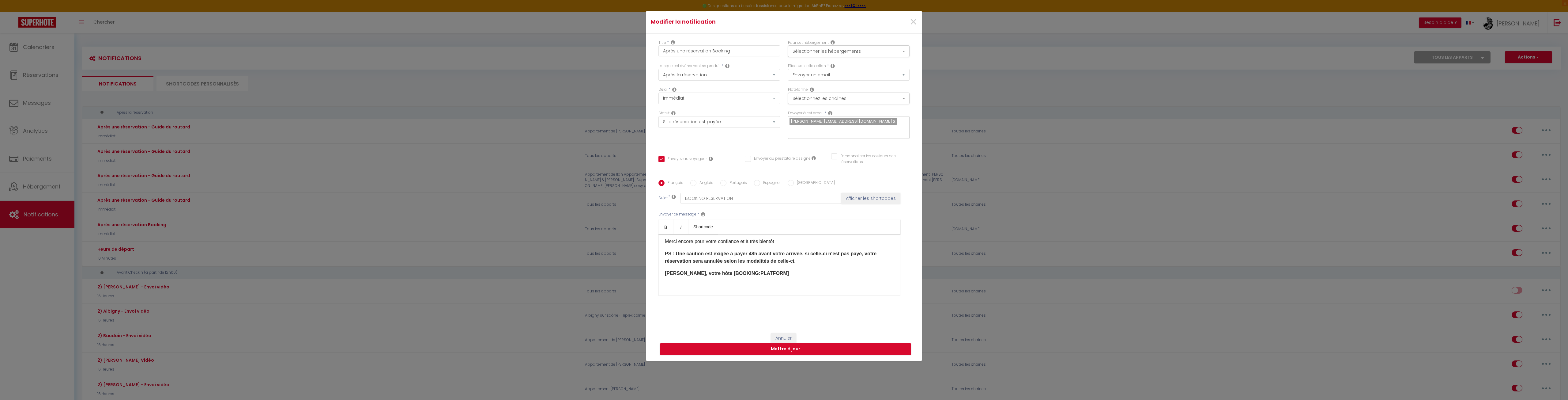
scroll to position [88, 0]
click at [779, 264] on div "Bonjour [GUEST:FIRST_NAME], Je suis ravi de vous accueillir dans mon appartemen…" at bounding box center [779, 265] width 242 height 61
click at [779, 261] on p "PS : Une caution est exigée à payer 48h avant votre arrivée, si celle-ci n'est …" at bounding box center [779, 256] width 229 height 15
drag, startPoint x: 809, startPoint y: 252, endPoint x: 653, endPoint y: 257, distance: 156.1
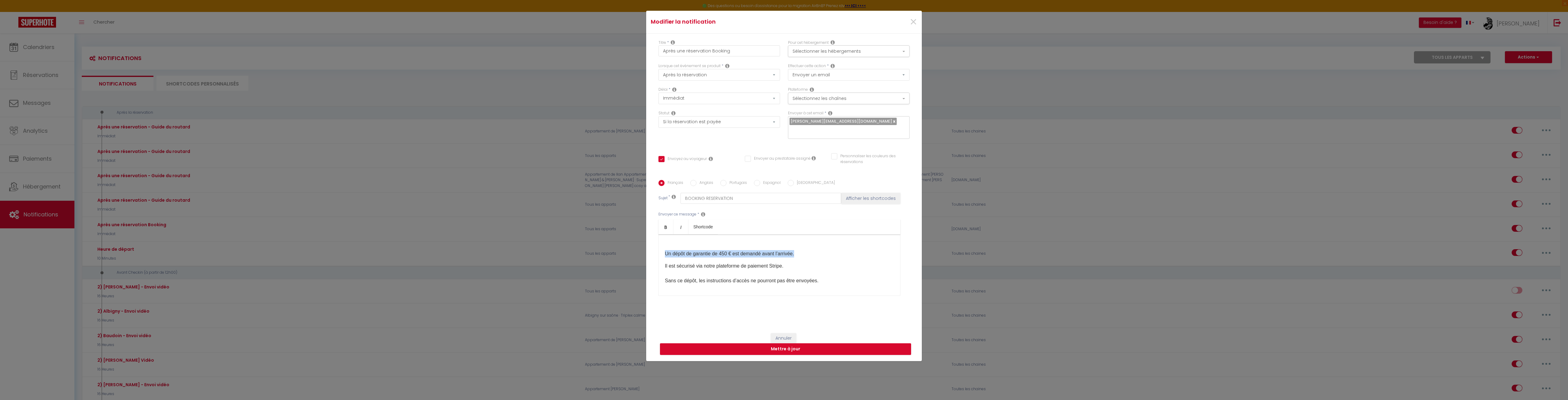
click at [653, 257] on div "Titre * Après une réservation Booking Pour cet hébergement Sélectionner les héb…" at bounding box center [784, 180] width 276 height 293
drag, startPoint x: 802, startPoint y: 280, endPoint x: 655, endPoint y: 282, distance: 147.0
click at [657, 282] on div "Français Anglais Portugais Espagnol Italien Sujet * BOOKING RESERVATION Affiche…" at bounding box center [784, 241] width 254 height 124
copy p "Il est sécurisé via notre plateforme de paiement Stripe."
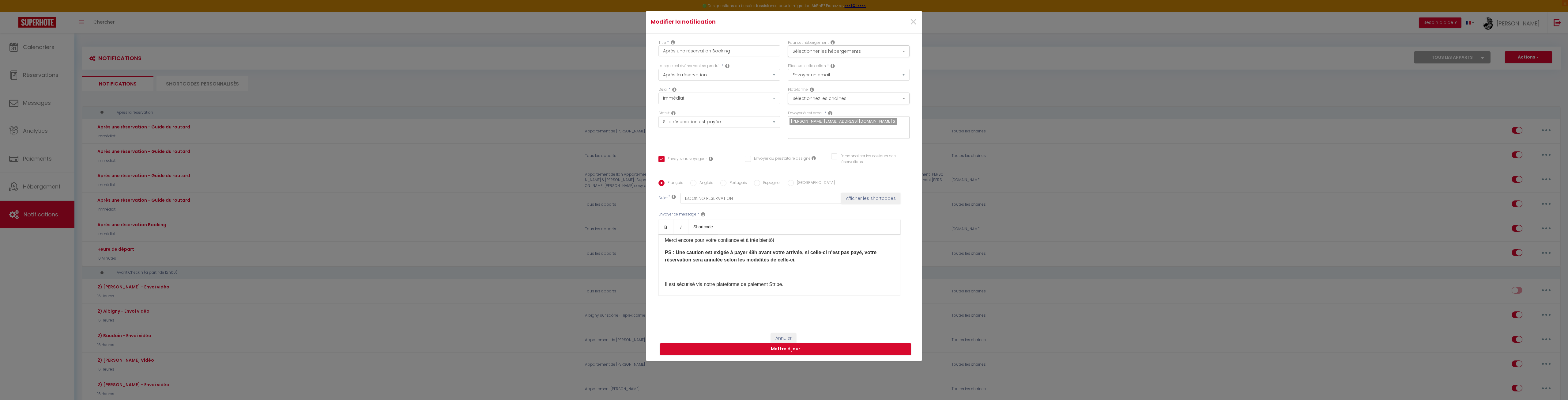
click at [779, 252] on strong "PS : Une caution est exigée à payer 48h avant votre arrivée, si celle-ci n'est …" at bounding box center [771, 256] width 212 height 13
click at [712, 262] on strong "PS : Une caution est exigée à payer 48h avant votre arrivée, Il est sécurisé vi…" at bounding box center [778, 259] width 226 height 20
click at [779, 263] on p "PS : Une caution est exigée à payer 48h avant votre arrivée, Il est sécurisé vi…" at bounding box center [779, 260] width 229 height 22
click at [730, 265] on p "PS : Une caution est exigée à payer 48h avant votre arrivée, Il est sécurisé vi…" at bounding box center [779, 260] width 229 height 22
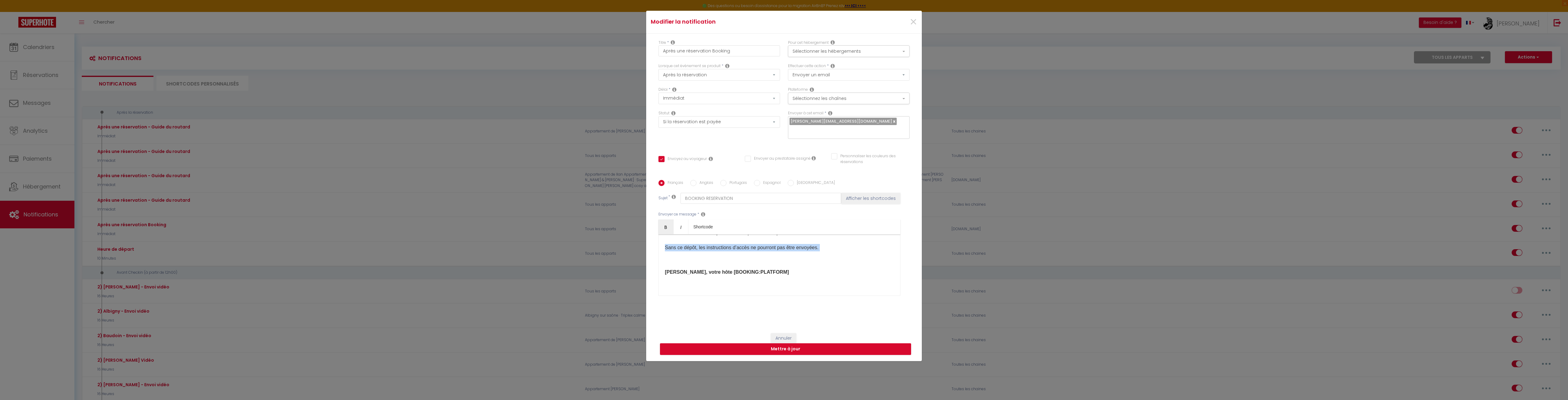
drag, startPoint x: 835, startPoint y: 253, endPoint x: 654, endPoint y: 250, distance: 181.0
click at [654, 250] on div "Titre * Après une réservation Booking Pour cet hébergement Sélectionner les héb…" at bounding box center [784, 180] width 276 height 293
drag, startPoint x: 804, startPoint y: 258, endPoint x: 648, endPoint y: 244, distance: 156.6
click at [648, 244] on div "Titre * Après une réservation Booking Pour cet hébergement Sélectionner les héb…" at bounding box center [784, 180] width 276 height 293
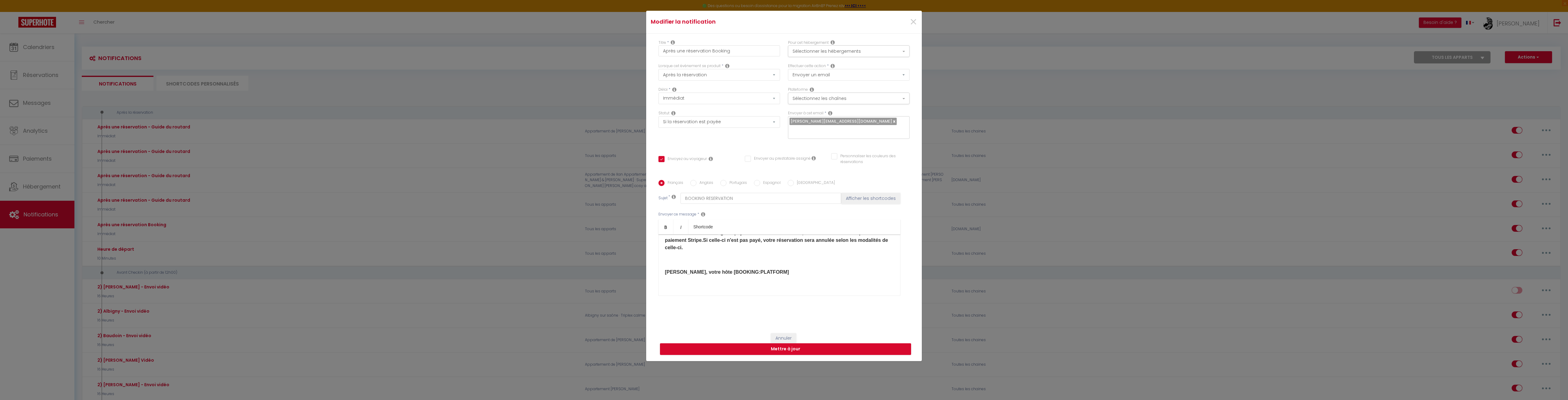
scroll to position [95, 0]
click at [763, 346] on button "Mettre à jour" at bounding box center [785, 349] width 251 height 12
checkbox input "true"
checkbox input "false"
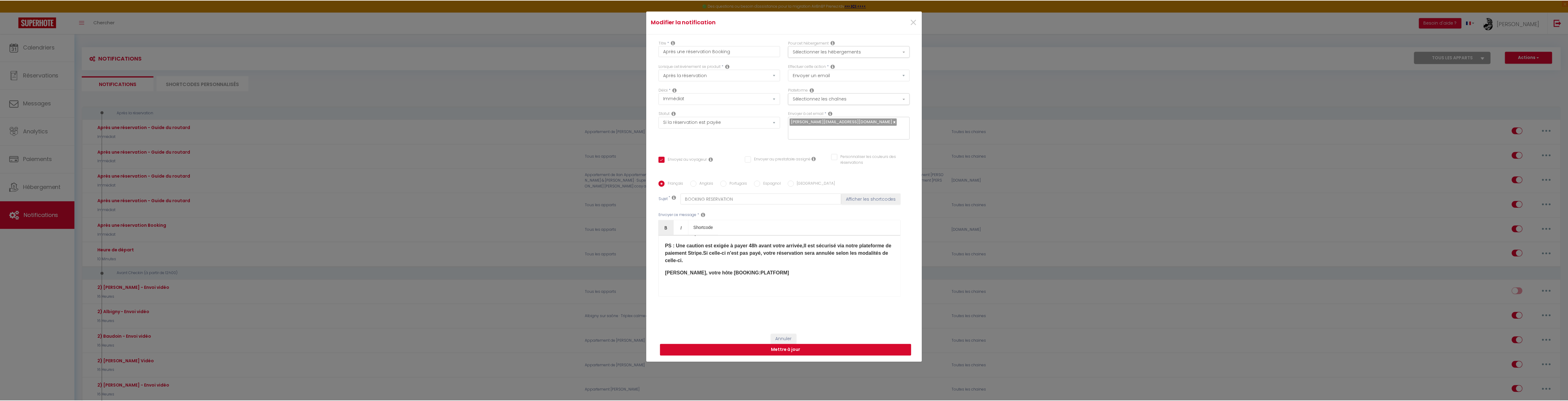
scroll to position [65, 0]
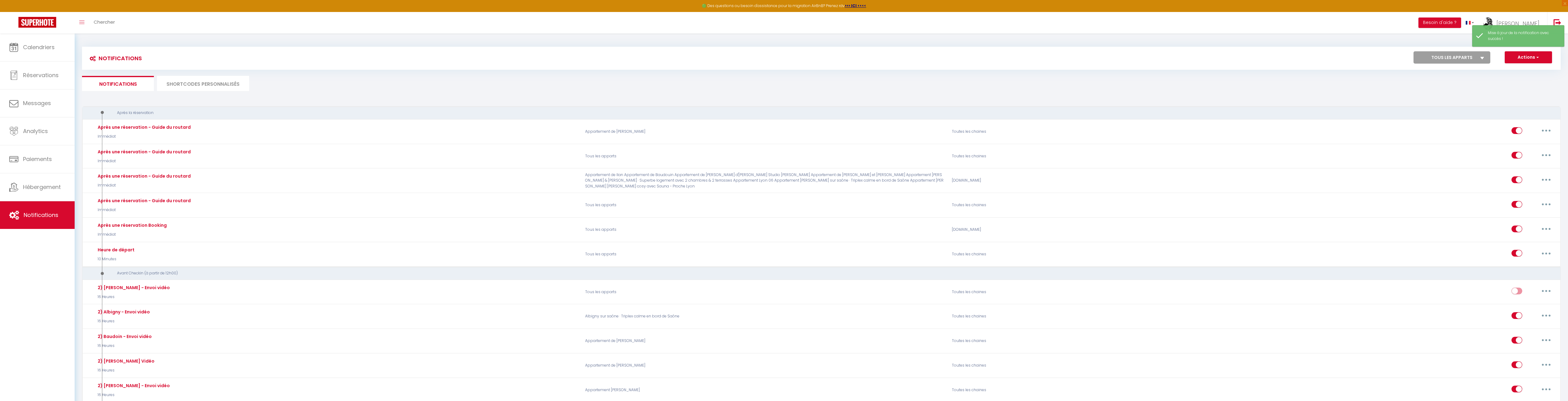
click at [781, 85] on ul "Notifications SHORTCODES PERSONNALISÉS" at bounding box center [821, 83] width 1479 height 15
